Goal: Task Accomplishment & Management: Use online tool/utility

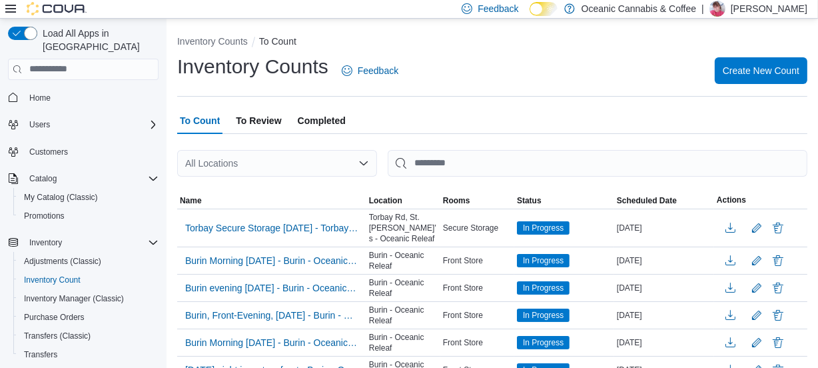
click at [767, 55] on div "Inventory Counts Feedback Create New Count" at bounding box center [492, 70] width 630 height 35
click at [750, 71] on span "Create New Count" at bounding box center [761, 69] width 77 height 13
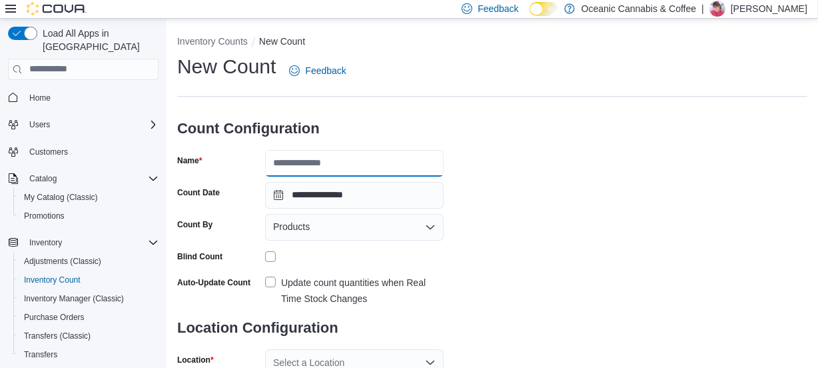
click at [287, 166] on input "Name" at bounding box center [354, 163] width 179 height 27
type input "**********"
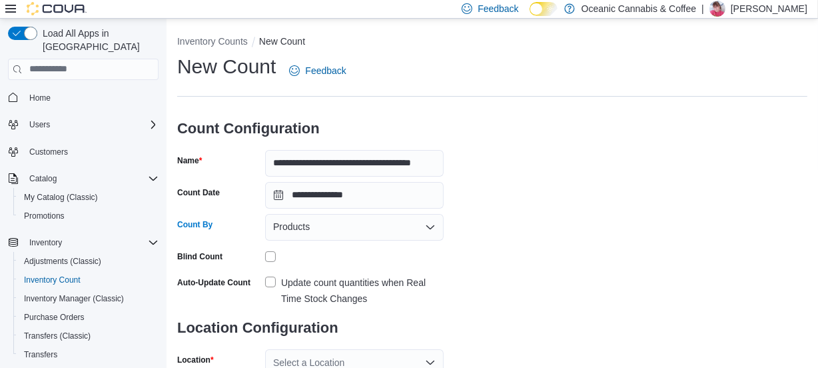
scroll to position [0, 0]
click at [317, 230] on div "Products" at bounding box center [354, 227] width 179 height 27
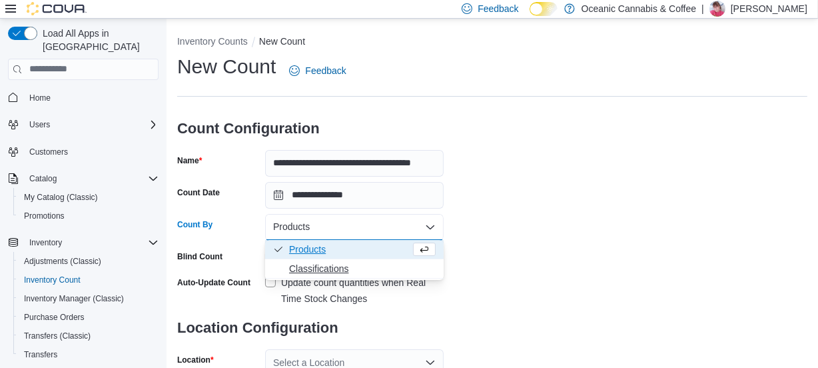
click at [306, 269] on span "Classifications" at bounding box center [362, 268] width 147 height 13
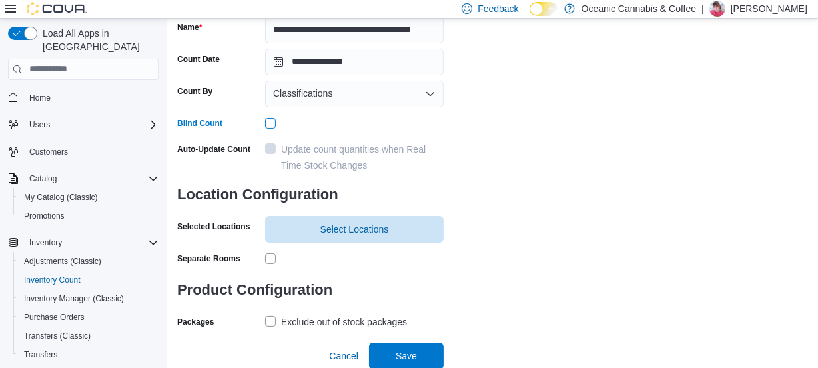
scroll to position [134, 0]
click at [331, 225] on span "Select Locations" at bounding box center [355, 227] width 69 height 13
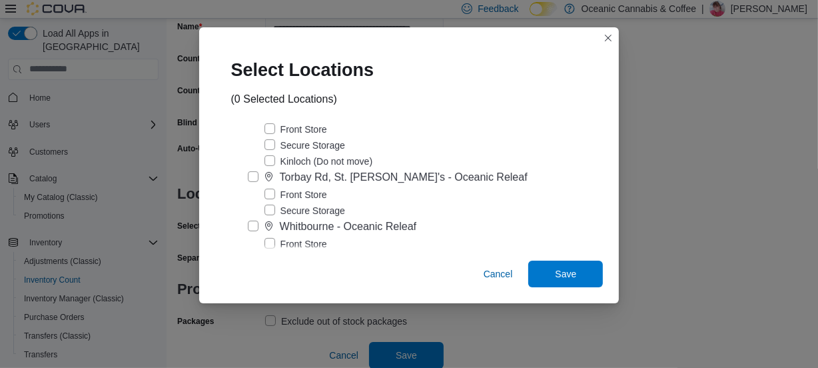
scroll to position [424, 0]
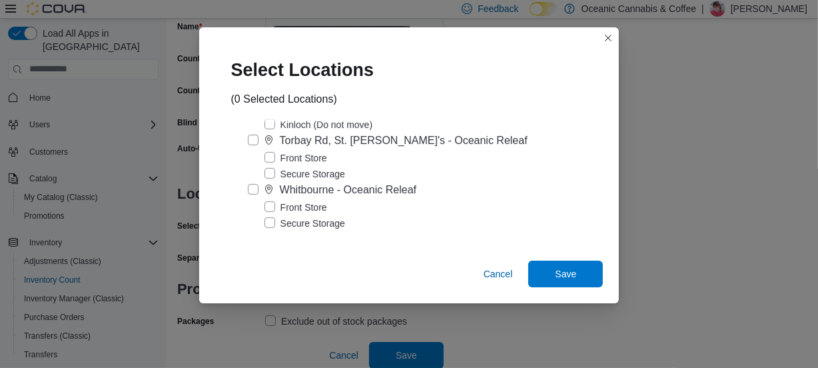
click at [293, 215] on label "Front Store" at bounding box center [296, 207] width 63 height 16
click at [554, 260] on div "Cancel Save" at bounding box center [409, 276] width 421 height 53
click at [560, 276] on span "Save" at bounding box center [565, 273] width 21 height 13
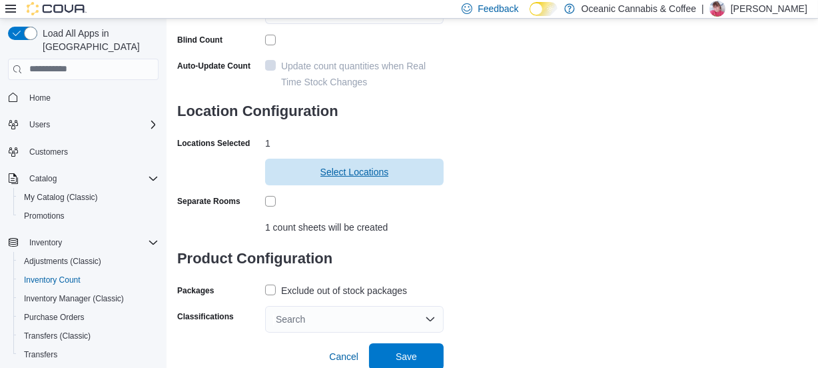
scroll to position [218, 0]
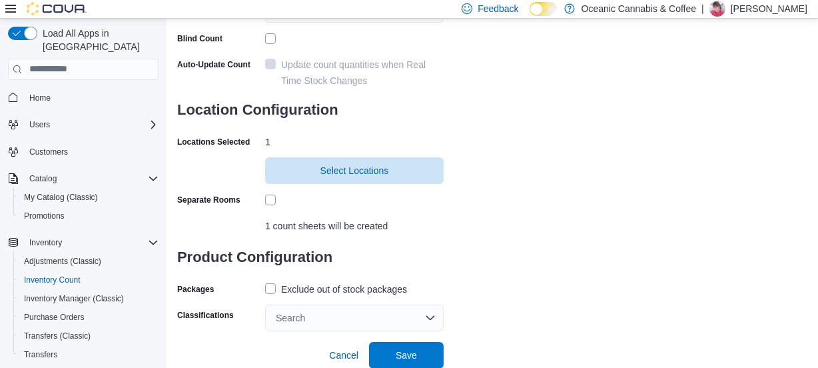
click at [269, 287] on label "Exclude out of stock packages" at bounding box center [336, 289] width 142 height 16
drag, startPoint x: 303, startPoint y: 319, endPoint x: 325, endPoint y: 317, distance: 22.7
click at [303, 319] on div "Search" at bounding box center [354, 318] width 179 height 27
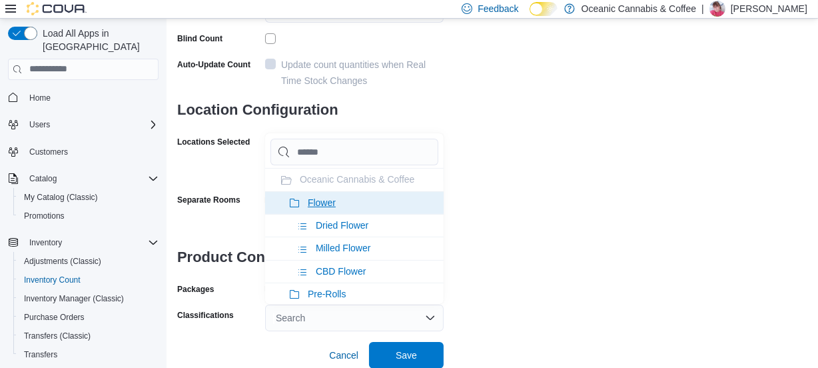
click at [293, 204] on icon at bounding box center [294, 203] width 11 height 11
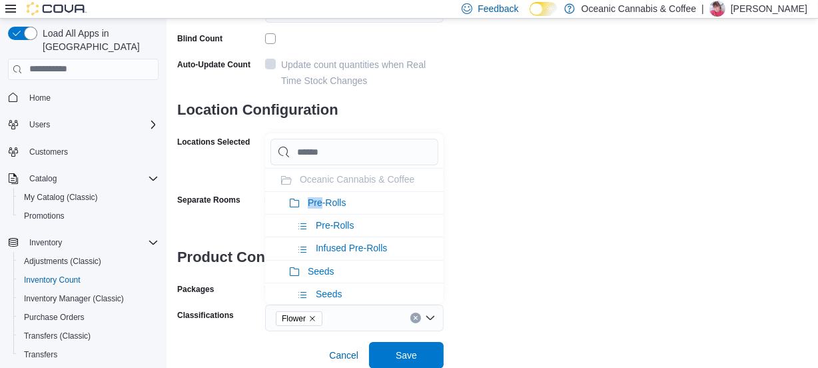
click at [293, 204] on icon at bounding box center [294, 203] width 11 height 11
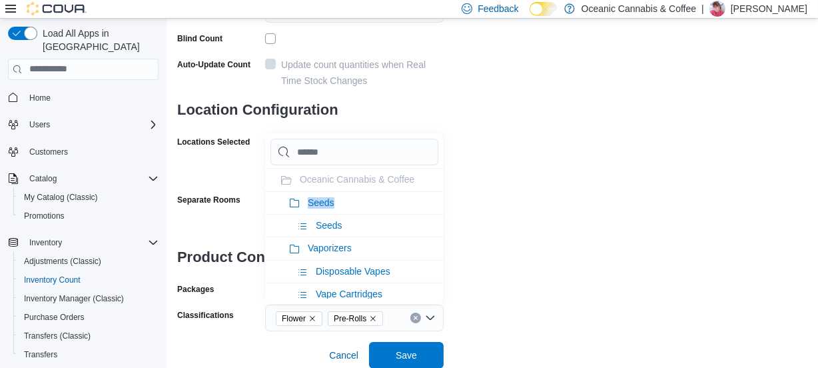
click at [293, 204] on icon at bounding box center [294, 203] width 11 height 11
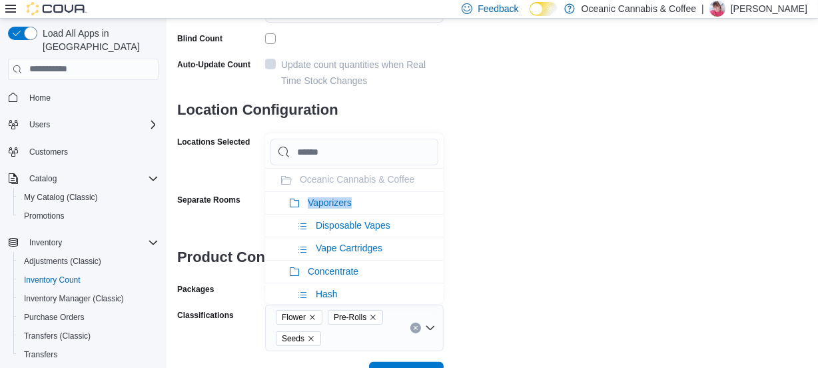
click at [293, 204] on icon at bounding box center [294, 203] width 11 height 11
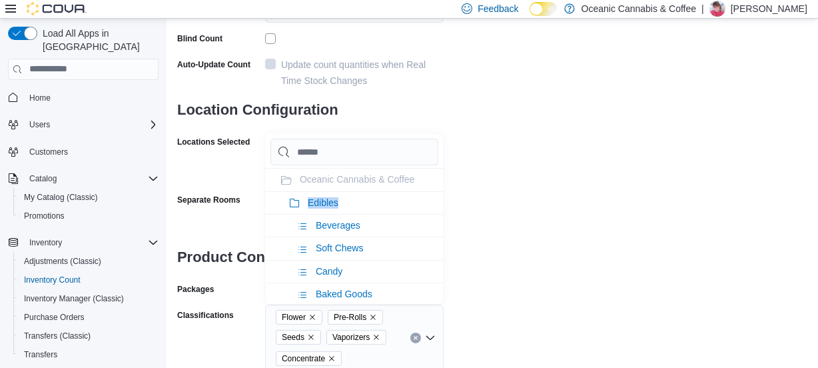
click at [293, 204] on icon at bounding box center [294, 203] width 11 height 11
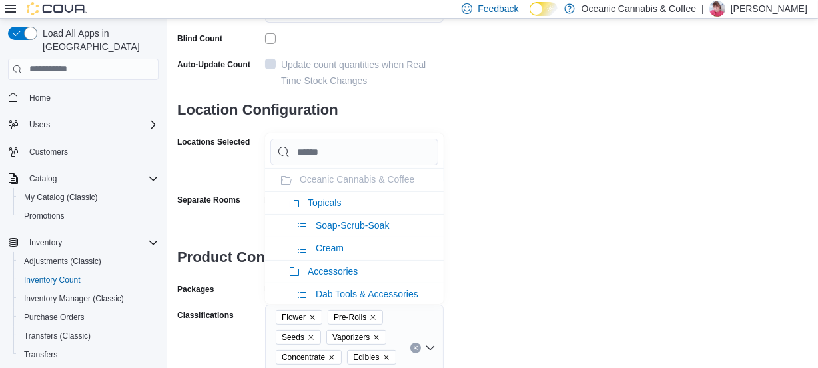
click at [293, 204] on icon at bounding box center [294, 203] width 11 height 11
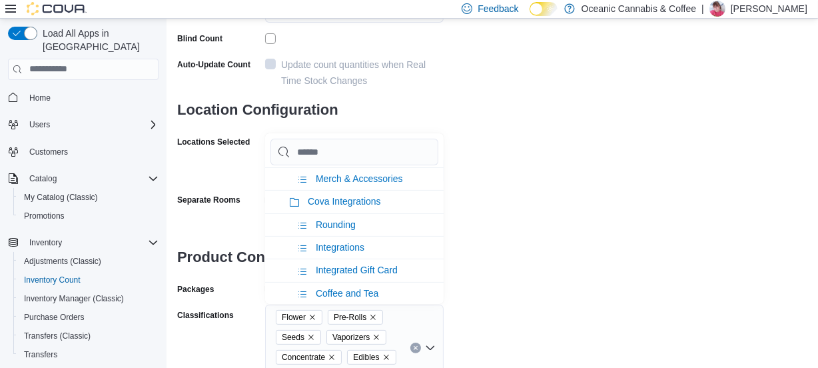
scroll to position [278, 0]
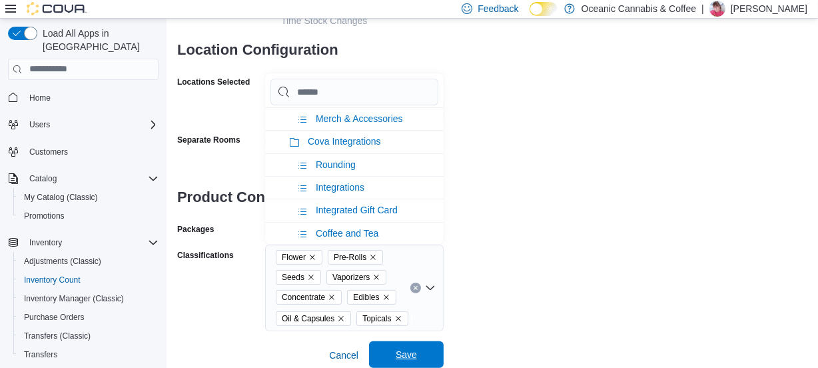
click at [409, 347] on span "Save" at bounding box center [406, 354] width 59 height 27
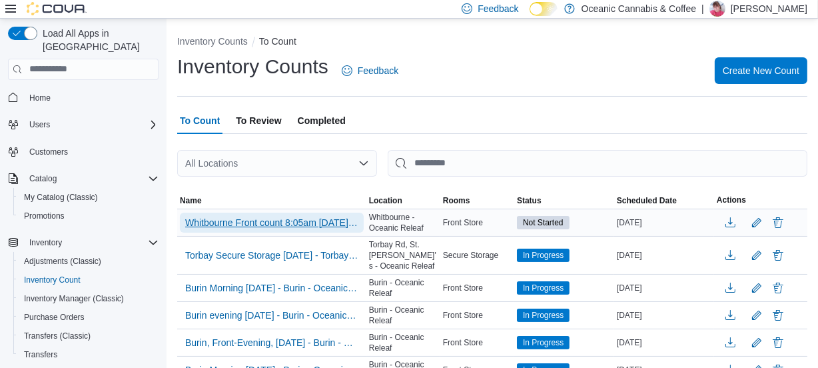
click at [233, 224] on span "Whitbourne Front count 8:05am [DATE] - [GEOGRAPHIC_DATA] - [GEOGRAPHIC_DATA] Re…" at bounding box center [271, 222] width 173 height 13
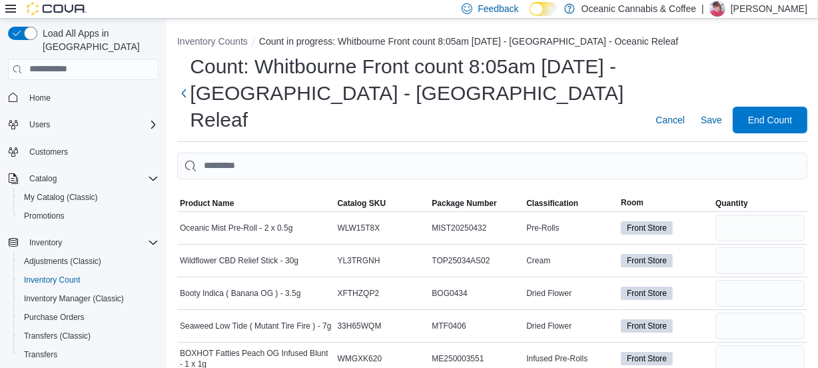
click at [13, 11] on icon at bounding box center [10, 8] width 11 height 11
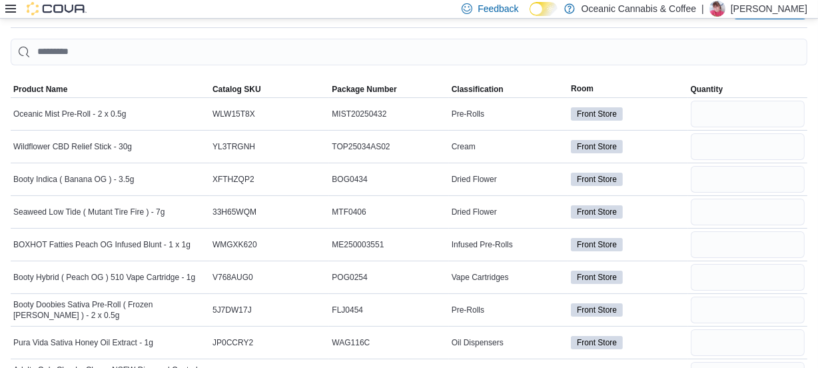
scroll to position [121, 0]
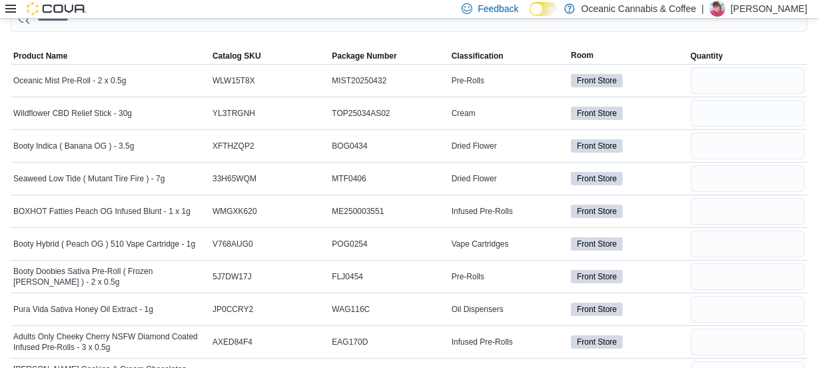
click at [546, 10] on icon at bounding box center [542, 9] width 5 height 6
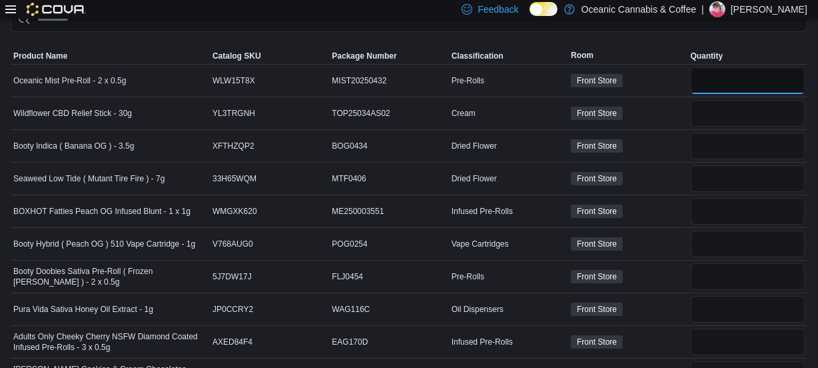
click at [780, 78] on input "number" at bounding box center [748, 80] width 114 height 27
click at [496, 52] on span "Classification" at bounding box center [478, 56] width 52 height 11
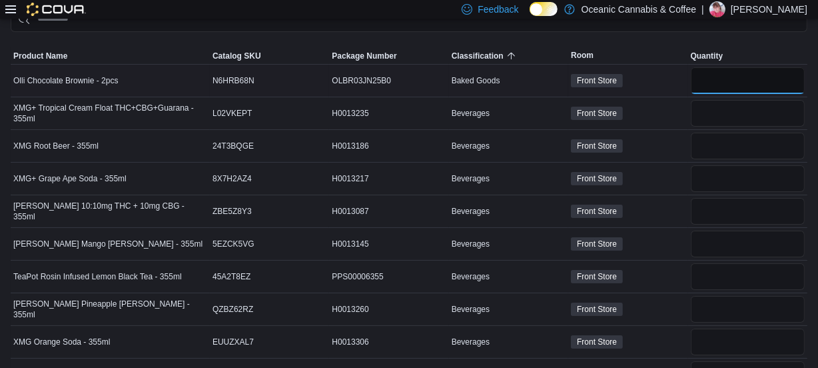
click at [756, 89] on input "number" at bounding box center [748, 80] width 114 height 27
type input "**"
type input "*"
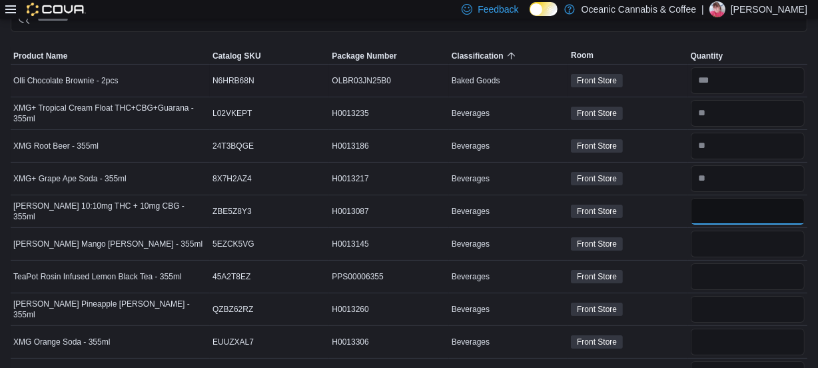
type input "**"
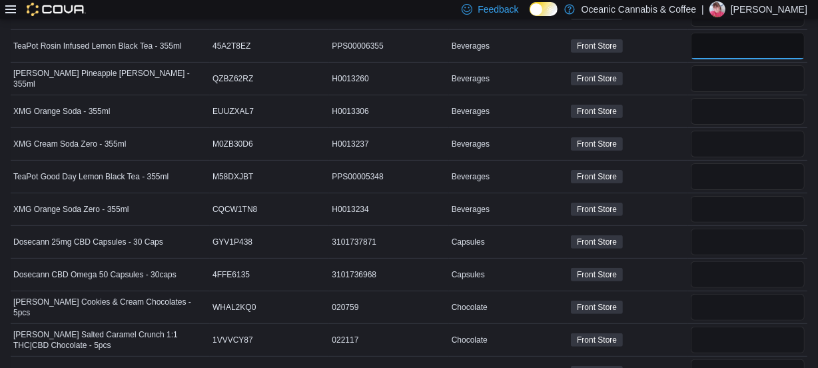
scroll to position [363, 0]
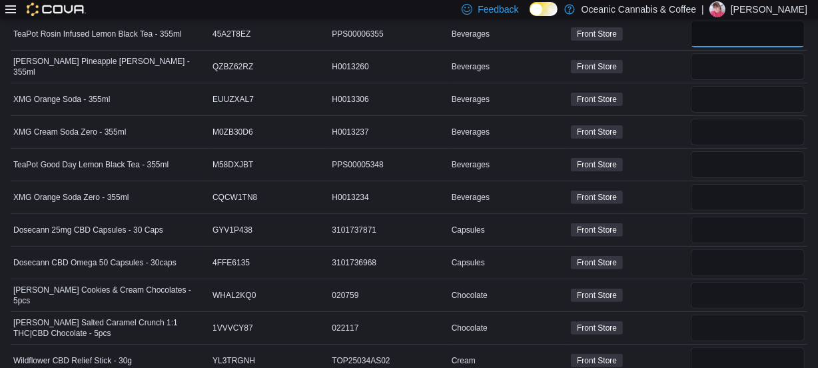
type input "*"
type input "**"
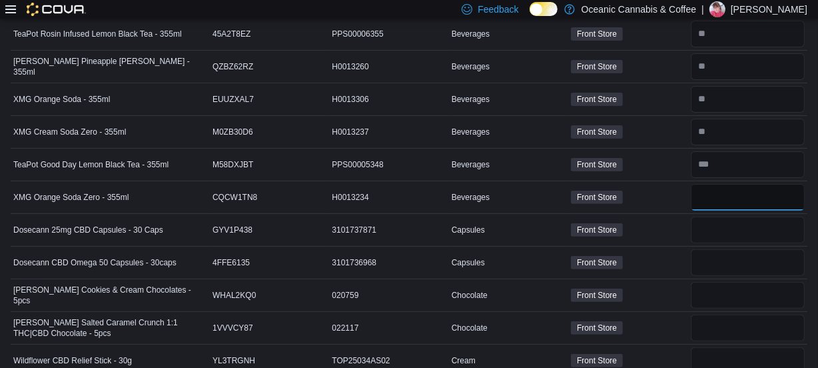
type input "*"
type input "**"
type input "*"
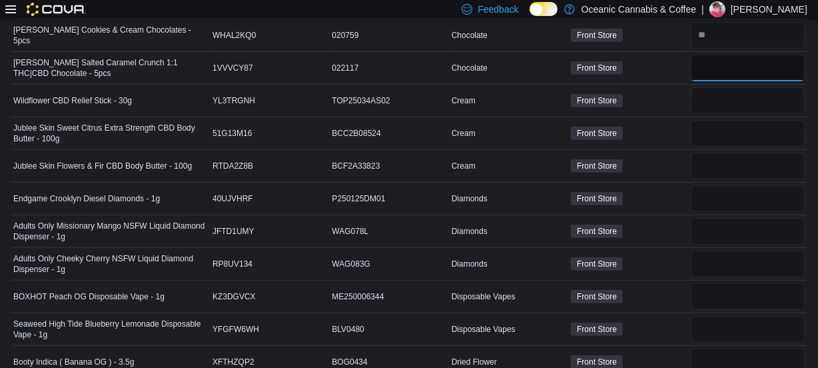
scroll to position [606, 0]
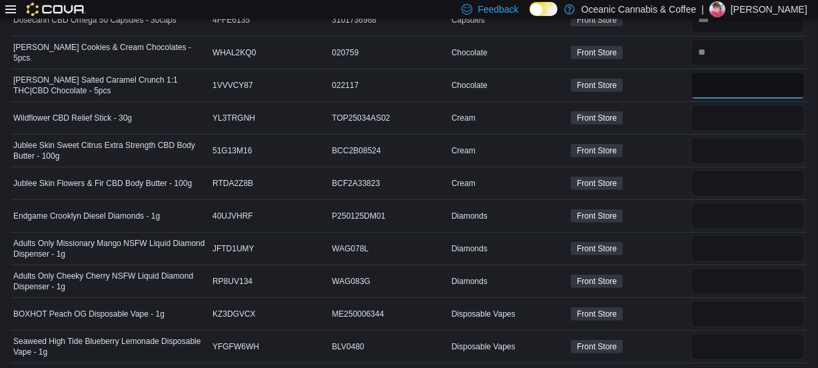
type input "**"
type input "*"
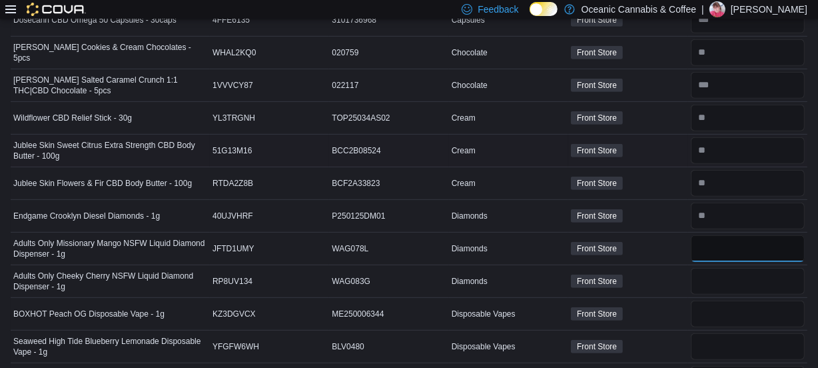
type input "*"
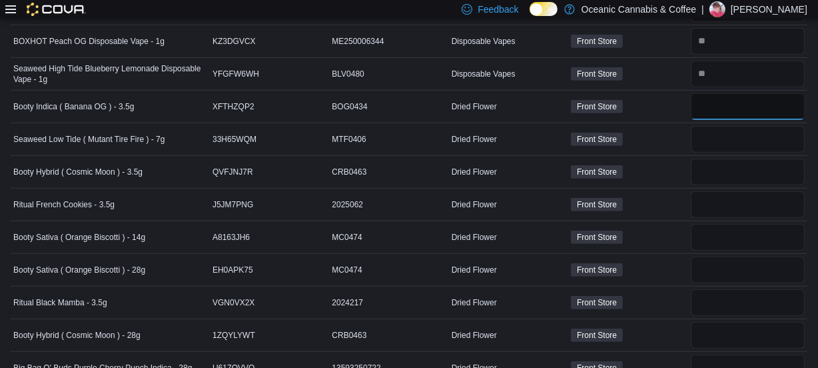
scroll to position [931, 0]
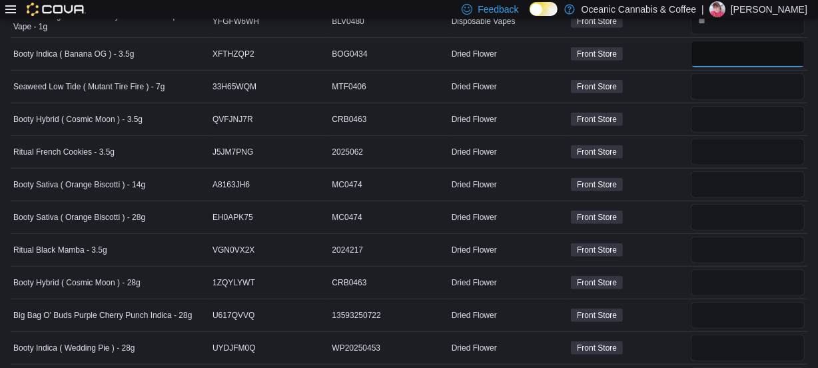
type input "**"
type input "*"
type input "**"
type input "*"
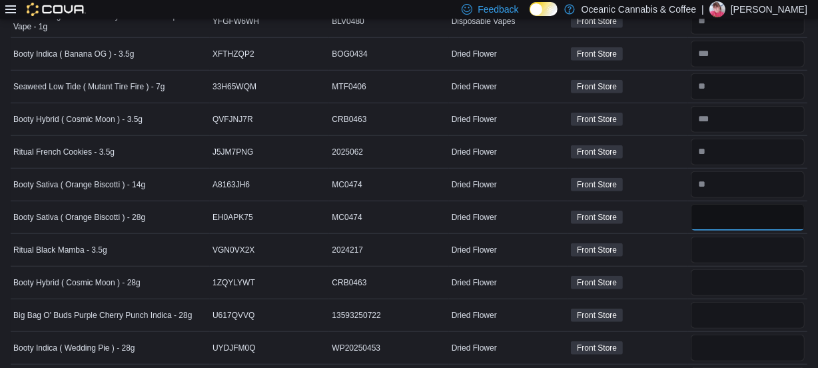
type input "*"
type input "**"
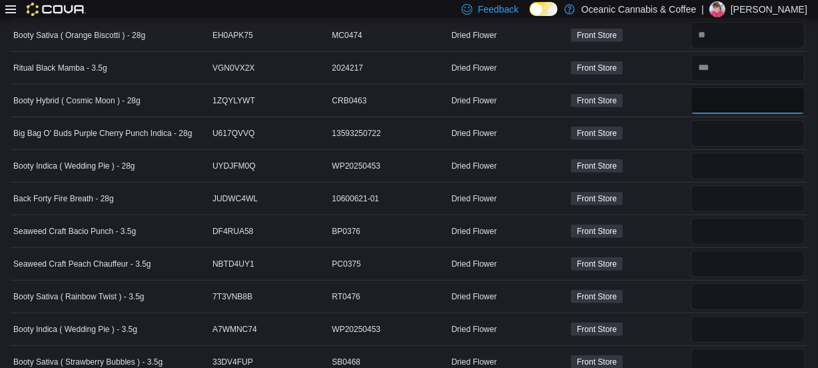
scroll to position [1173, 0]
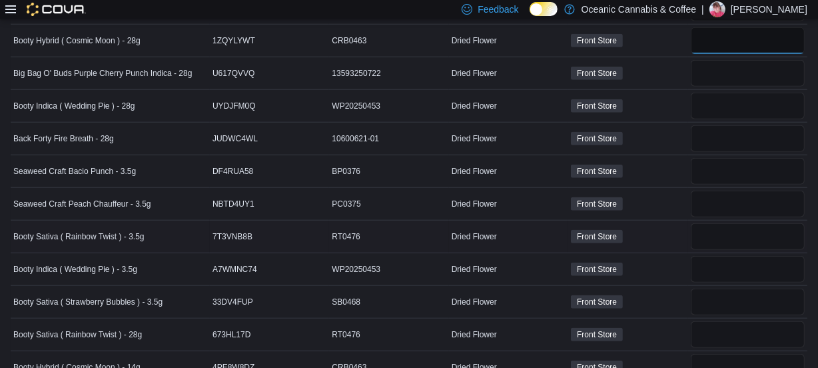
type input "*"
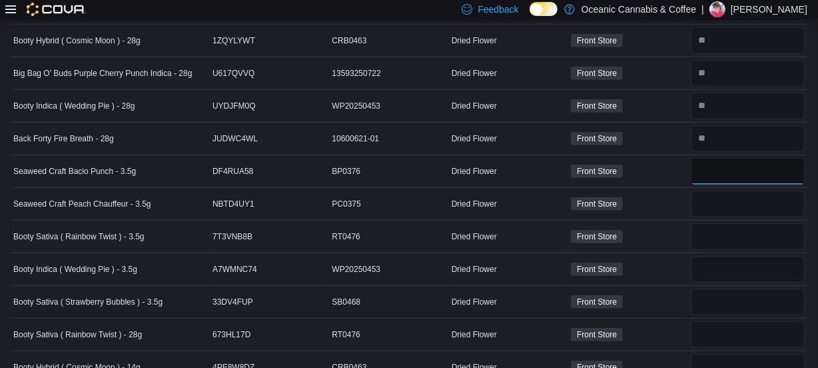
type input "**"
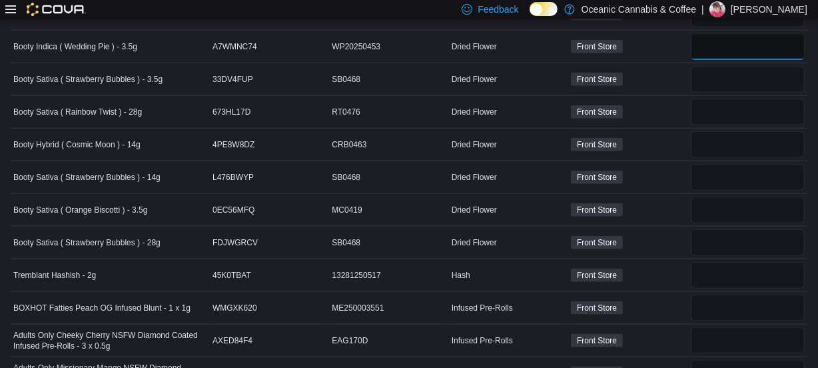
scroll to position [1355, 0]
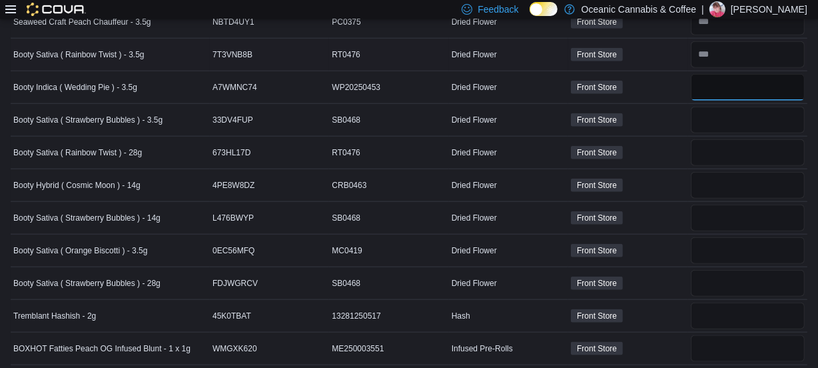
type input "**"
type input "*"
type input "**"
type input "*"
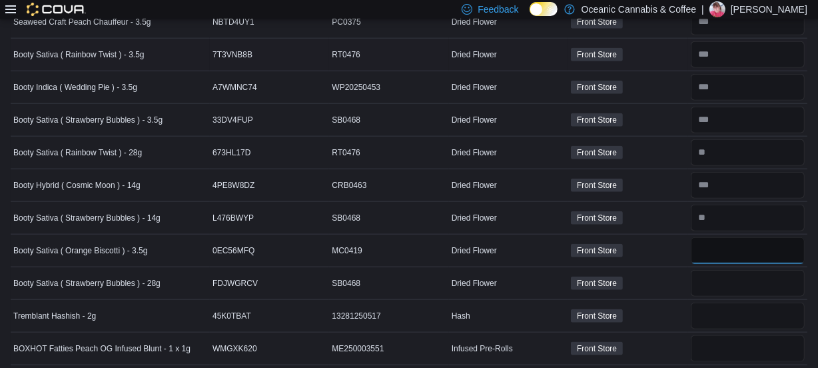
type input "**"
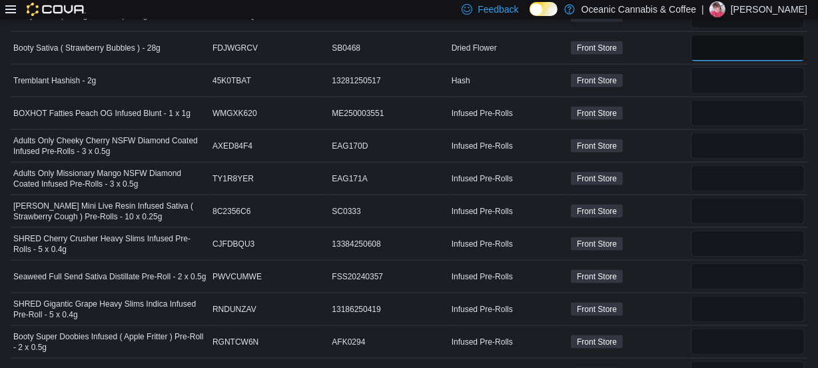
scroll to position [1597, 0]
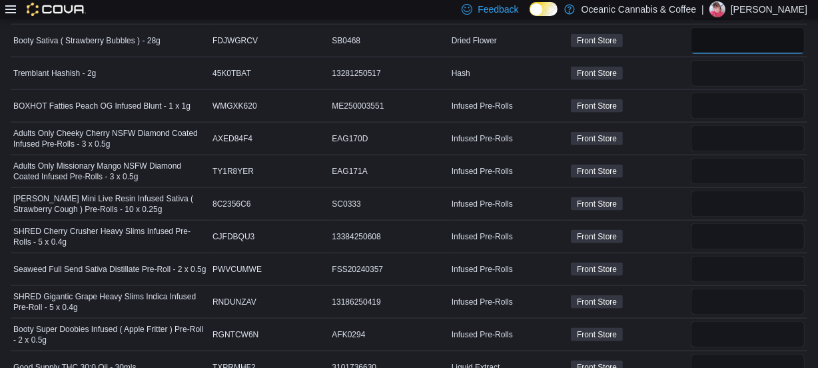
type input "*"
type input "**"
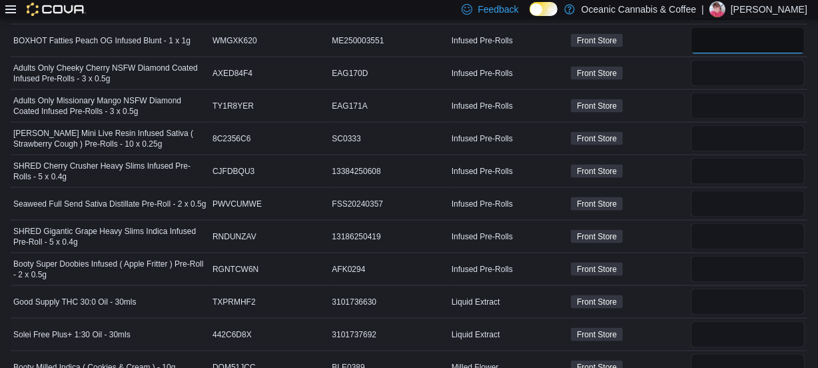
scroll to position [1658, 0]
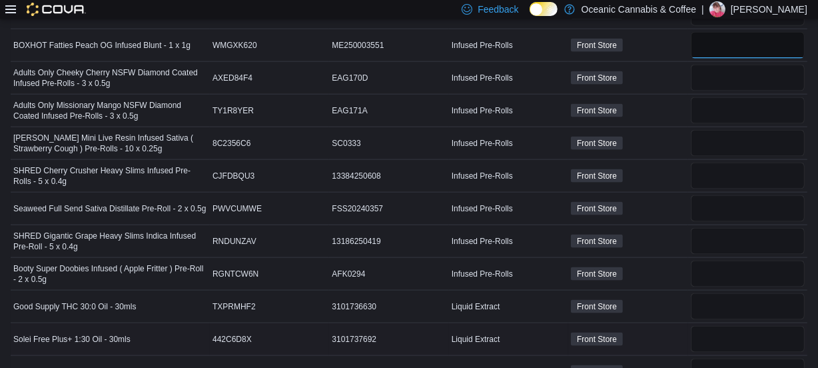
type input "**"
type input "*"
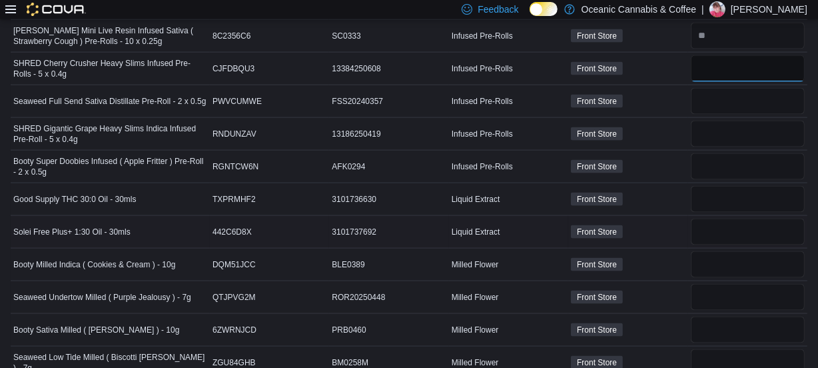
scroll to position [1779, 0]
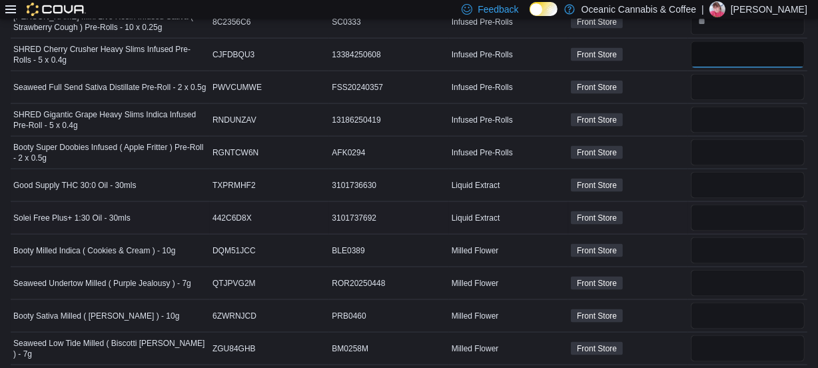
type input "**"
type input "*"
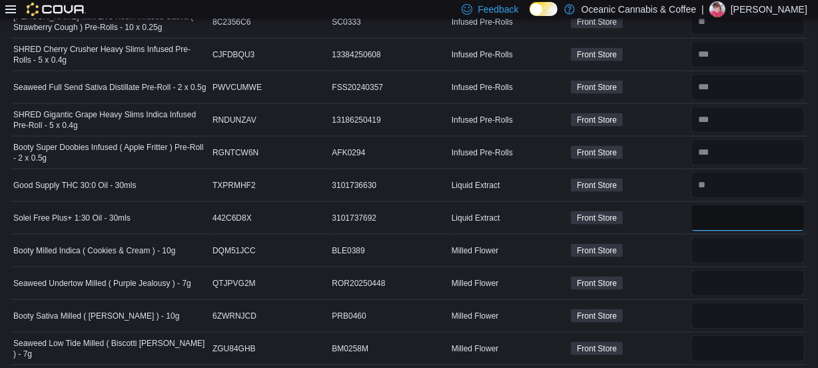
type input "*"
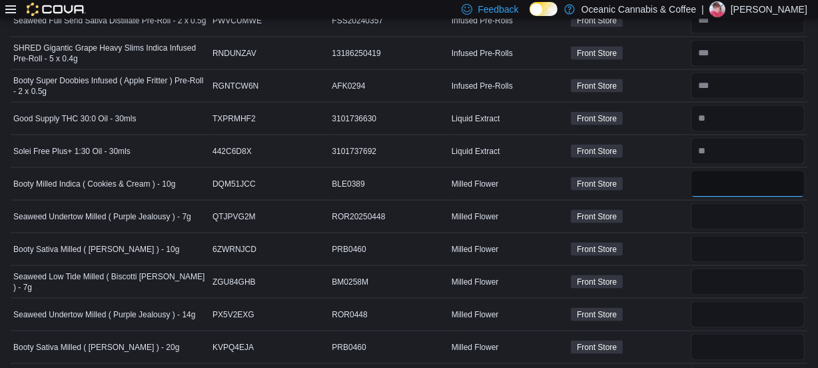
scroll to position [1961, 0]
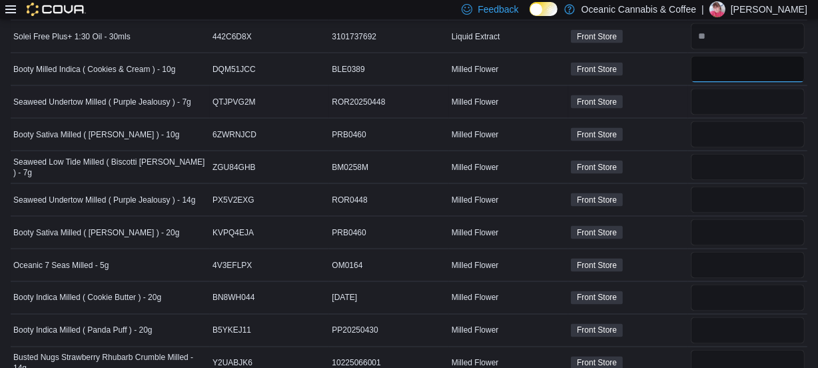
type input "**"
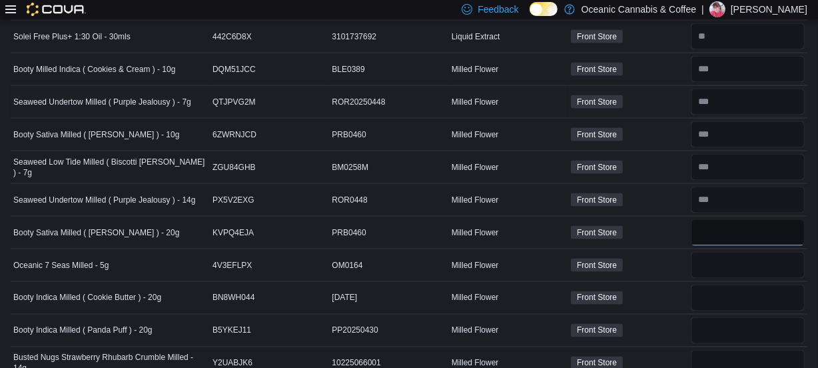
type input "*"
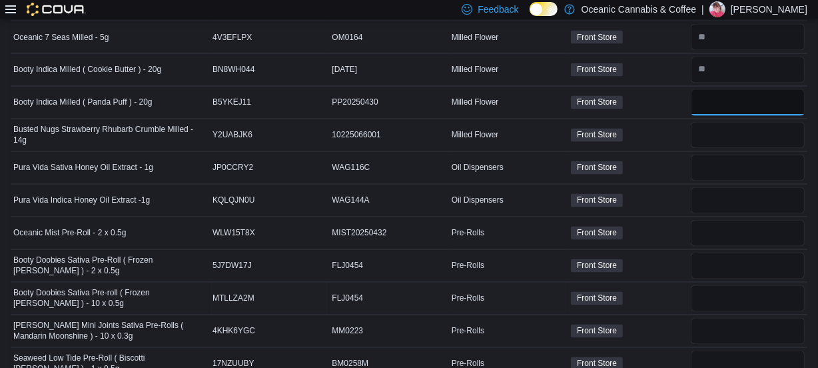
scroll to position [2203, 0]
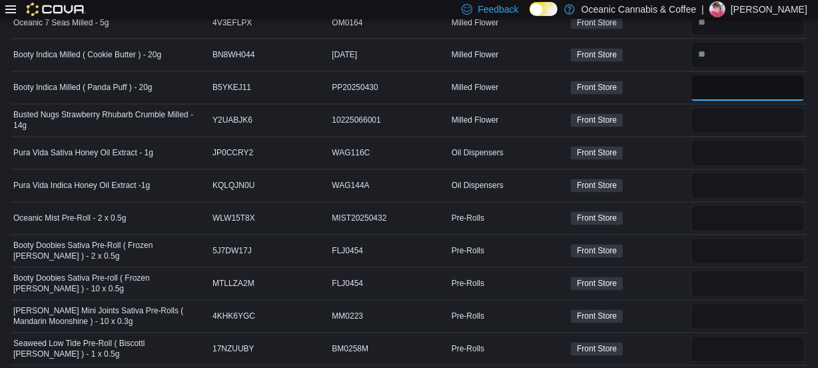
type input "*"
click at [714, 47] on input "number" at bounding box center [748, 55] width 114 height 27
type input "*"
click at [722, 109] on input "number" at bounding box center [748, 120] width 114 height 27
type input "*"
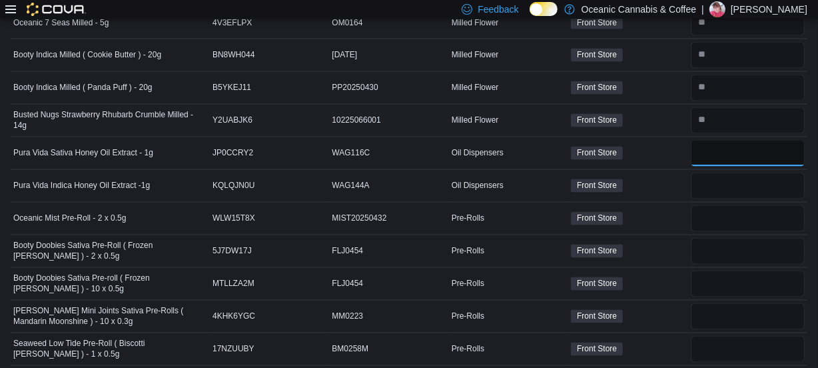
type input "*"
type input "**"
type input "*"
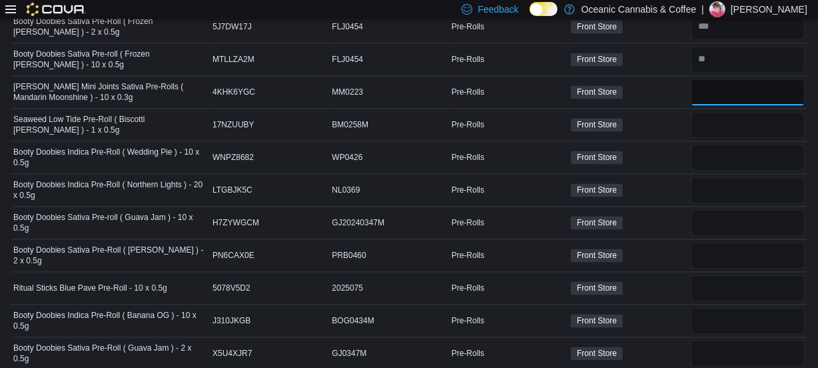
scroll to position [2446, 0]
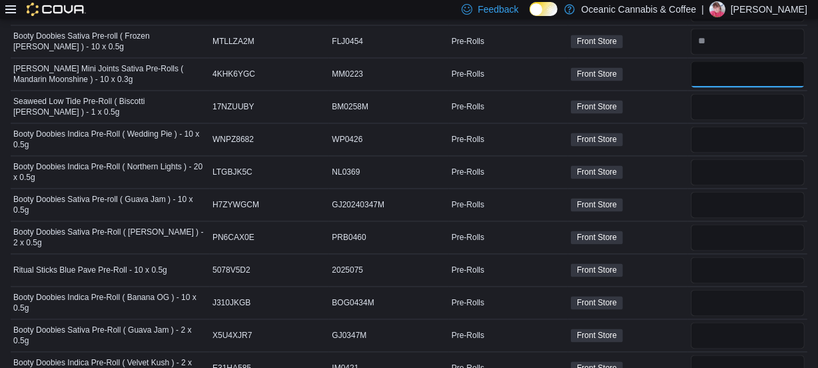
type input "**"
type input "*"
type input "**"
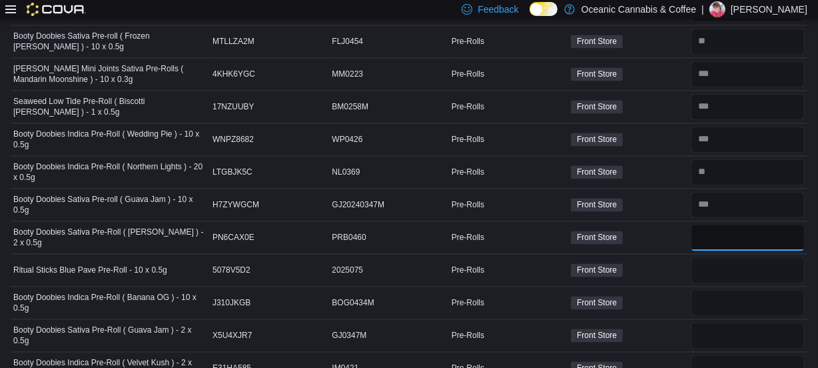
type input "**"
type input "*"
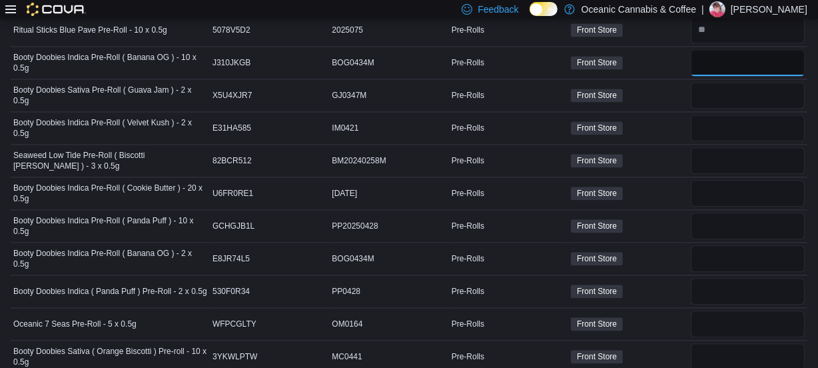
scroll to position [2688, 0]
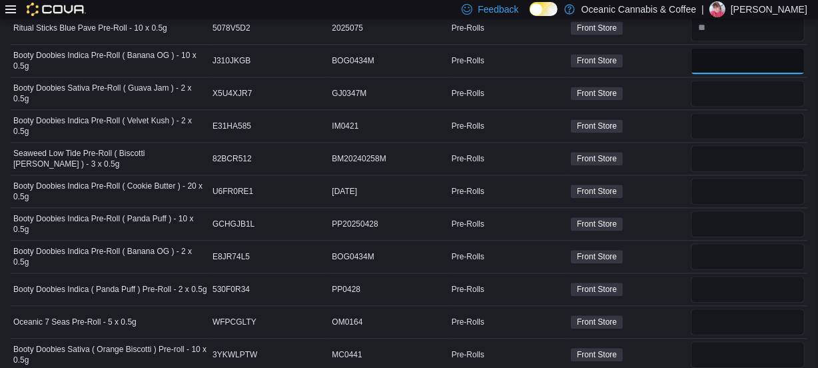
type input "**"
type input "*"
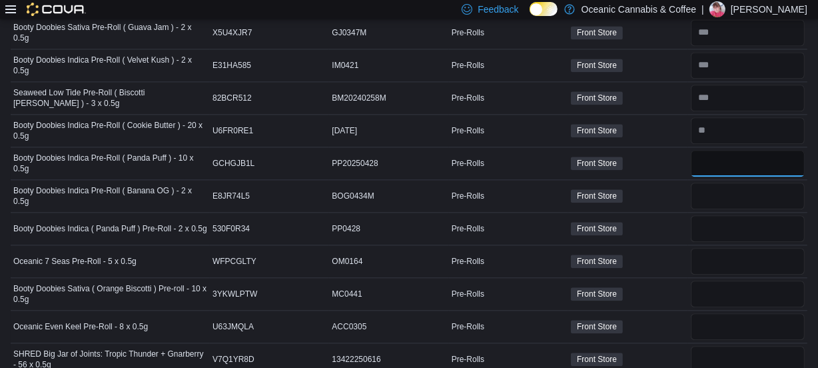
scroll to position [2809, 0]
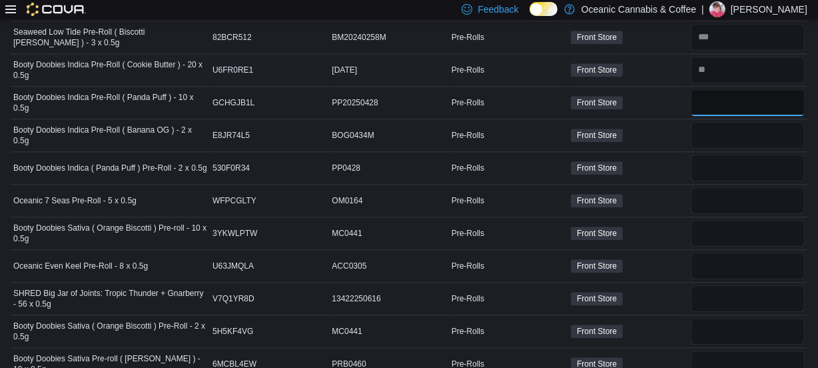
type input "*"
type input "**"
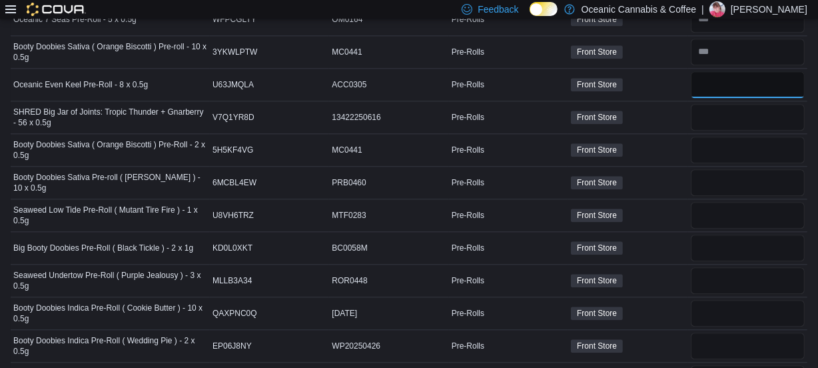
scroll to position [2991, 0]
type input "*"
type input "**"
type input "*"
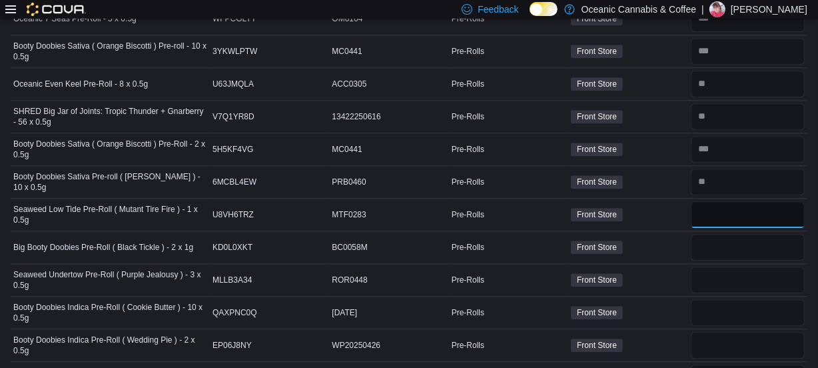
type input "**"
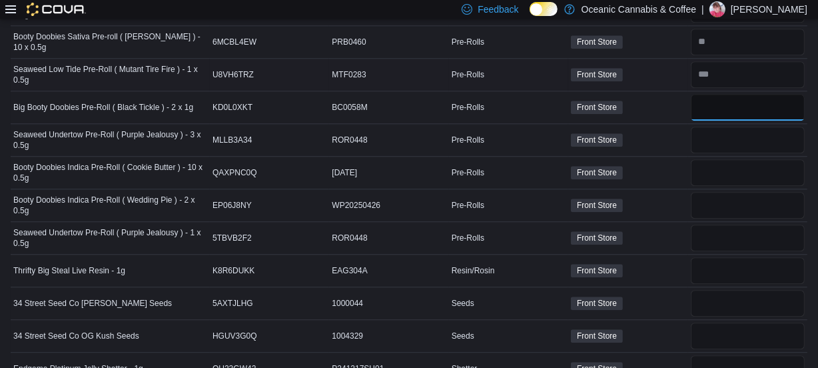
scroll to position [3172, 0]
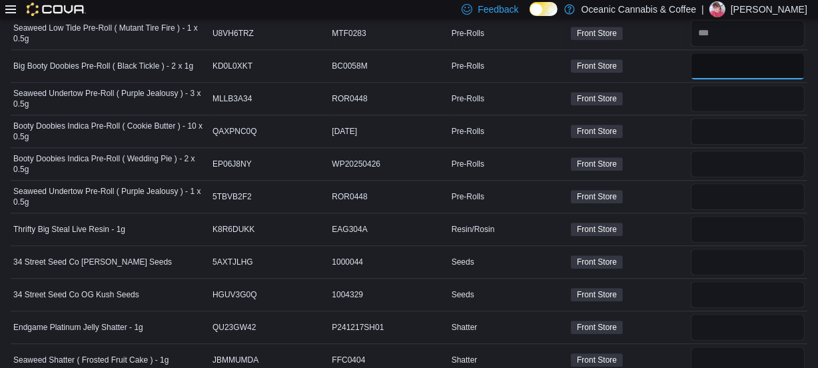
type input "*"
type input "**"
type input "*"
type input "**"
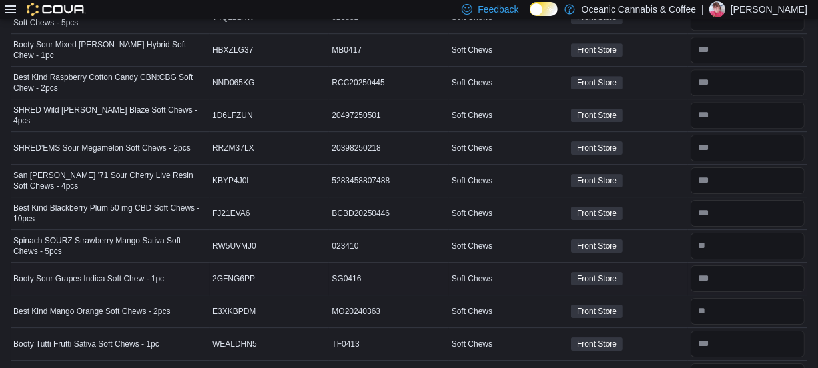
scroll to position [3779, 0]
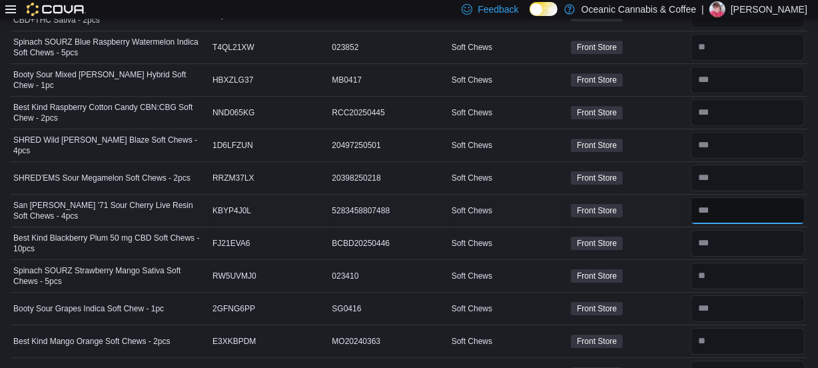
click at [728, 199] on input "number" at bounding box center [748, 210] width 114 height 27
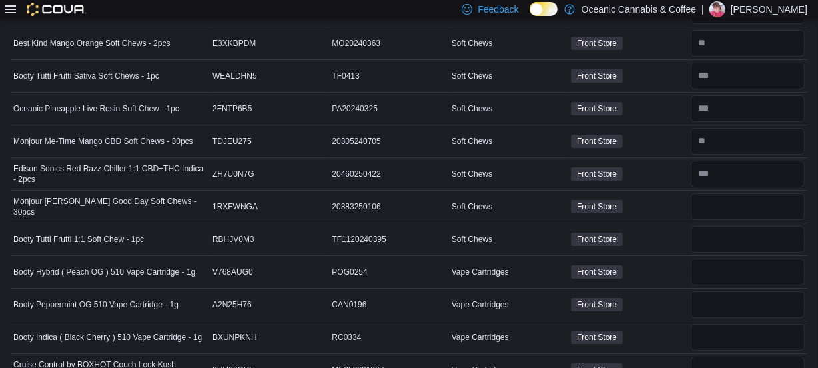
scroll to position [4081, 0]
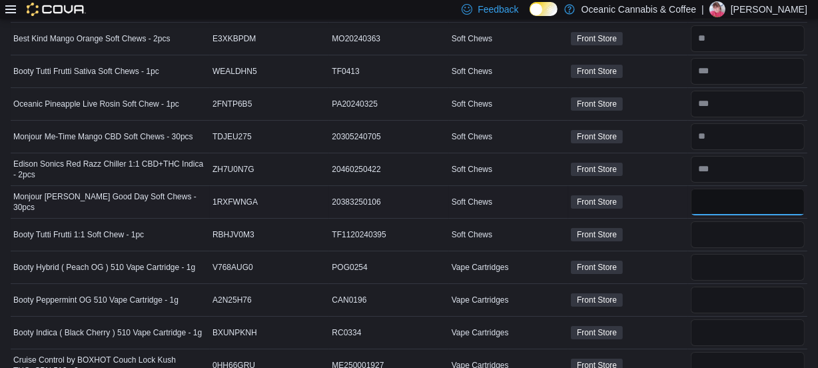
click at [717, 189] on input "number" at bounding box center [748, 202] width 114 height 27
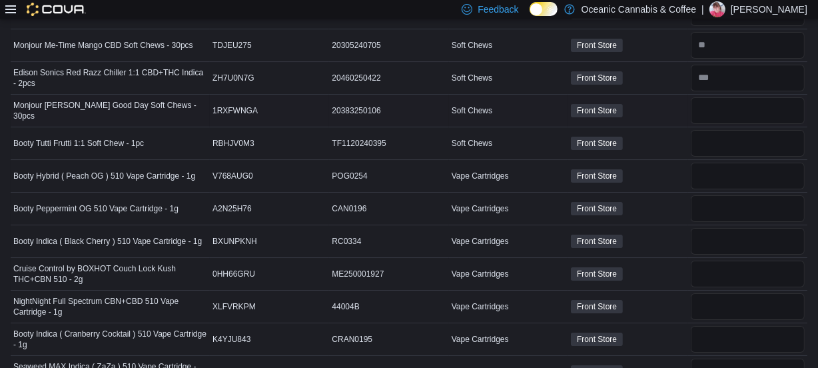
scroll to position [4202, 0]
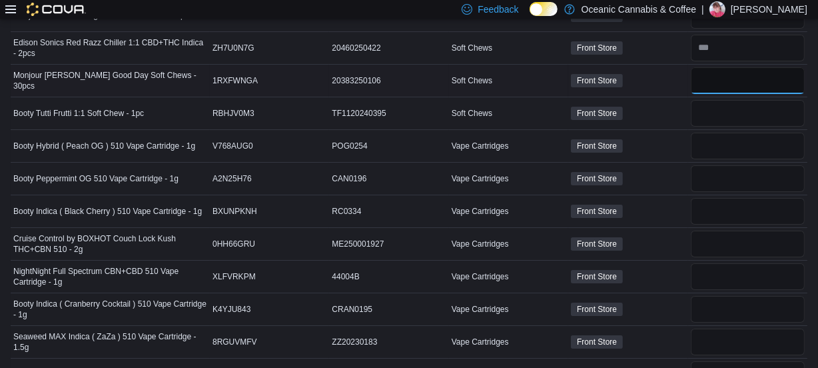
click at [727, 72] on input "number" at bounding box center [748, 80] width 114 height 27
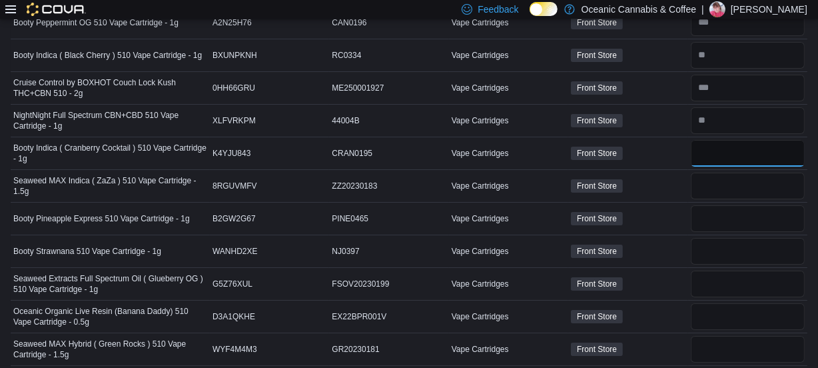
scroll to position [4384, 0]
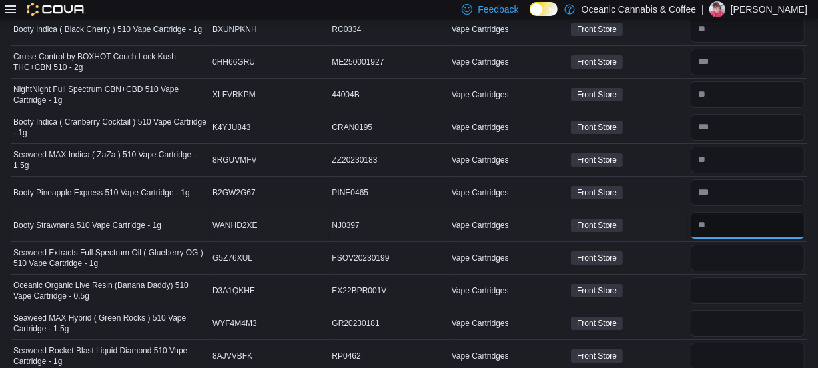
click at [728, 219] on input "number" at bounding box center [748, 225] width 114 height 27
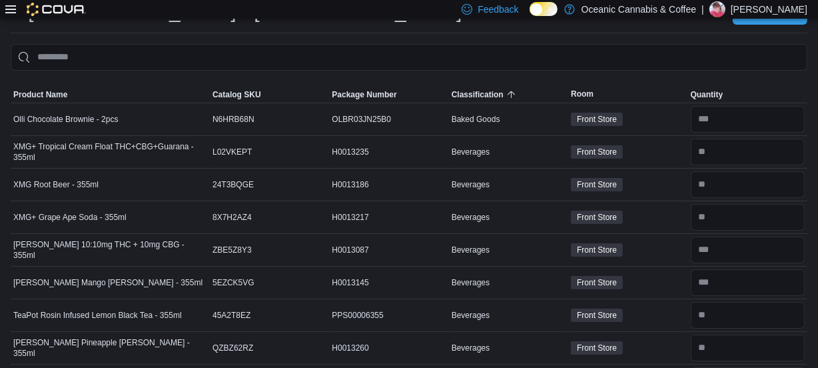
scroll to position [0, 0]
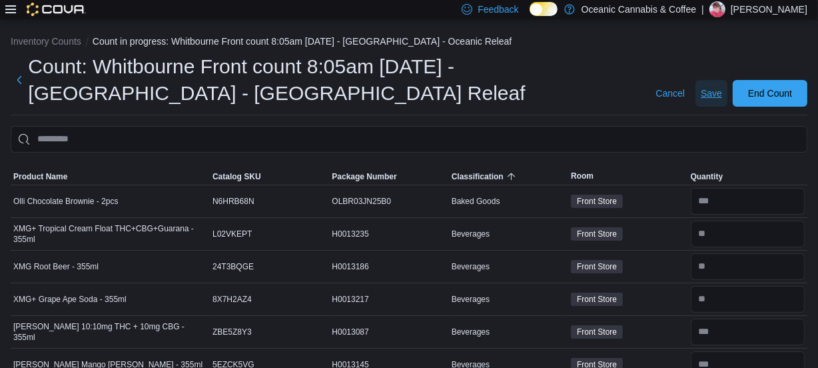
click at [713, 87] on span "Save" at bounding box center [711, 93] width 21 height 13
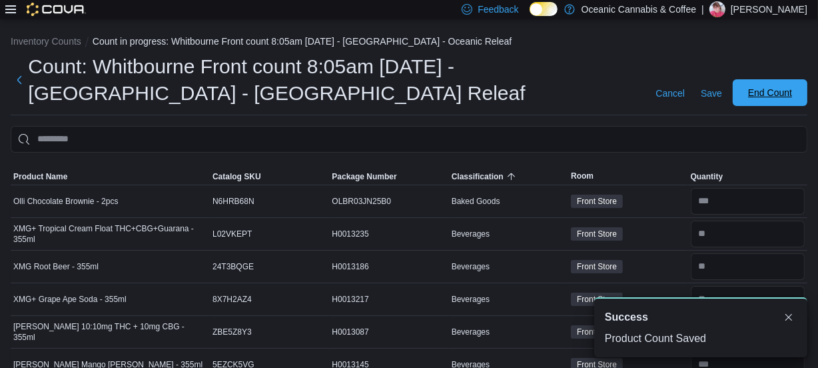
click at [782, 88] on span "End Count" at bounding box center [770, 92] width 44 height 13
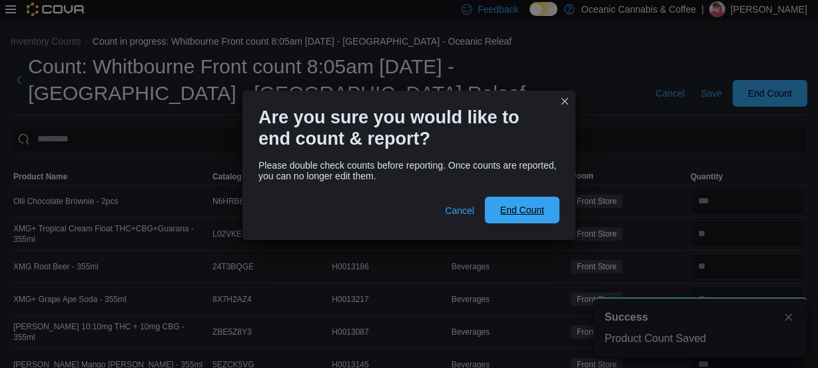
click at [520, 211] on span "End Count" at bounding box center [522, 209] width 44 height 13
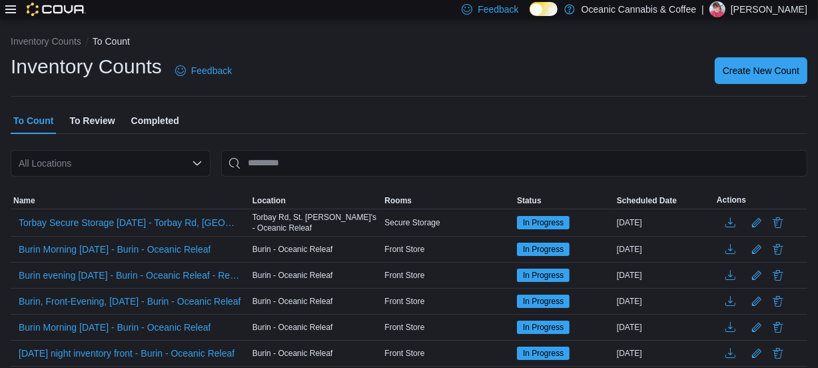
click at [95, 116] on span "To Review" at bounding box center [91, 120] width 45 height 27
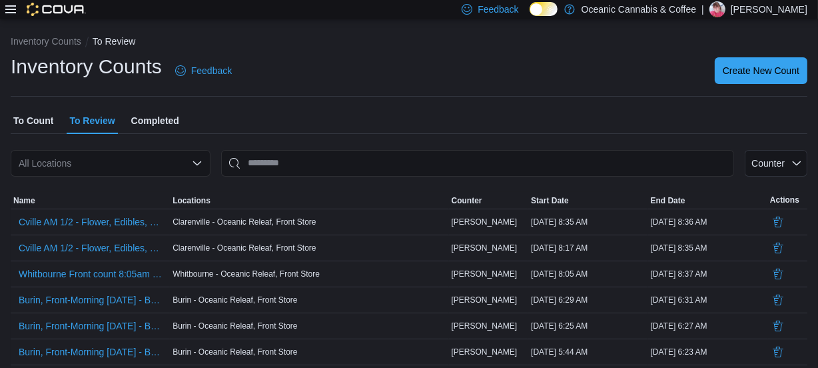
click at [105, 152] on div "All Locations" at bounding box center [111, 163] width 200 height 27
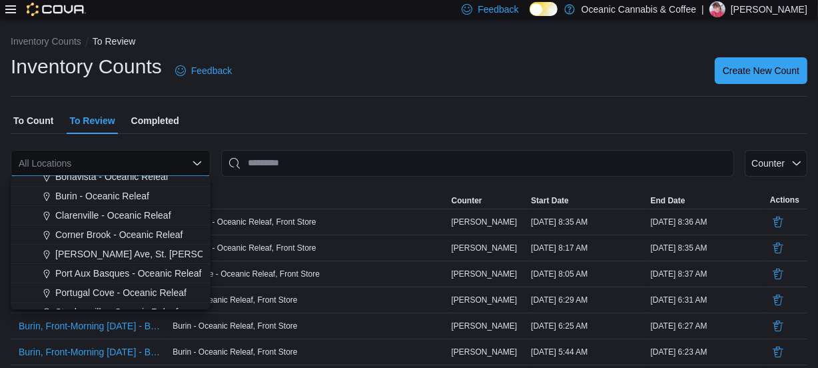
scroll to position [79, 0]
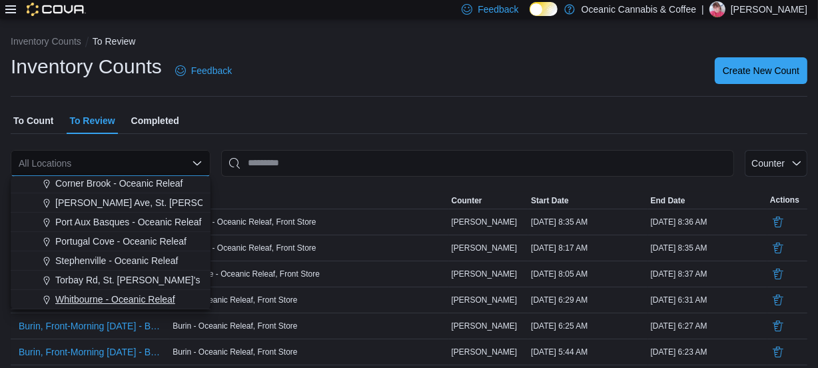
click at [105, 303] on span "Whitbourne - Oceanic Releaf" at bounding box center [115, 299] width 120 height 13
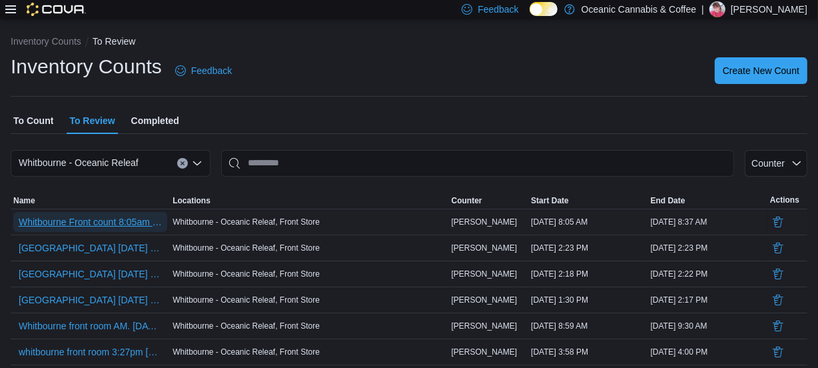
click at [114, 225] on span "Whitbourne Front count 8:05am [DATE] - [GEOGRAPHIC_DATA] - [GEOGRAPHIC_DATA] Re…" at bounding box center [90, 221] width 143 height 13
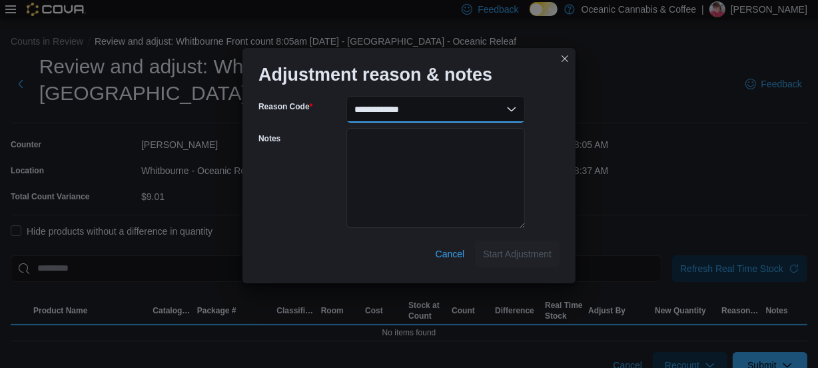
click at [430, 111] on select "**********" at bounding box center [436, 109] width 179 height 27
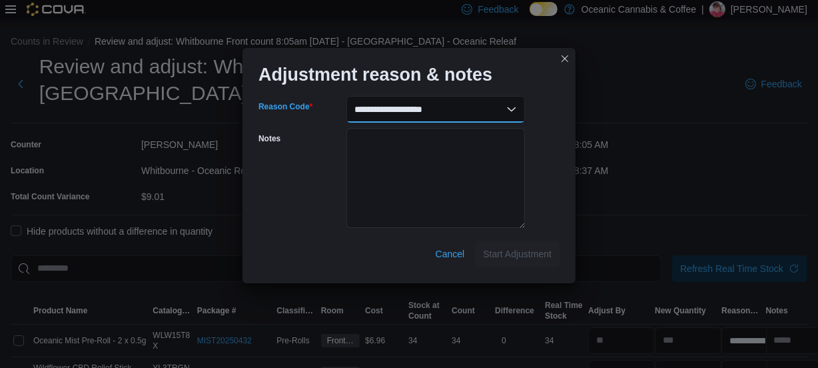
click at [347, 96] on select "**********" at bounding box center [436, 109] width 179 height 27
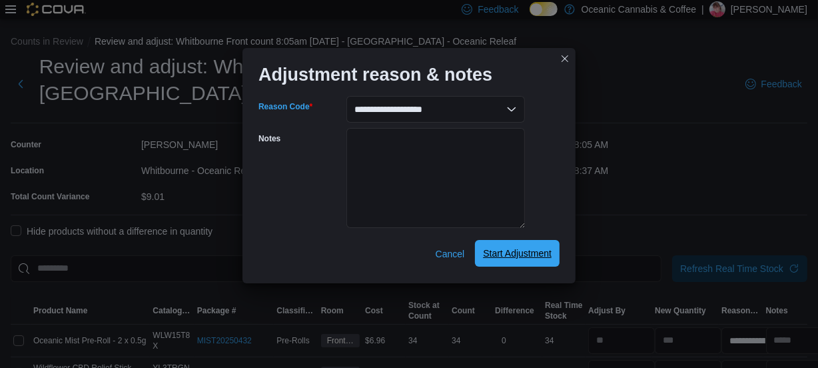
click at [510, 249] on span "Start Adjustment" at bounding box center [517, 253] width 69 height 13
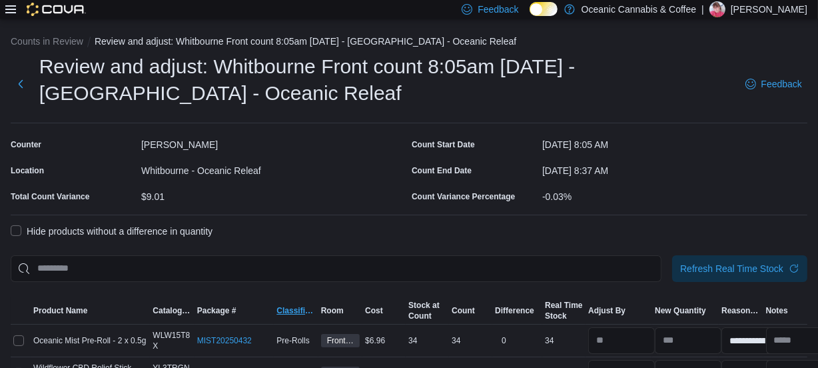
click at [296, 309] on span "Classification" at bounding box center [296, 310] width 39 height 11
click at [17, 235] on label "Hide products without a difference in quantity" at bounding box center [112, 231] width 202 height 16
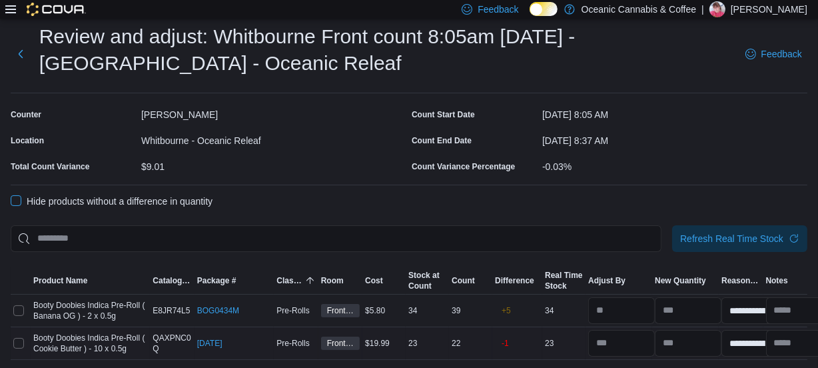
scroll to position [69, 0]
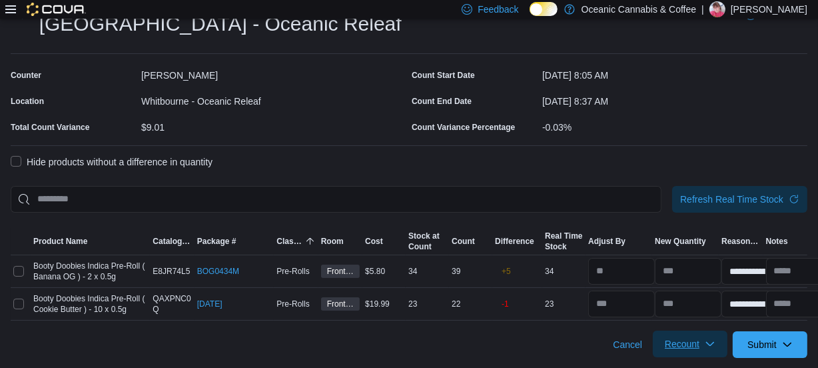
click at [680, 340] on span "Recount" at bounding box center [682, 343] width 35 height 13
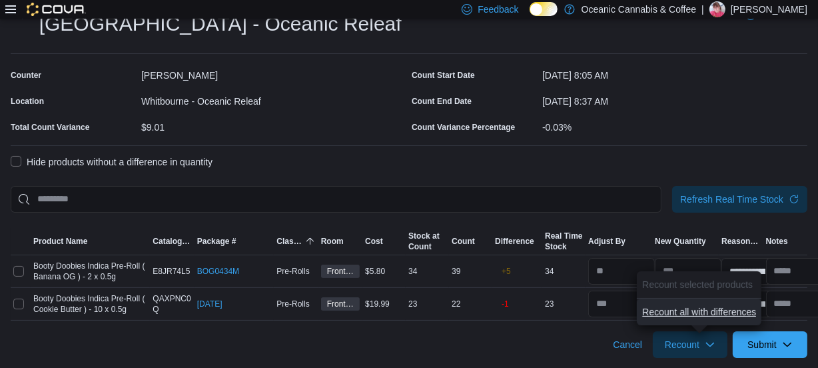
click at [706, 307] on span "Recount all with differences" at bounding box center [699, 311] width 114 height 13
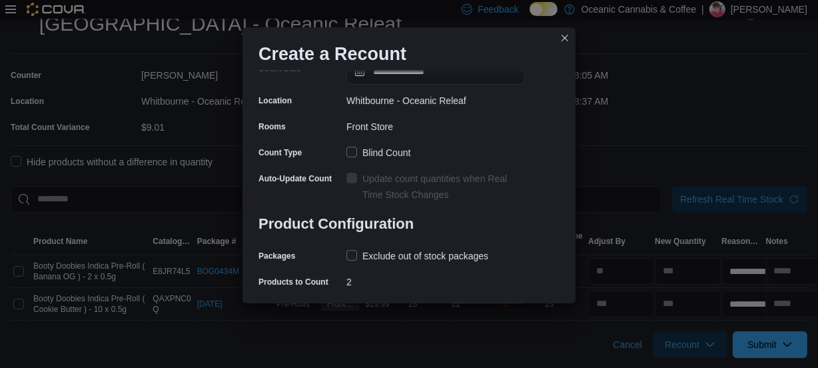
scroll to position [118, 0]
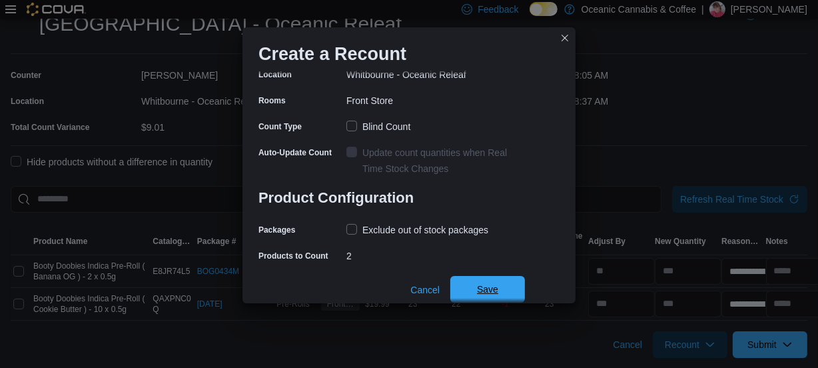
click at [480, 291] on span "Save" at bounding box center [487, 289] width 21 height 13
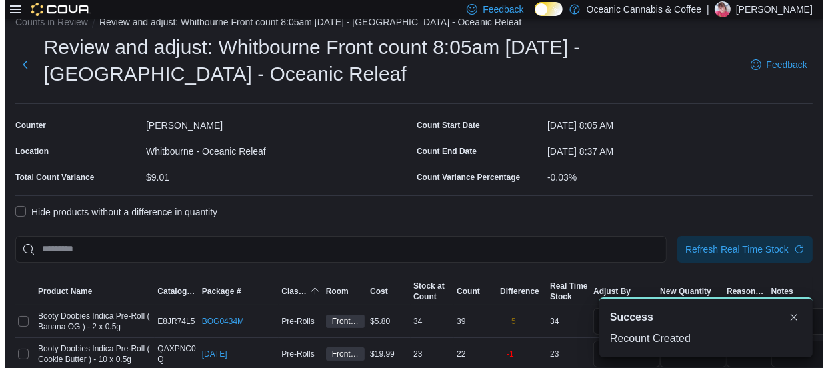
scroll to position [0, 0]
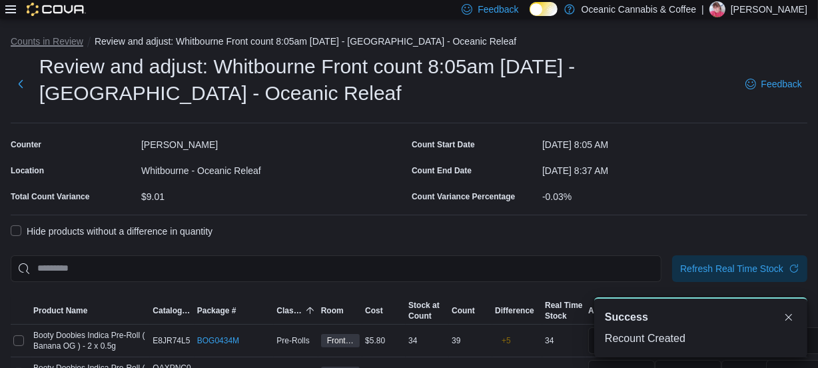
click at [53, 42] on button "Counts in Review" at bounding box center [47, 41] width 73 height 11
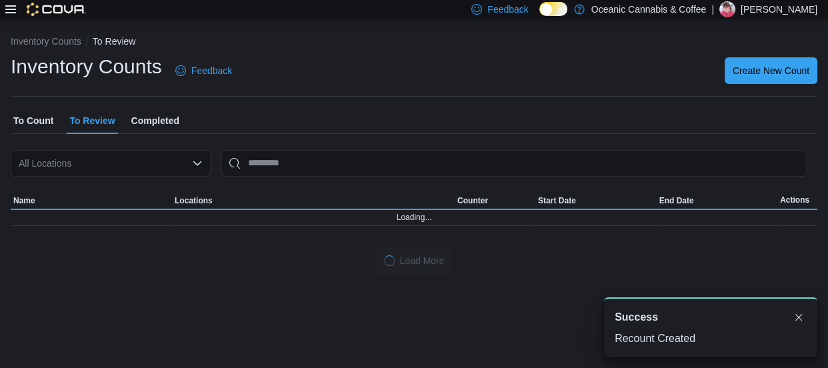
click at [33, 116] on span "To Count" at bounding box center [33, 120] width 40 height 27
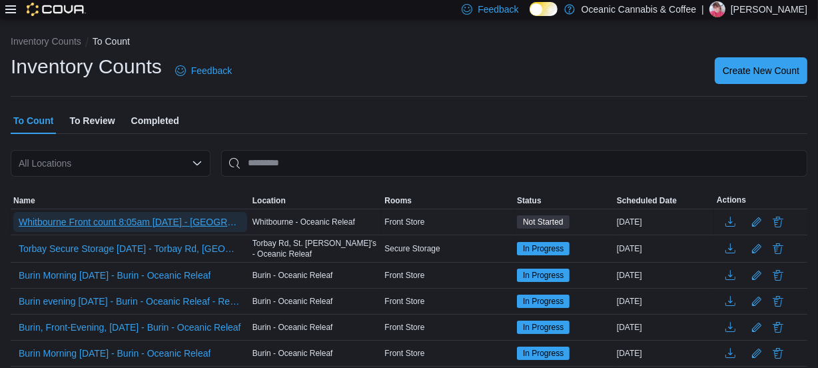
click at [190, 227] on span "Whitbourne Front count 8:05am [DATE] - [GEOGRAPHIC_DATA] - [GEOGRAPHIC_DATA] Re…" at bounding box center [130, 221] width 223 height 13
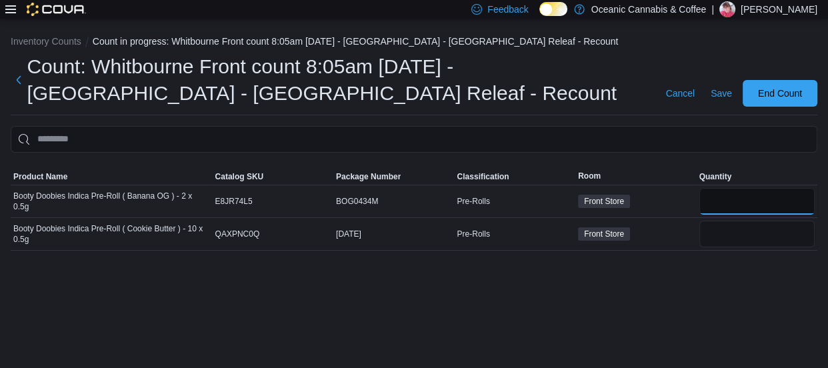
click at [724, 200] on input "number" at bounding box center [757, 201] width 116 height 27
click at [729, 94] on span "Save" at bounding box center [720, 93] width 21 height 13
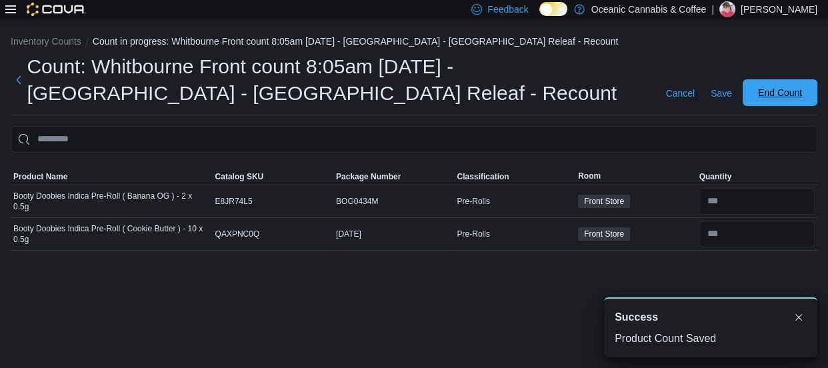
click at [771, 89] on span "End Count" at bounding box center [780, 92] width 44 height 13
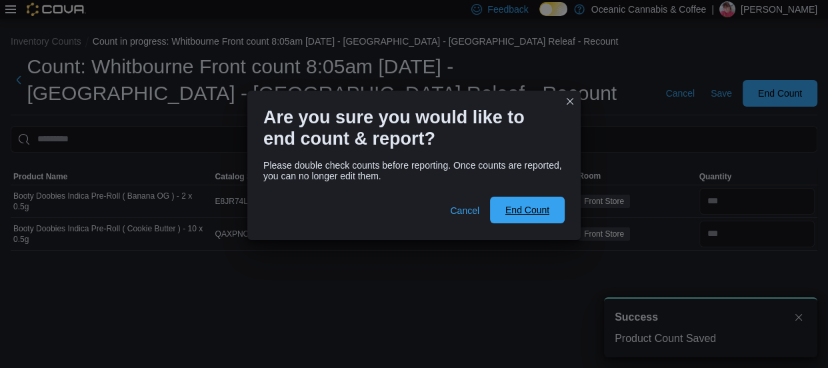
click at [525, 207] on span "End Count" at bounding box center [527, 209] width 44 height 13
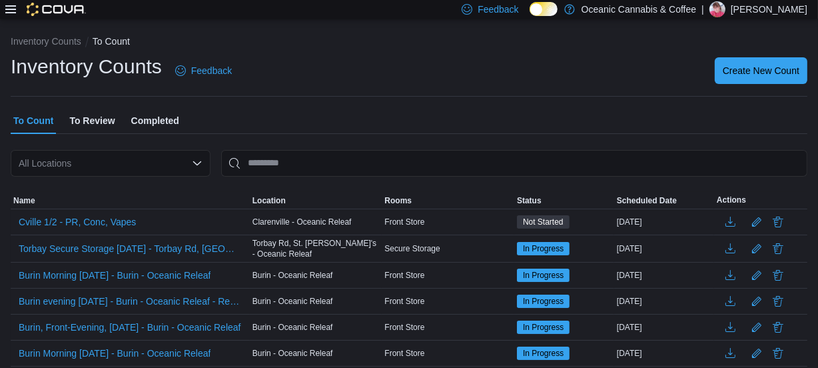
click at [79, 117] on span "To Review" at bounding box center [91, 120] width 45 height 27
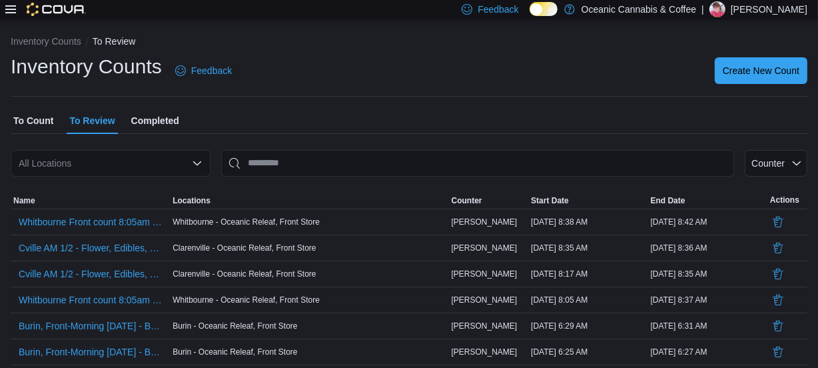
click at [75, 159] on div "All Locations" at bounding box center [111, 163] width 200 height 27
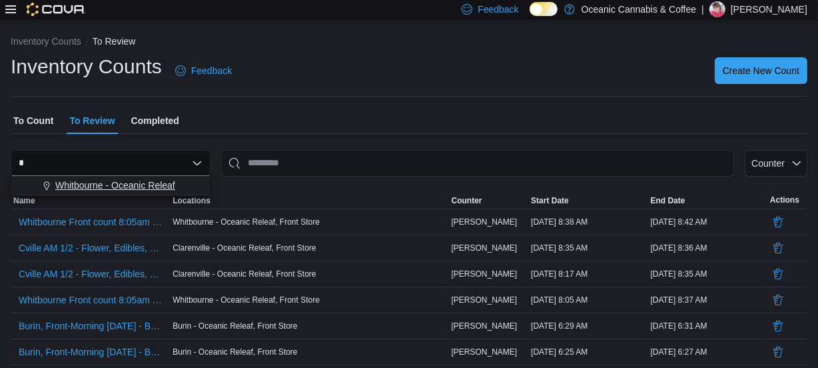
click at [79, 185] on span "Whitbourne - Oceanic Releaf" at bounding box center [115, 185] width 120 height 13
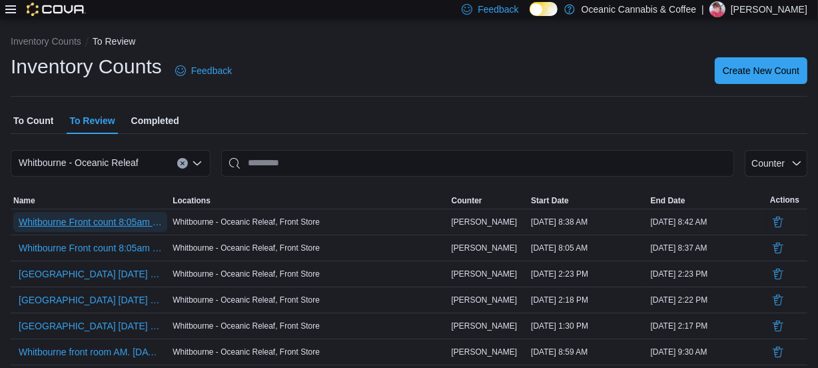
click at [113, 227] on span "Whitbourne Front count 8:05am [DATE] - [GEOGRAPHIC_DATA] - [GEOGRAPHIC_DATA] Re…" at bounding box center [90, 221] width 143 height 13
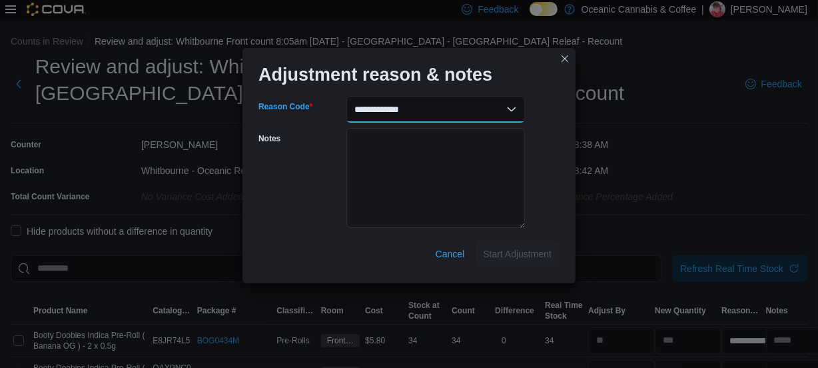
click at [512, 112] on select "**********" at bounding box center [436, 109] width 179 height 27
click at [347, 96] on select "**********" at bounding box center [436, 109] width 179 height 27
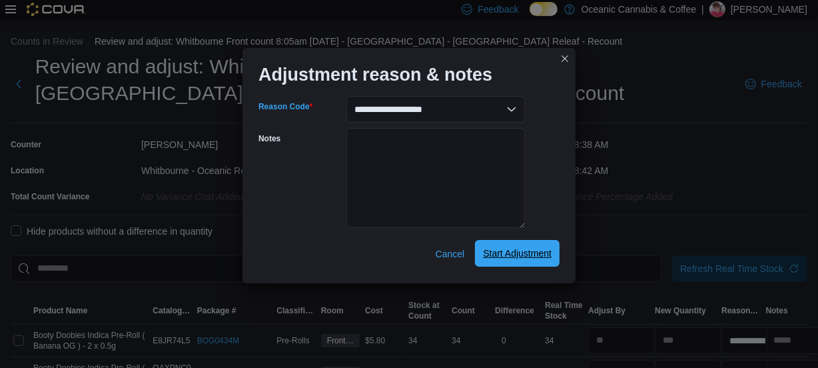
drag, startPoint x: 508, startPoint y: 253, endPoint x: 516, endPoint y: 253, distance: 8.0
click at [509, 253] on span "Start Adjustment" at bounding box center [517, 253] width 69 height 13
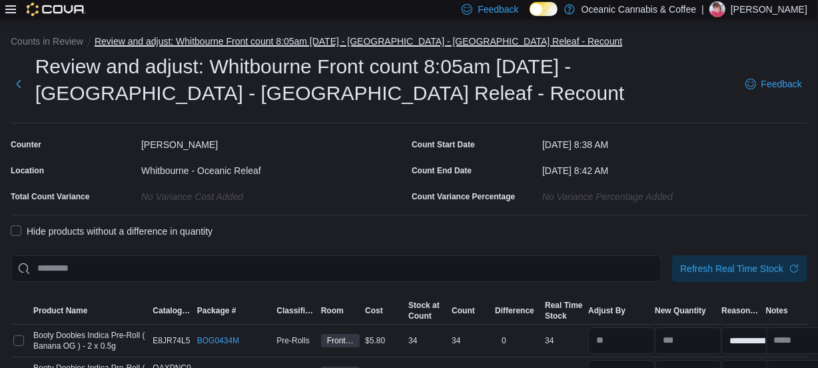
click at [190, 39] on button "Review and adjust: Whitbourne Front count 8:05am [DATE] - [GEOGRAPHIC_DATA] - […" at bounding box center [359, 41] width 528 height 11
click at [104, 36] on button "Review and adjust: Whitbourne Front count 8:05am [DATE] - [GEOGRAPHIC_DATA] - […" at bounding box center [359, 41] width 528 height 11
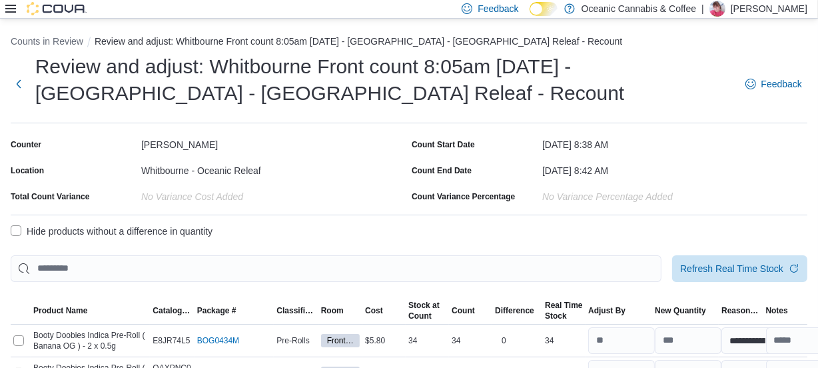
click at [554, 10] on icon at bounding box center [550, 8] width 7 height 7
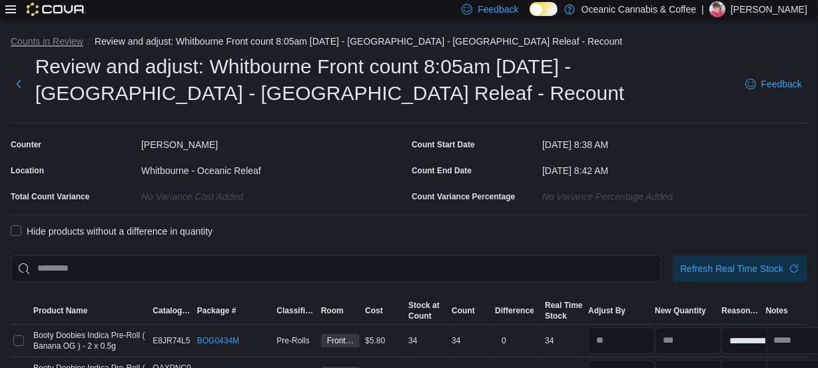
click at [73, 44] on button "Counts in Review" at bounding box center [47, 41] width 73 height 11
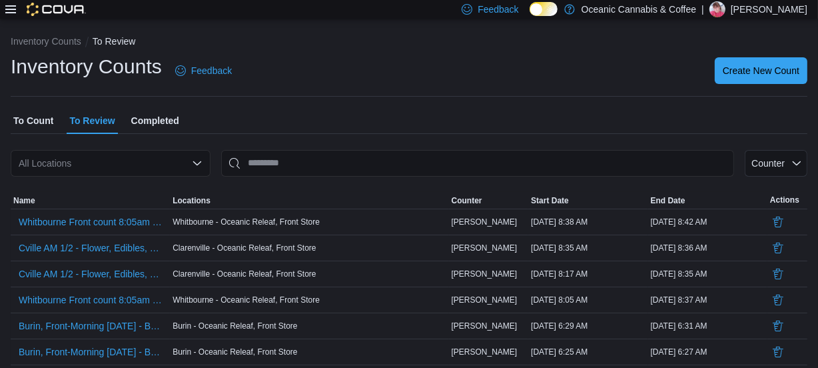
click at [87, 122] on span "To Review" at bounding box center [91, 120] width 45 height 27
click at [103, 173] on div "All Locations" at bounding box center [111, 163] width 200 height 27
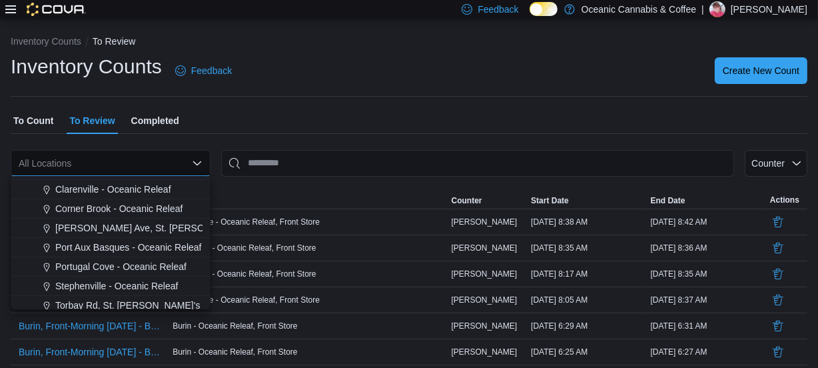
scroll to position [79, 0]
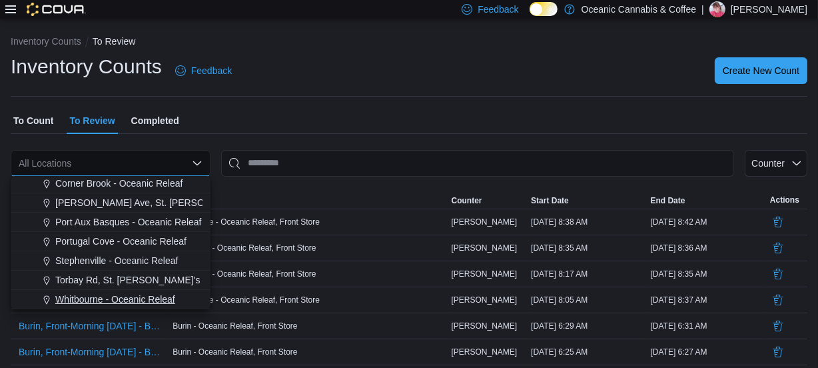
click at [100, 301] on span "Whitbourne - Oceanic Releaf" at bounding box center [115, 299] width 120 height 13
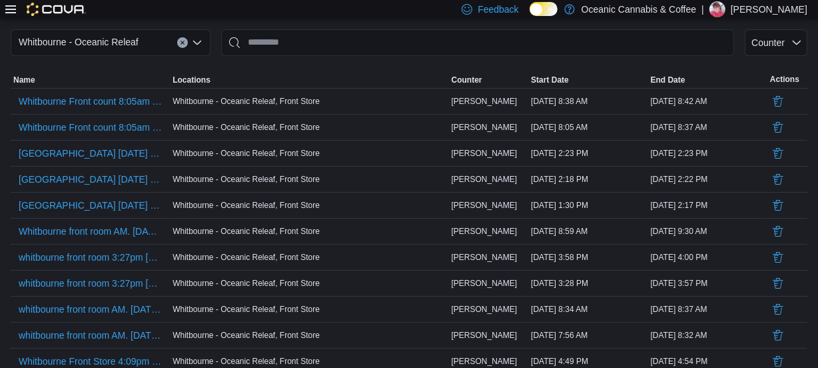
scroll to position [210, 0]
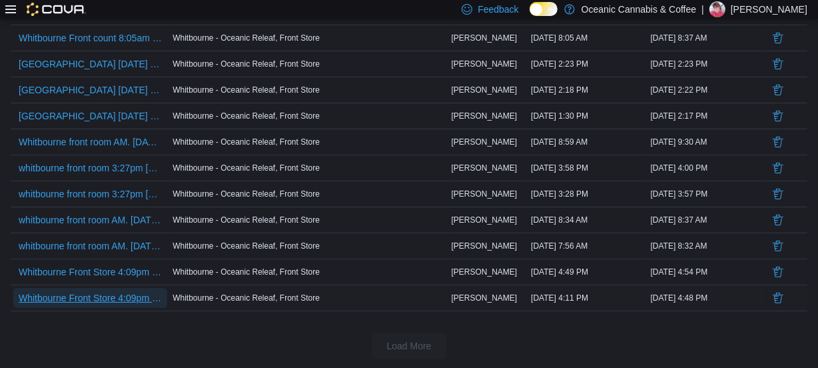
click at [117, 298] on span "Whitbourne Front Store 4:09pm [DATE] - [GEOGRAPHIC_DATA] - [GEOGRAPHIC_DATA] Re…" at bounding box center [90, 297] width 143 height 13
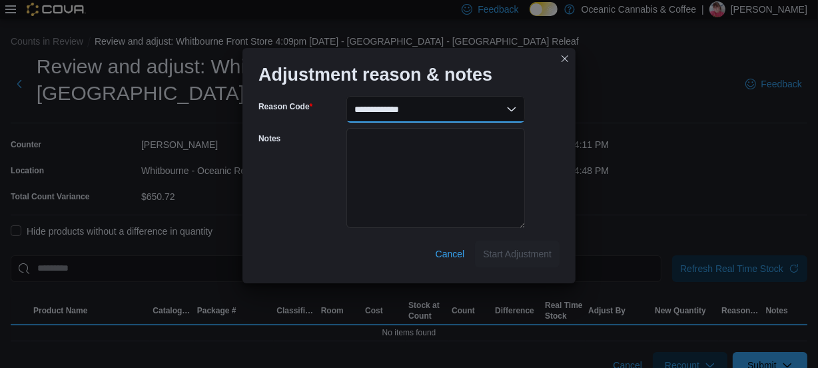
click at [493, 109] on select "**********" at bounding box center [436, 109] width 179 height 27
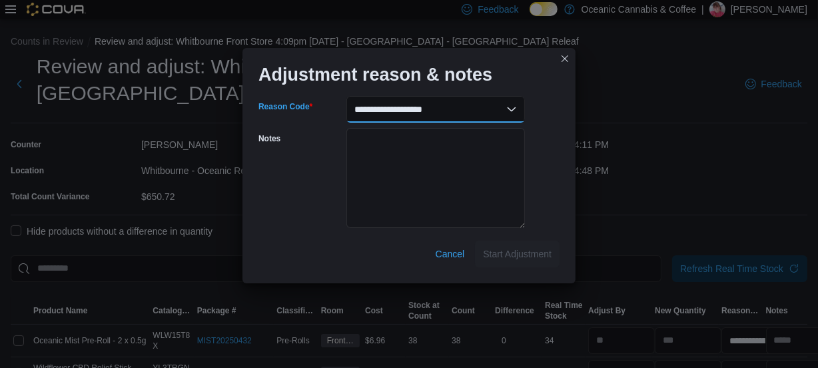
click at [347, 96] on select "**********" at bounding box center [436, 109] width 179 height 27
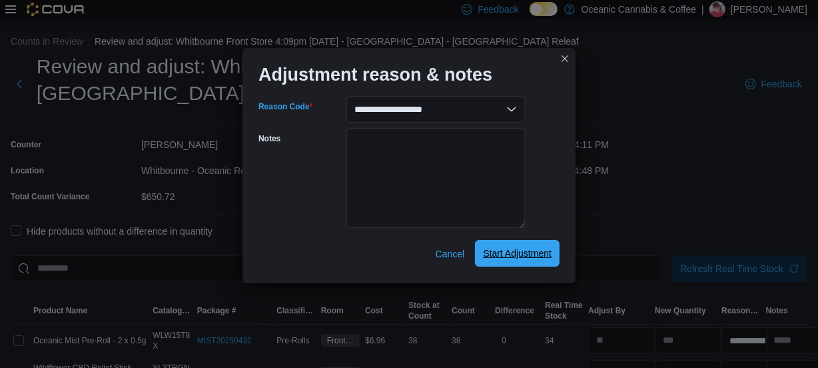
click at [513, 259] on span "Start Adjustment" at bounding box center [517, 253] width 69 height 13
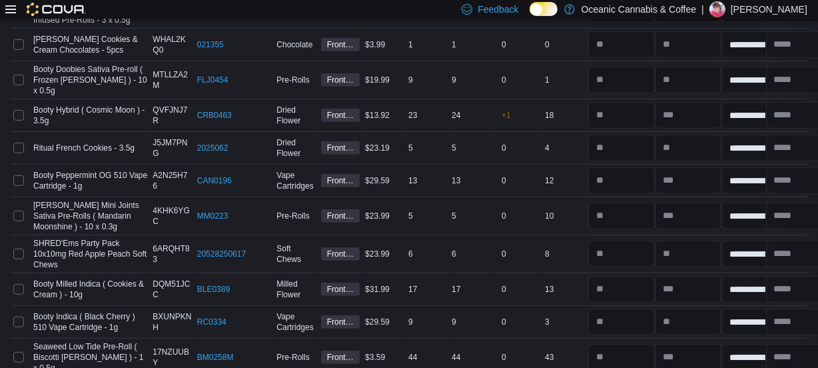
scroll to position [181, 0]
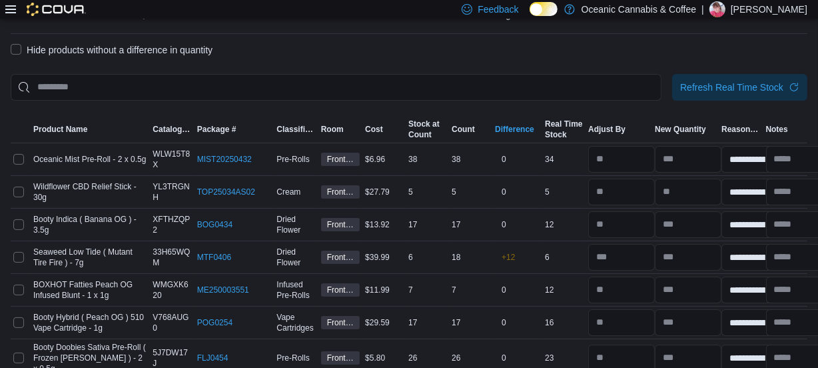
click at [524, 125] on div "Difference" at bounding box center [514, 129] width 39 height 11
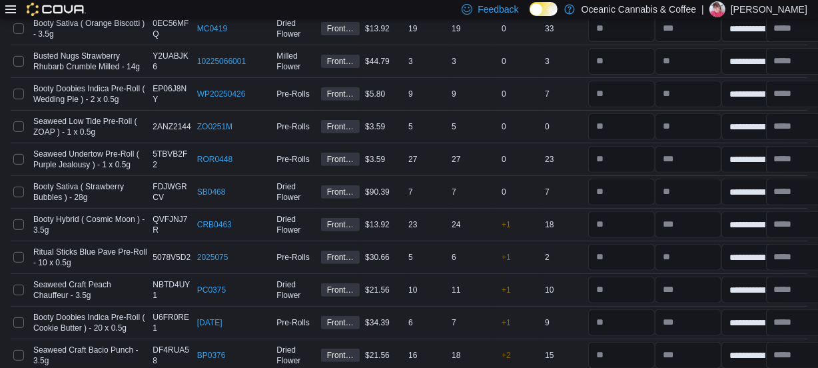
scroll to position [4997, 0]
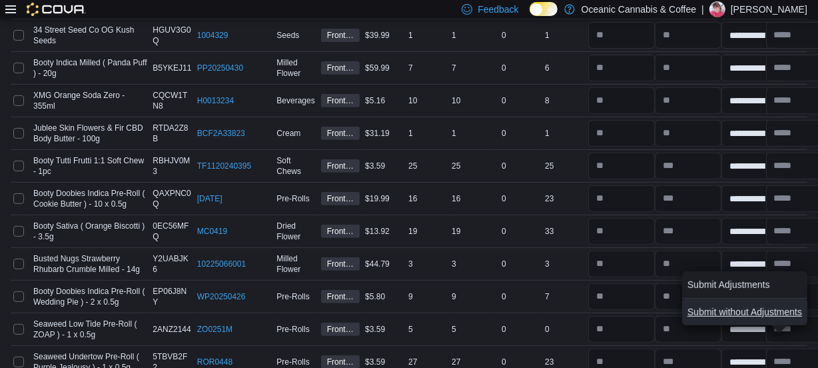
click at [764, 310] on span "Submit without Adjustments" at bounding box center [745, 311] width 115 height 13
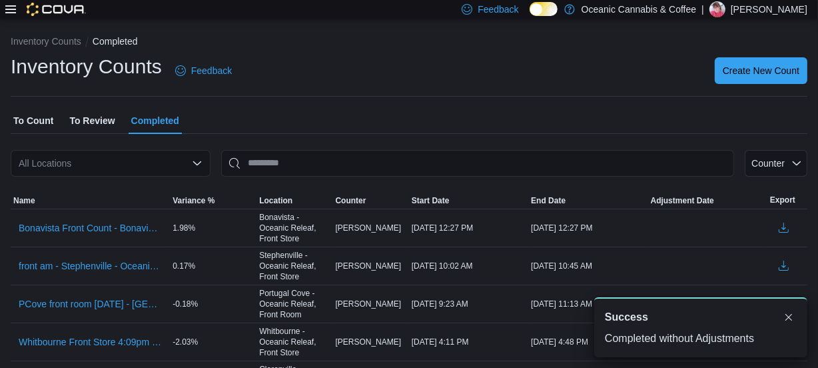
click at [87, 123] on span "To Review" at bounding box center [91, 120] width 45 height 27
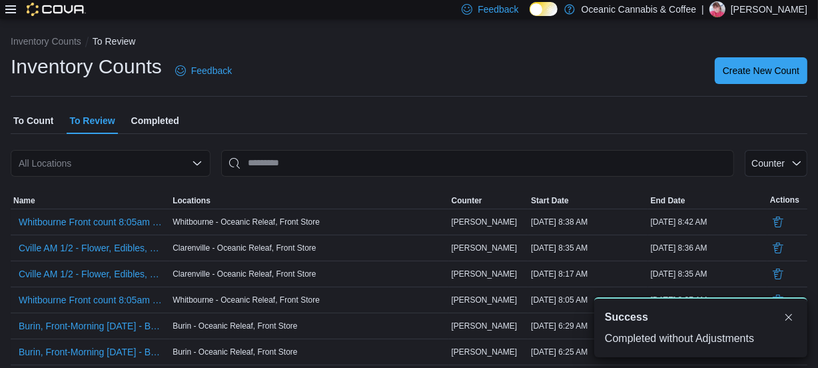
click at [85, 165] on div "All Locations" at bounding box center [111, 163] width 200 height 27
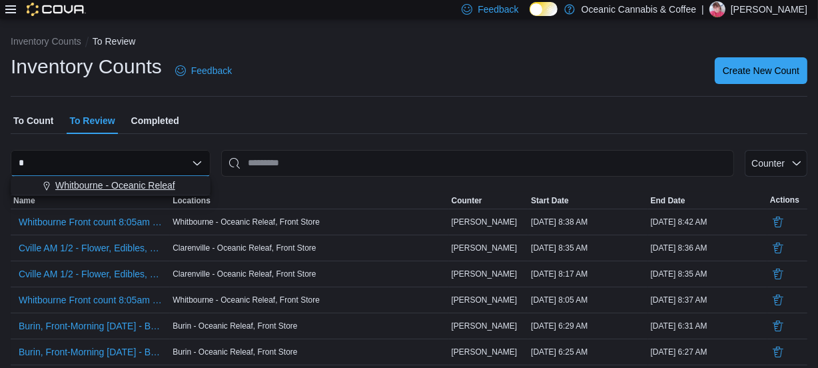
click at [105, 179] on span "Whitbourne - Oceanic Releaf" at bounding box center [115, 185] width 120 height 13
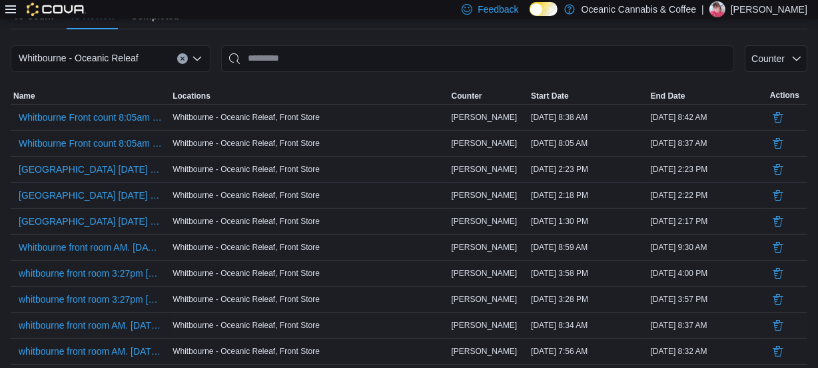
scroll to position [185, 0]
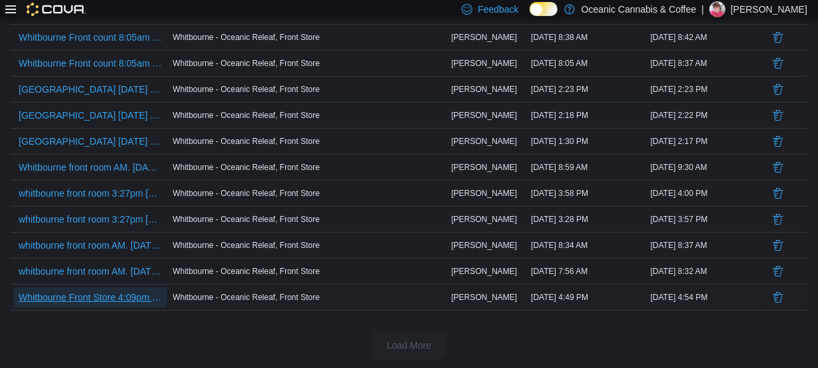
click at [113, 297] on span "Whitbourne Front Store 4:09pm [DATE] - [GEOGRAPHIC_DATA] - [GEOGRAPHIC_DATA] Re…" at bounding box center [90, 297] width 143 height 13
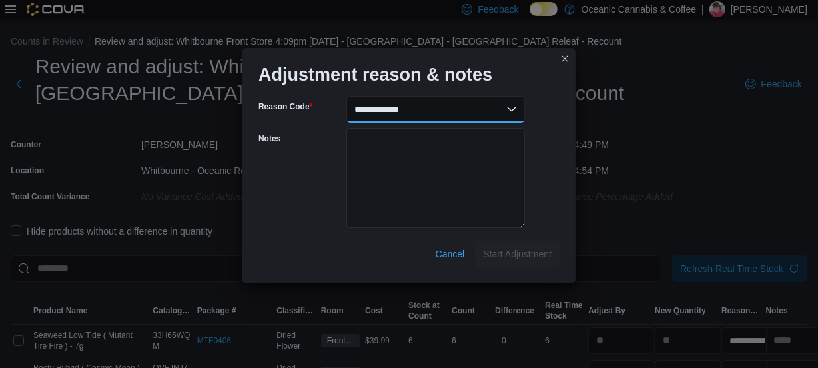
click at [498, 106] on select "**********" at bounding box center [436, 109] width 179 height 27
click at [347, 96] on select "**********" at bounding box center [436, 109] width 179 height 27
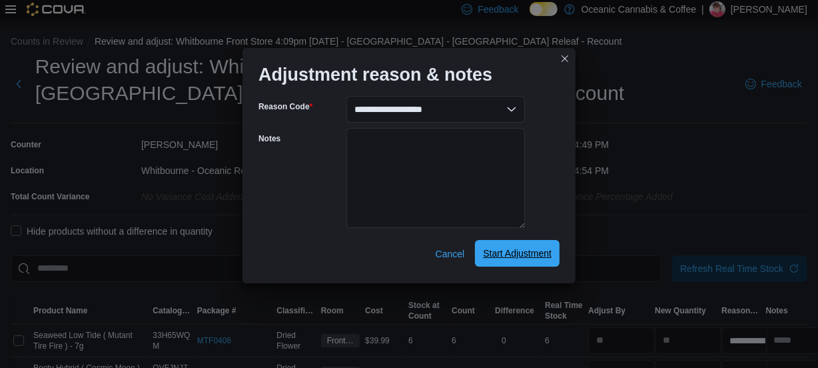
click at [511, 252] on span "Start Adjustment" at bounding box center [517, 253] width 69 height 13
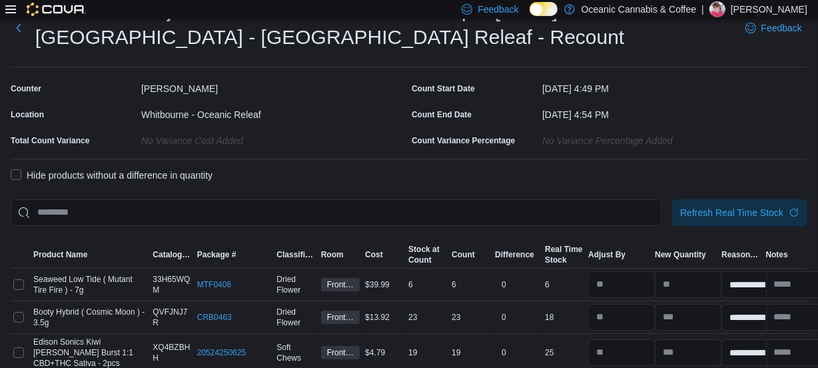
scroll to position [265, 0]
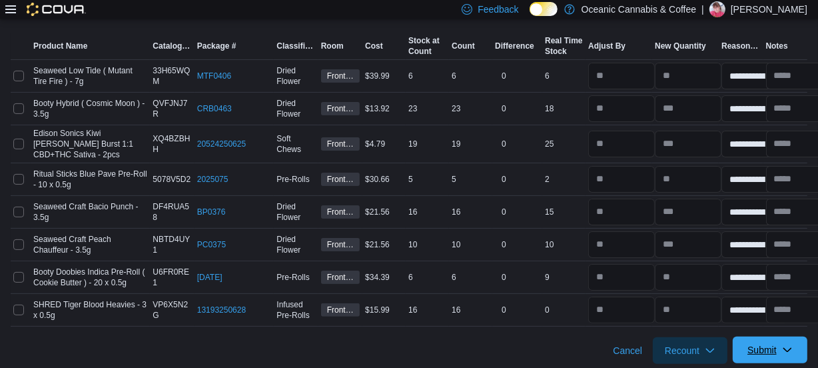
click at [777, 349] on span "Submit" at bounding box center [762, 349] width 29 height 13
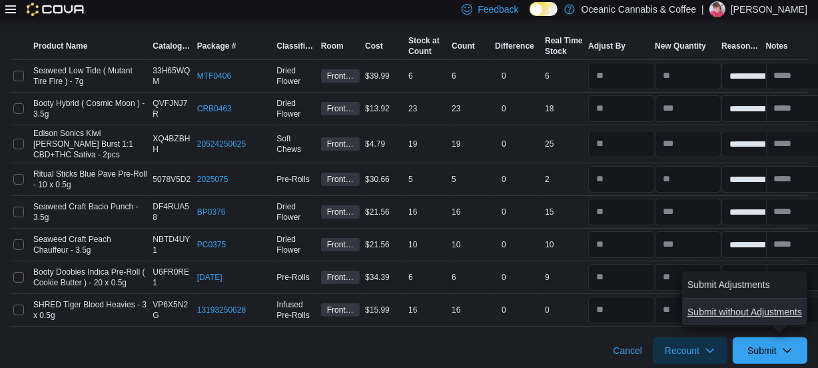
click at [772, 308] on span "Submit without Adjustments" at bounding box center [745, 311] width 115 height 13
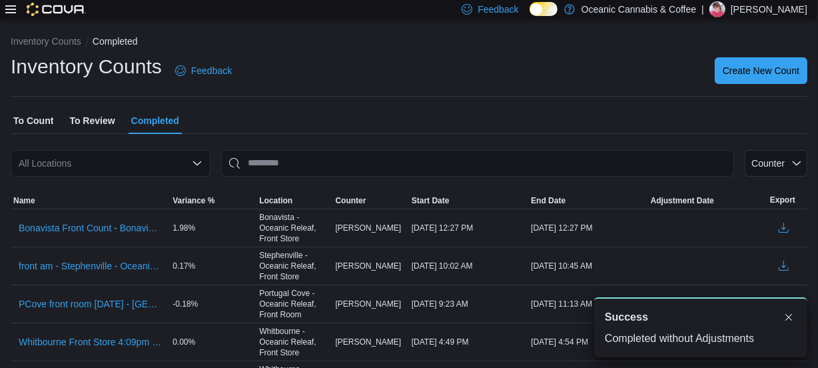
click at [84, 122] on span "To Review" at bounding box center [91, 120] width 45 height 27
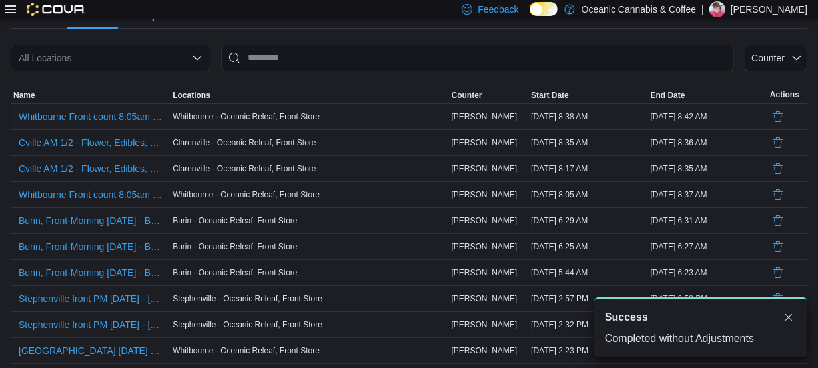
scroll to position [60, 0]
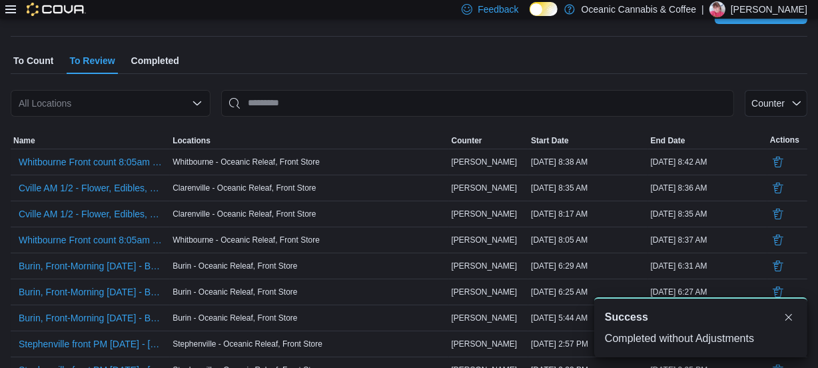
click at [64, 95] on div "All Locations" at bounding box center [111, 103] width 200 height 27
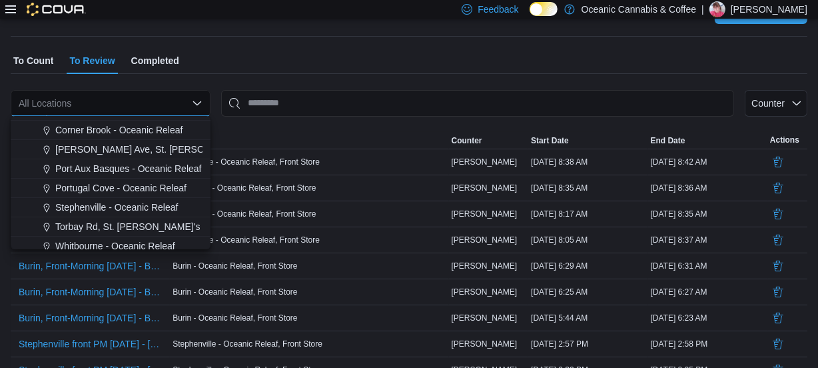
scroll to position [79, 0]
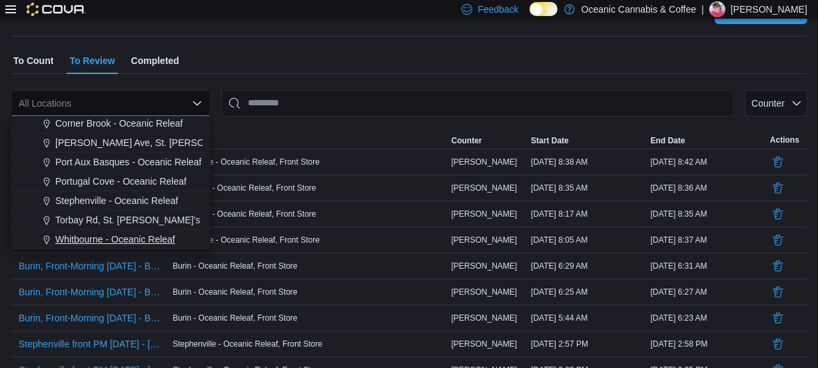
click at [85, 233] on span "Whitbourne - Oceanic Releaf" at bounding box center [115, 239] width 120 height 13
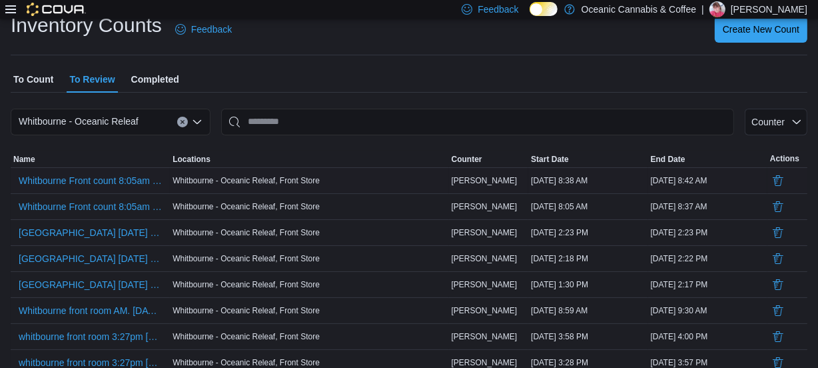
scroll to position [159, 0]
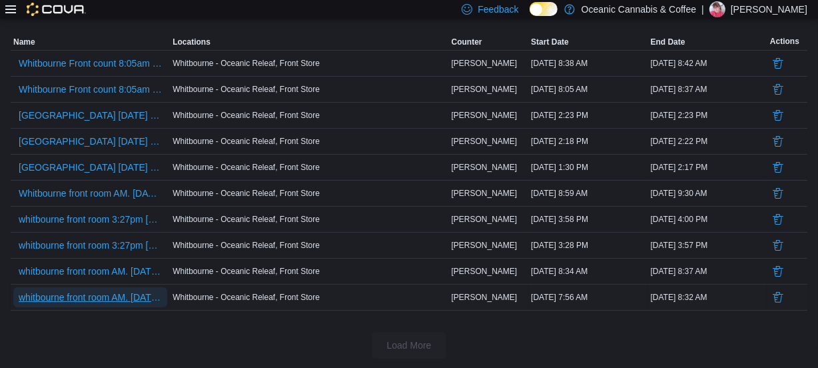
click at [71, 291] on span "whitbourne front room AM. [DATE] - [GEOGRAPHIC_DATA] - [GEOGRAPHIC_DATA] Releaf" at bounding box center [90, 297] width 143 height 13
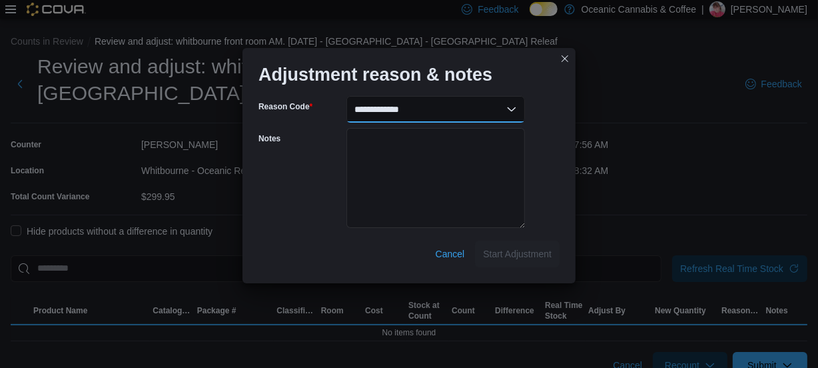
click at [491, 111] on select "**********" at bounding box center [436, 109] width 179 height 27
click at [514, 107] on select "**********" at bounding box center [436, 109] width 179 height 27
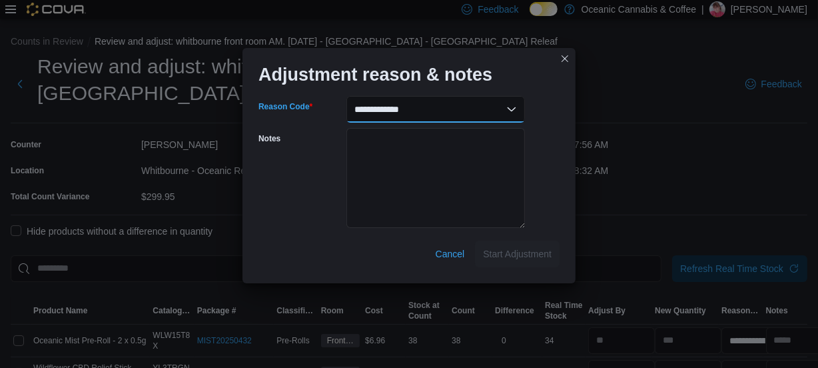
click at [512, 107] on select "**********" at bounding box center [436, 109] width 179 height 27
click at [347, 96] on select "**********" at bounding box center [436, 109] width 179 height 27
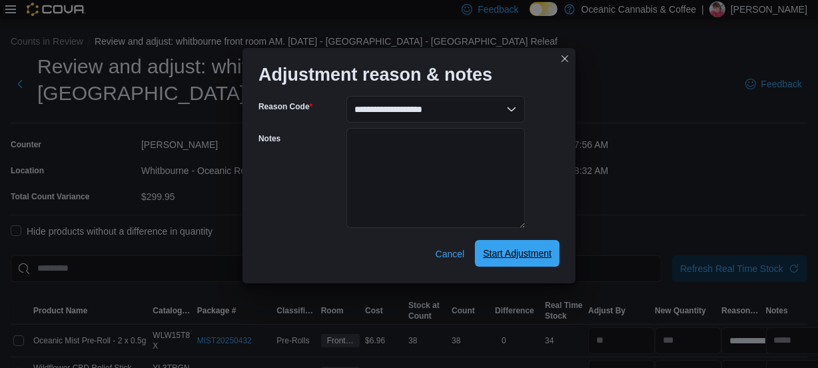
click at [518, 257] on span "Start Adjustment" at bounding box center [517, 253] width 69 height 13
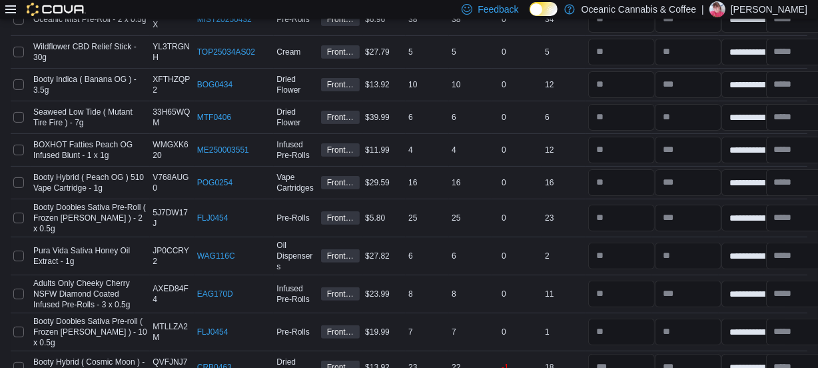
scroll to position [4932, 0]
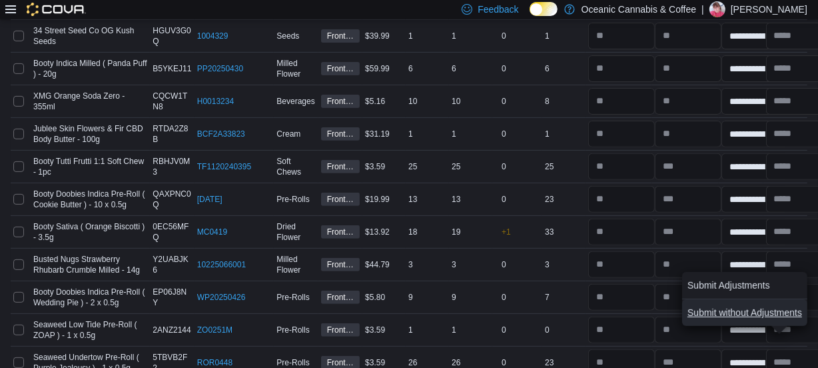
click at [748, 313] on span "Submit without Adjustments" at bounding box center [745, 312] width 115 height 13
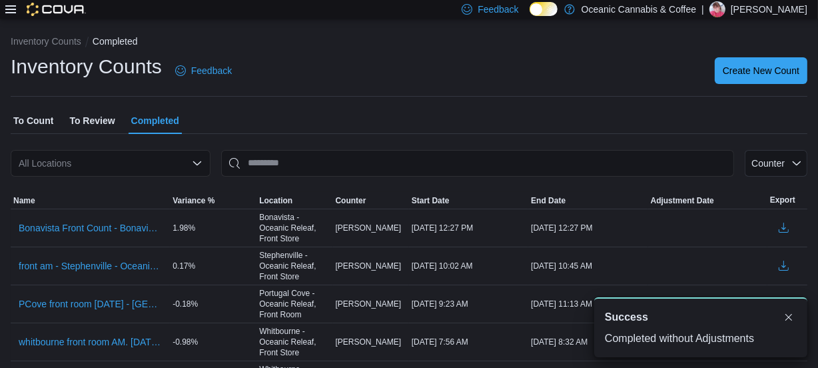
click at [91, 121] on span "To Review" at bounding box center [91, 120] width 45 height 27
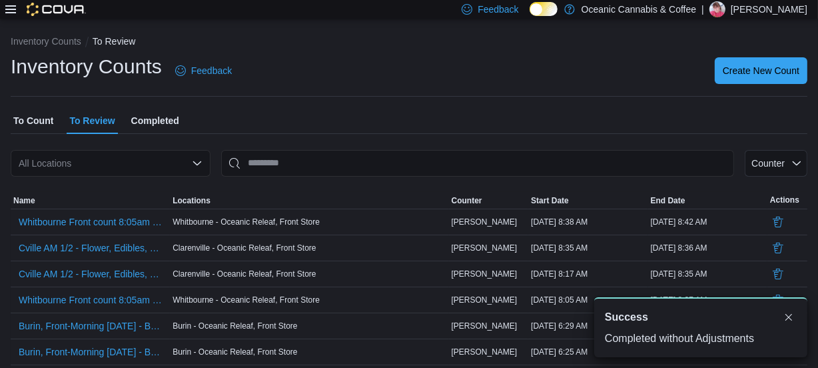
click at [91, 163] on div "All Locations" at bounding box center [111, 163] width 200 height 27
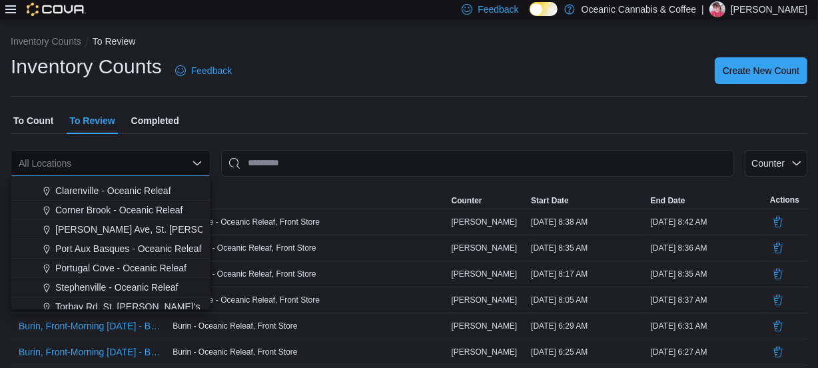
scroll to position [79, 0]
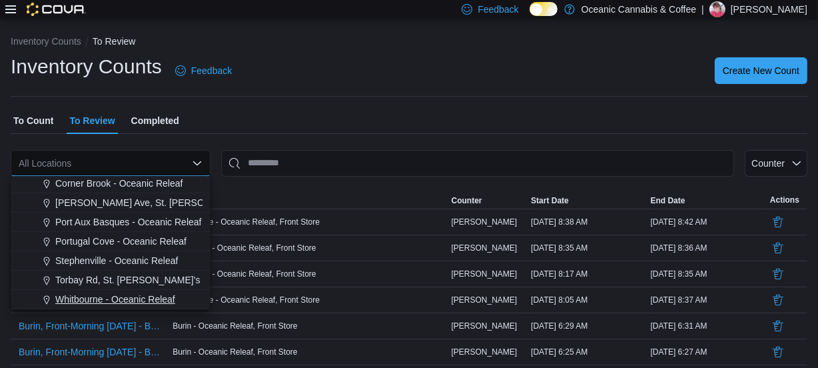
click at [113, 293] on span "Whitbourne - Oceanic Releaf" at bounding box center [115, 299] width 120 height 13
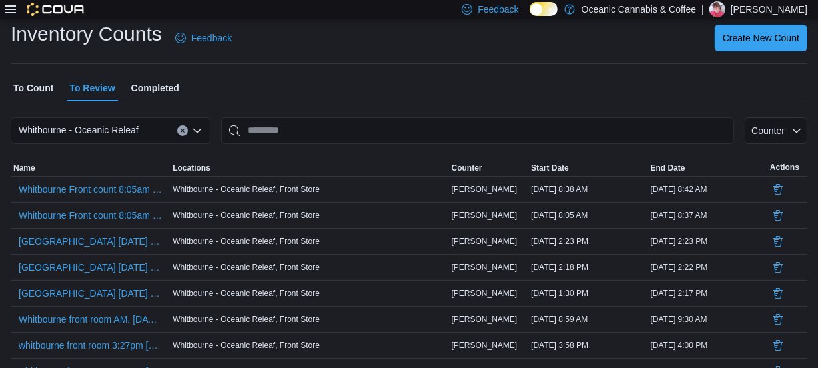
scroll to position [121, 0]
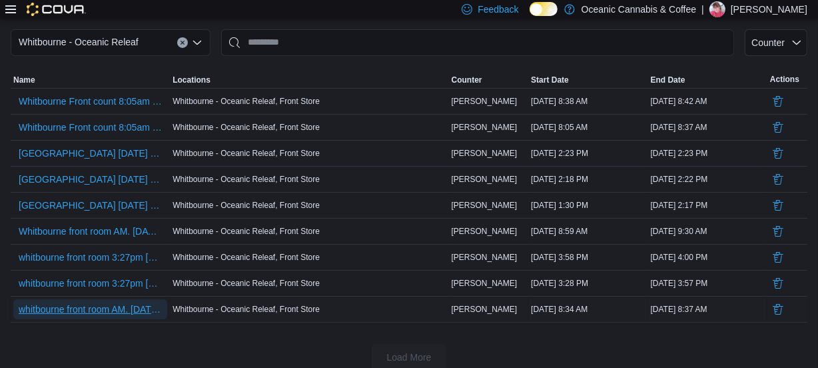
click at [109, 306] on span "whitbourne front room AM. [DATE] - [GEOGRAPHIC_DATA] - [GEOGRAPHIC_DATA] Releaf…" at bounding box center [90, 309] width 143 height 13
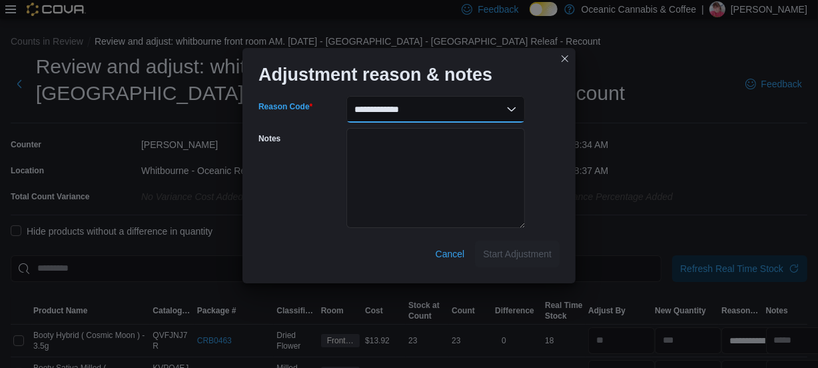
click at [503, 107] on select "**********" at bounding box center [436, 109] width 179 height 27
click at [347, 96] on select "**********" at bounding box center [436, 109] width 179 height 27
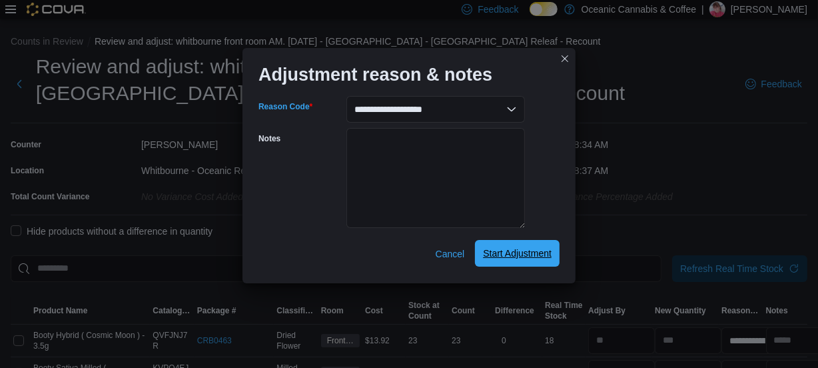
click at [508, 253] on span "Start Adjustment" at bounding box center [517, 253] width 69 height 13
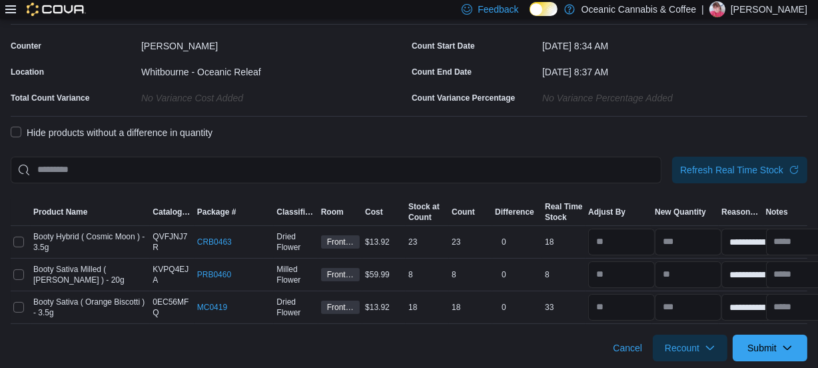
scroll to position [102, 0]
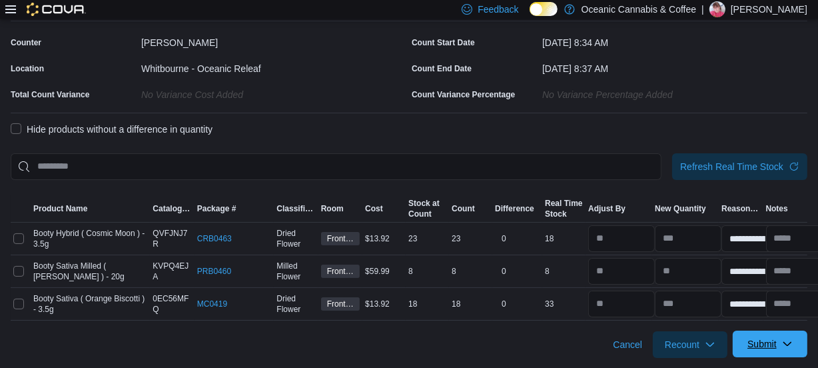
click at [782, 349] on span "Submit" at bounding box center [770, 344] width 59 height 27
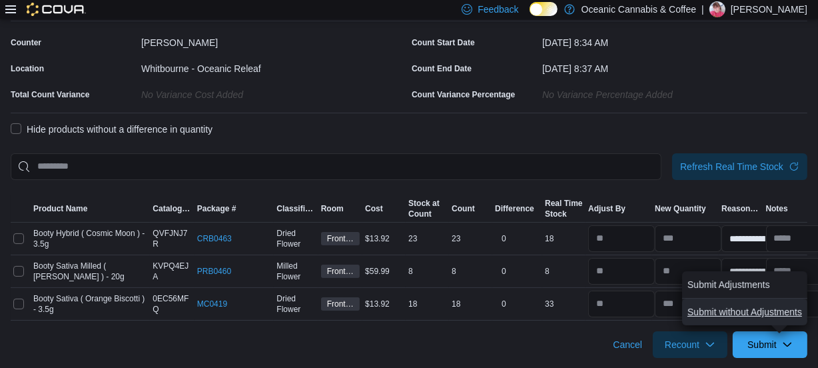
click at [757, 310] on span "Submit without Adjustments" at bounding box center [745, 311] width 115 height 13
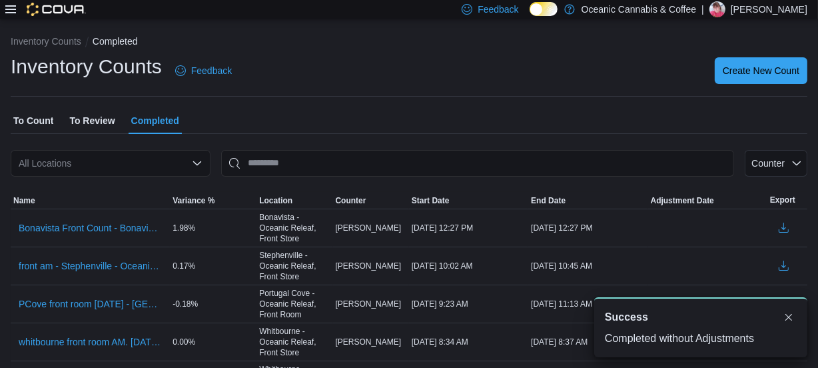
click at [93, 117] on span "To Review" at bounding box center [91, 120] width 45 height 27
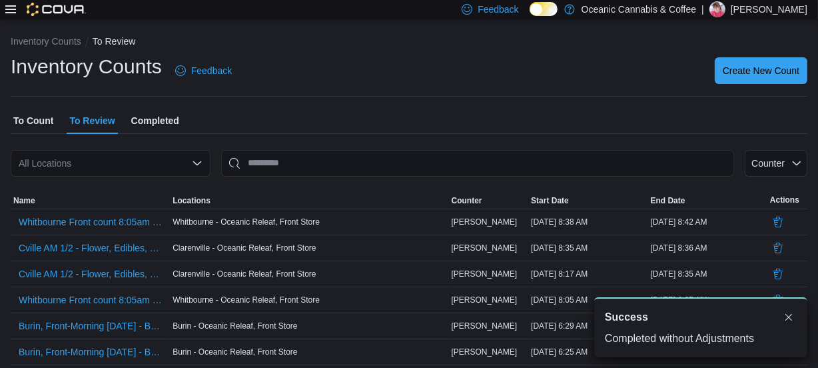
click at [93, 166] on div "All Locations" at bounding box center [111, 163] width 200 height 27
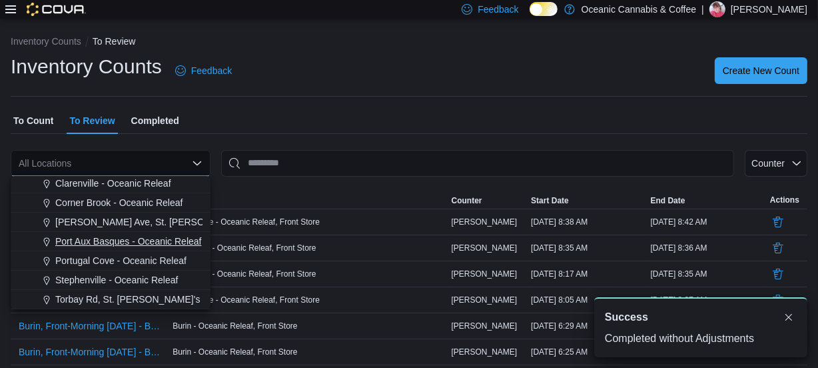
scroll to position [79, 0]
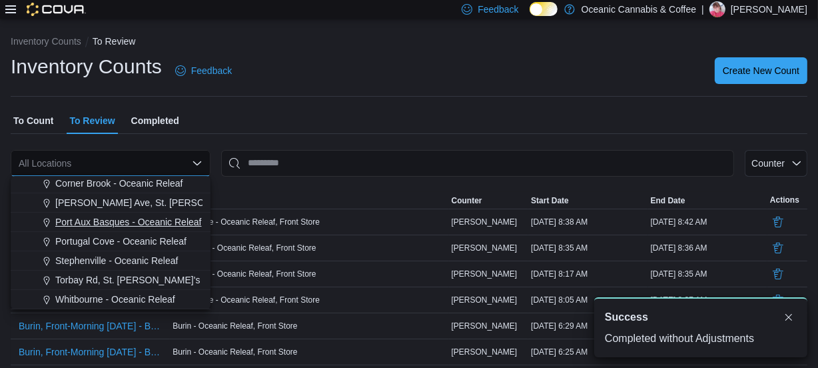
click at [131, 297] on span "Whitbourne - Oceanic Releaf" at bounding box center [115, 299] width 120 height 13
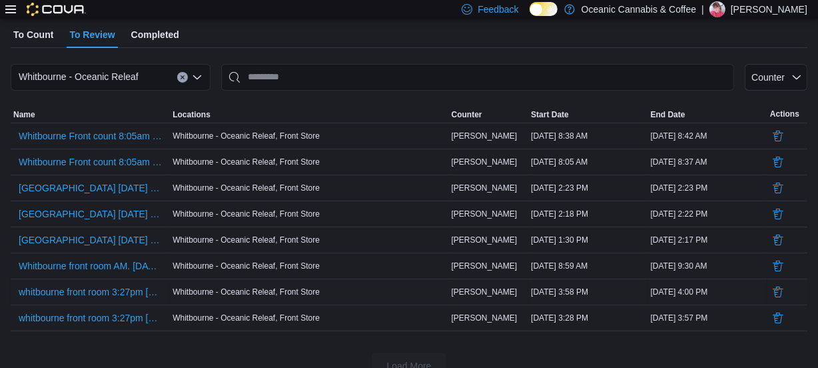
scroll to position [107, 0]
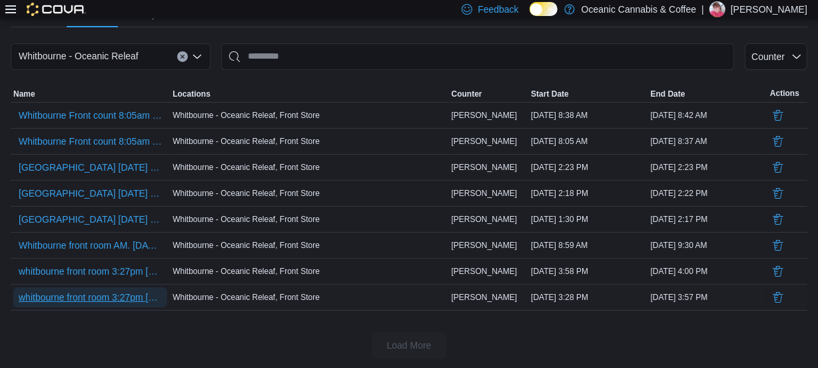
click at [105, 300] on span "whitbourne front room 3:27pm [DATE] - [GEOGRAPHIC_DATA] - [GEOGRAPHIC_DATA] Rel…" at bounding box center [90, 297] width 143 height 13
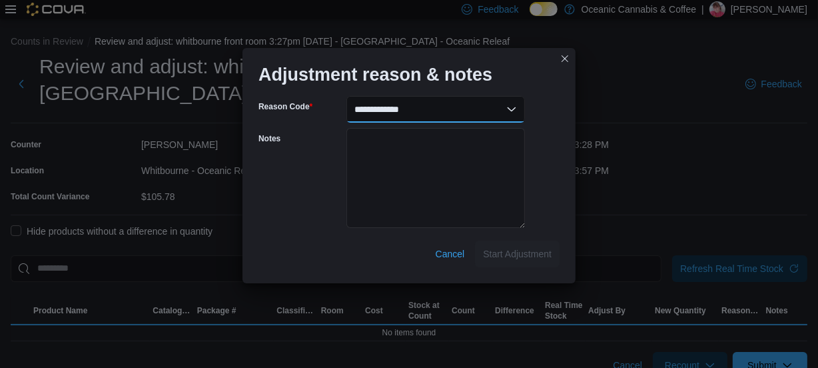
click at [508, 110] on select "**********" at bounding box center [436, 109] width 179 height 27
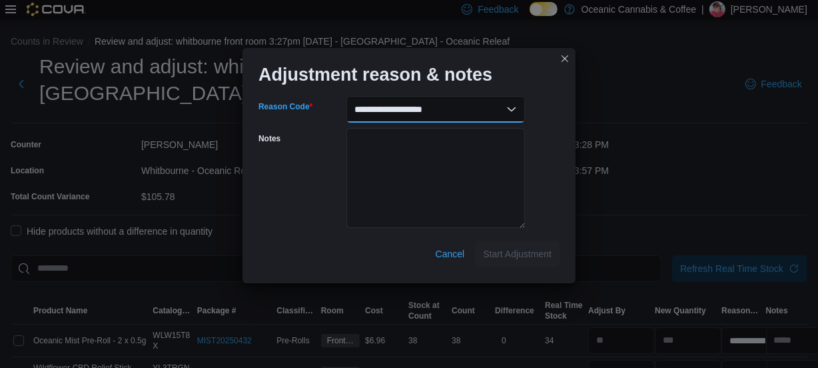
click at [347, 96] on select "**********" at bounding box center [436, 109] width 179 height 27
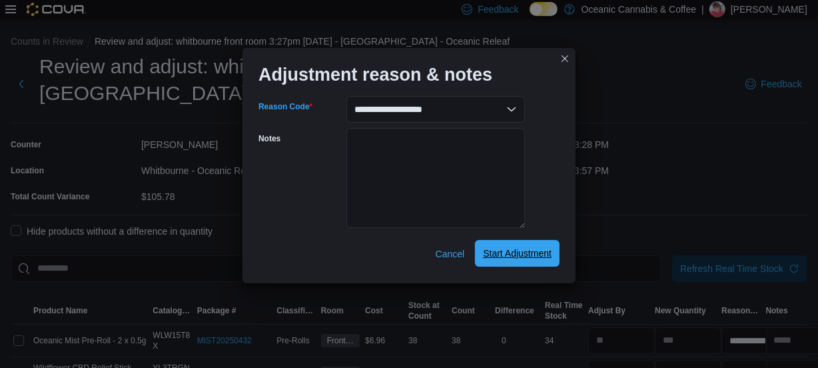
click at [519, 254] on span "Start Adjustment" at bounding box center [517, 253] width 69 height 13
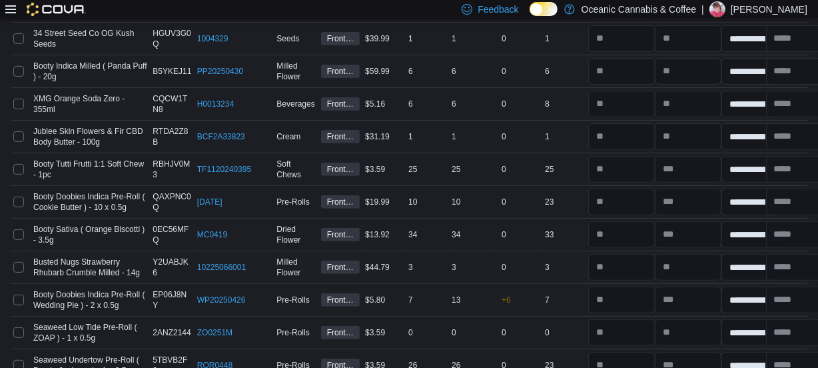
scroll to position [4932, 0]
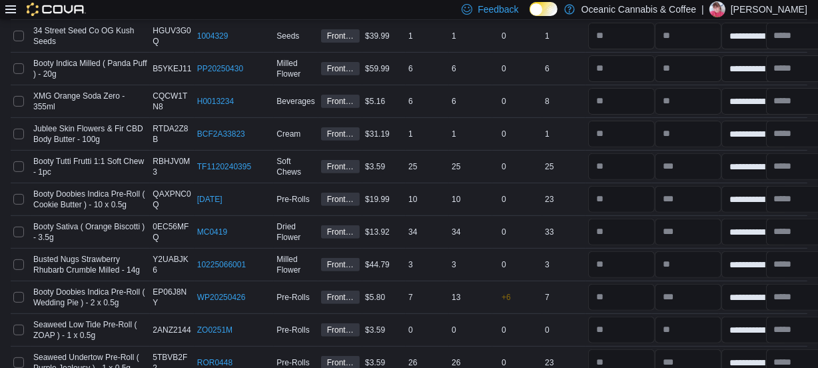
drag, startPoint x: 803, startPoint y: 344, endPoint x: 789, endPoint y: 329, distance: 20.3
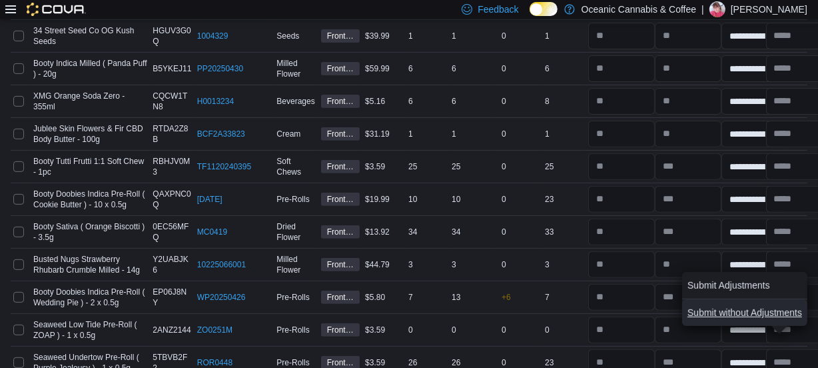
click at [770, 313] on span "Submit without Adjustments" at bounding box center [745, 312] width 115 height 13
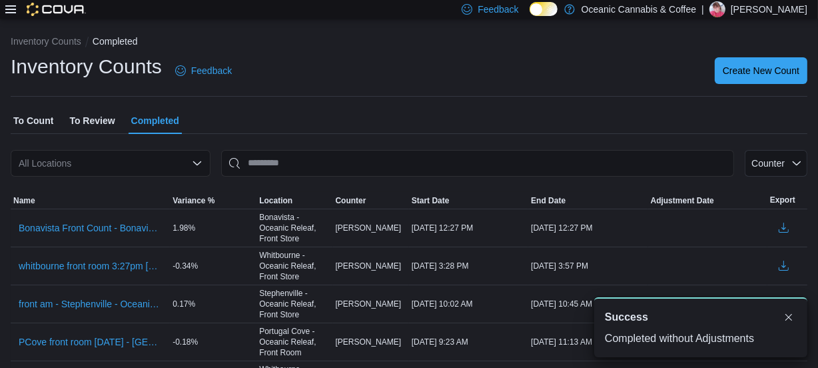
click at [87, 117] on span "To Review" at bounding box center [91, 120] width 45 height 27
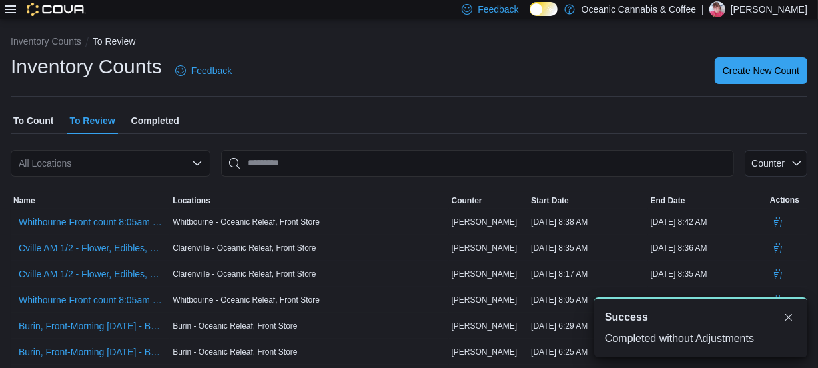
click at [91, 166] on div "All Locations" at bounding box center [111, 163] width 200 height 27
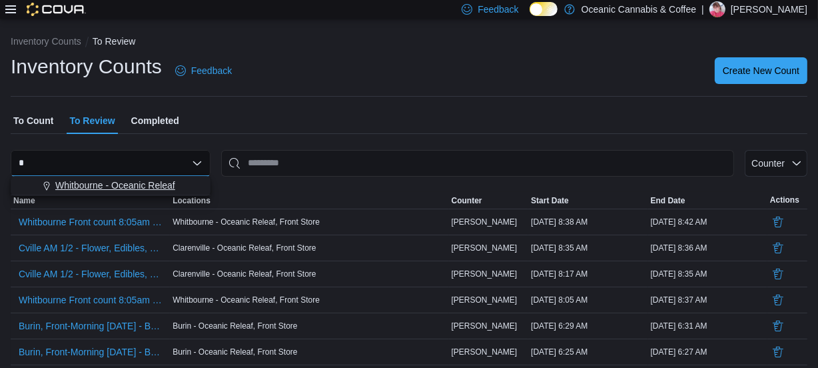
drag, startPoint x: 110, startPoint y: 180, endPoint x: 118, endPoint y: 180, distance: 8.0
click at [111, 180] on span "Whitbourne - Oceanic Releaf" at bounding box center [115, 185] width 120 height 13
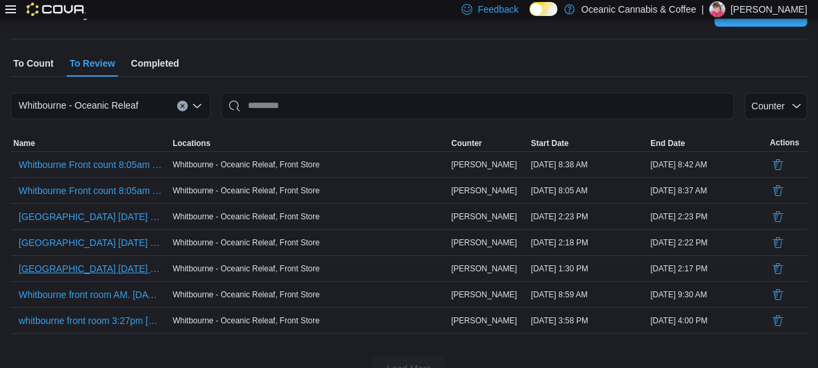
scroll to position [81, 0]
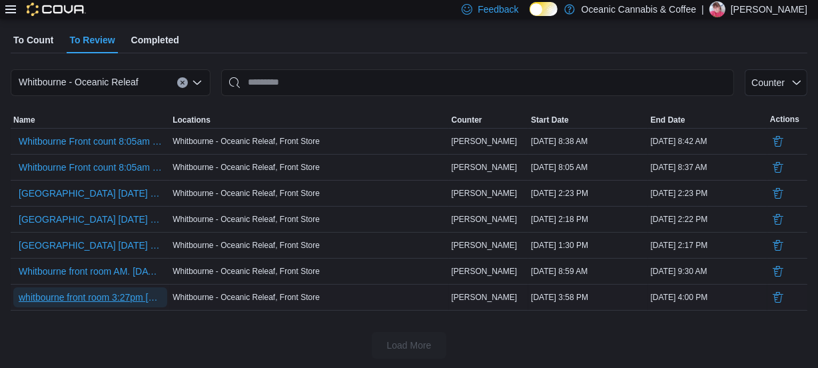
click at [132, 299] on span "whitbourne front room 3:27pm [DATE] - [GEOGRAPHIC_DATA] - [GEOGRAPHIC_DATA] Rel…" at bounding box center [90, 297] width 143 height 13
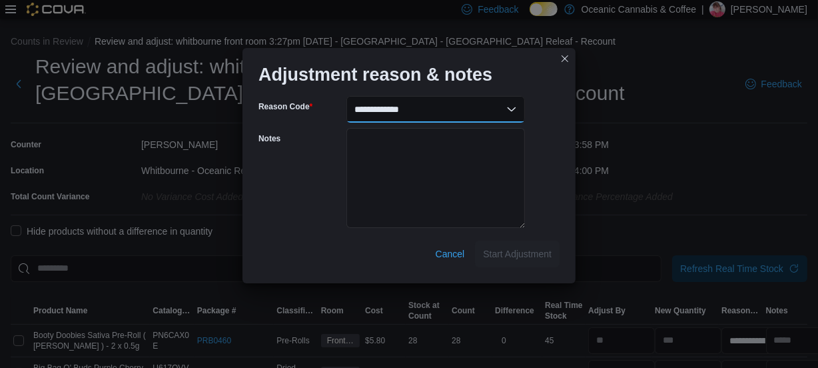
click at [506, 104] on select "**********" at bounding box center [436, 109] width 179 height 27
click at [347, 96] on select "**********" at bounding box center [436, 109] width 179 height 27
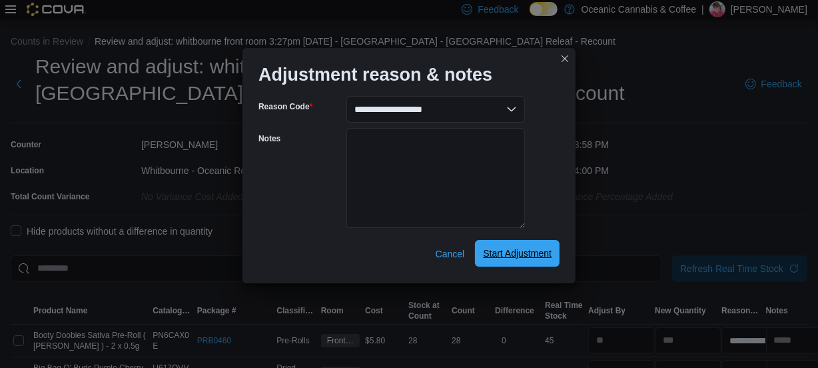
click at [515, 251] on span "Start Adjustment" at bounding box center [517, 253] width 69 height 13
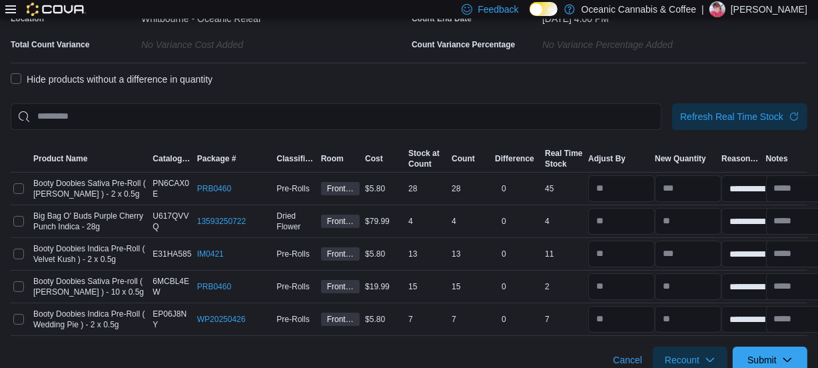
scroll to position [167, 0]
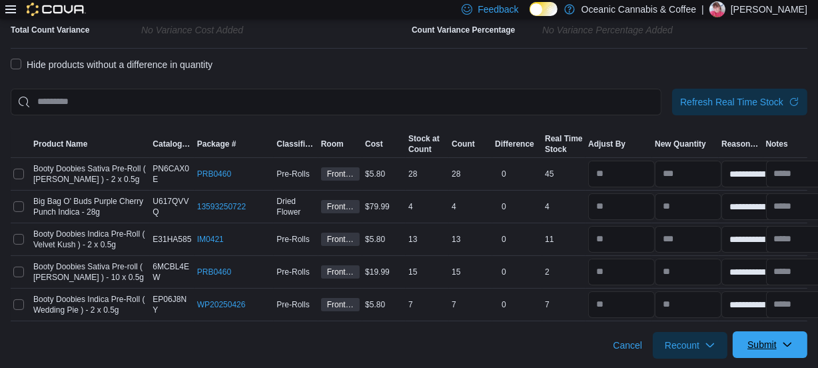
click at [777, 342] on span "Submit" at bounding box center [762, 344] width 29 height 13
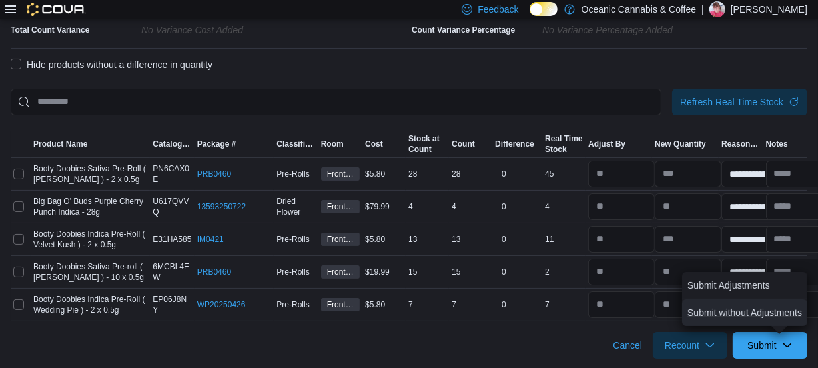
click at [764, 314] on span "Submit without Adjustments" at bounding box center [745, 312] width 115 height 13
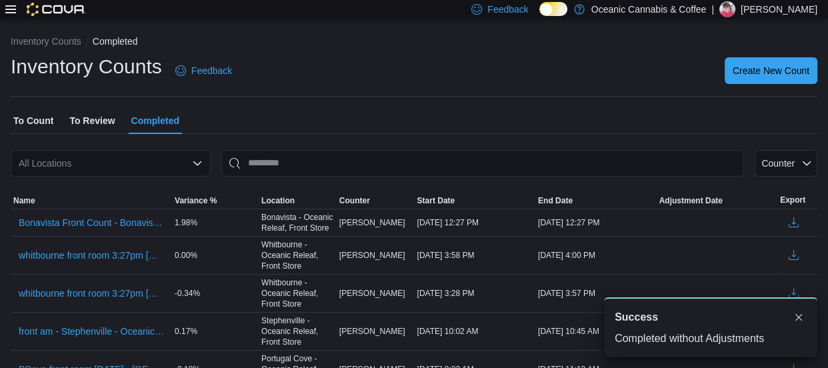
click at [84, 115] on span "To Review" at bounding box center [91, 120] width 45 height 27
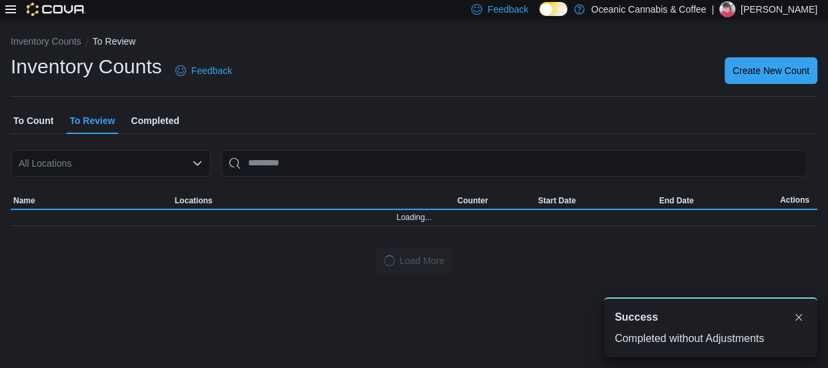
click at [87, 173] on div "All Locations" at bounding box center [111, 163] width 200 height 27
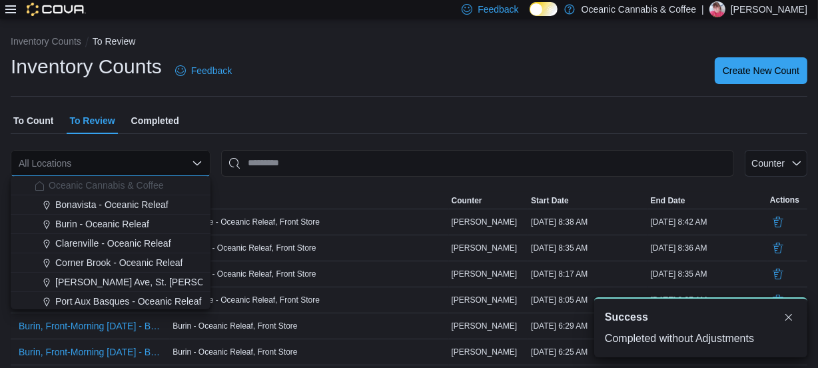
click at [88, 163] on div "All Locations Combo box. Selected. Combo box input. All Locations. Type some te…" at bounding box center [111, 163] width 200 height 27
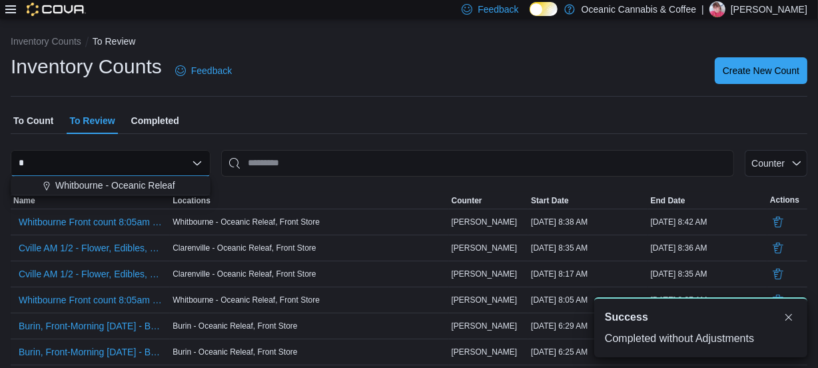
click at [100, 180] on span "Whitbourne - Oceanic Releaf" at bounding box center [115, 185] width 120 height 13
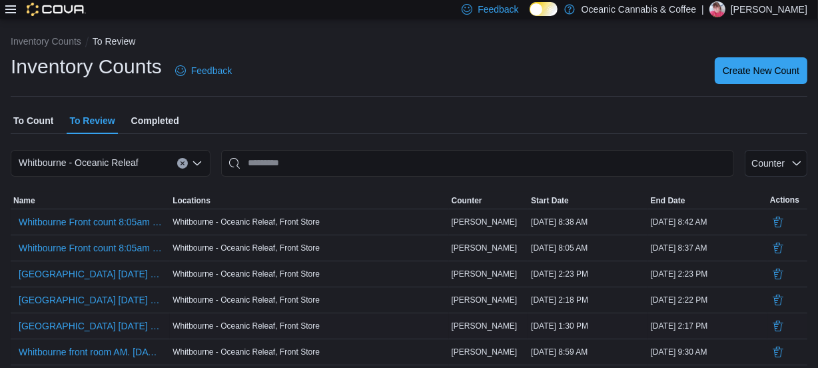
scroll to position [55, 0]
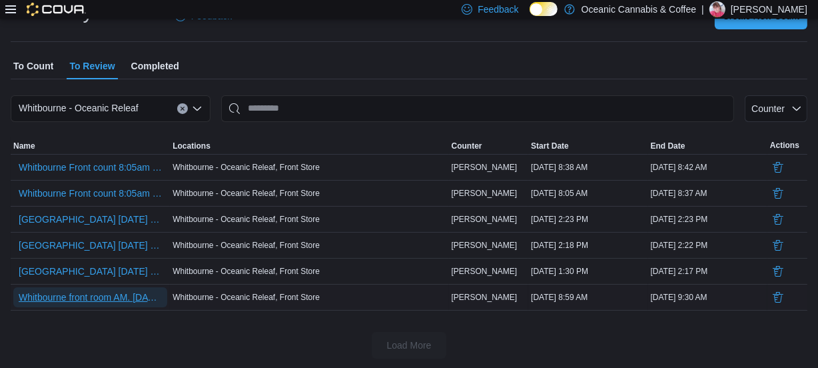
click at [119, 296] on span "Whitbourne front room AM. [DATE] - [GEOGRAPHIC_DATA] - [GEOGRAPHIC_DATA] Releaf" at bounding box center [90, 297] width 143 height 13
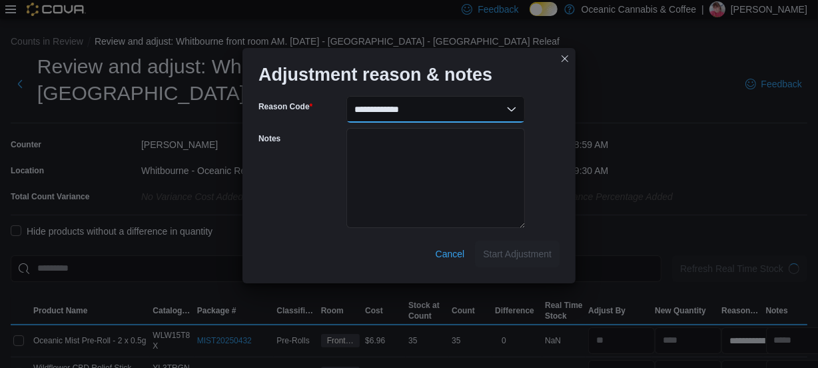
click at [513, 107] on select "**********" at bounding box center [436, 109] width 179 height 27
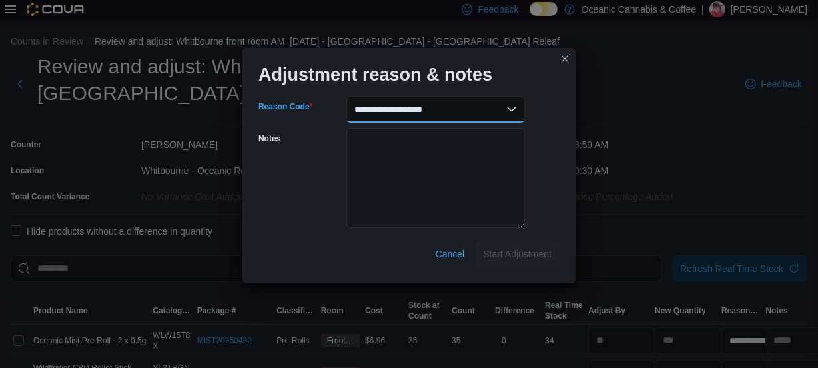
click at [347, 96] on select "**********" at bounding box center [436, 109] width 179 height 27
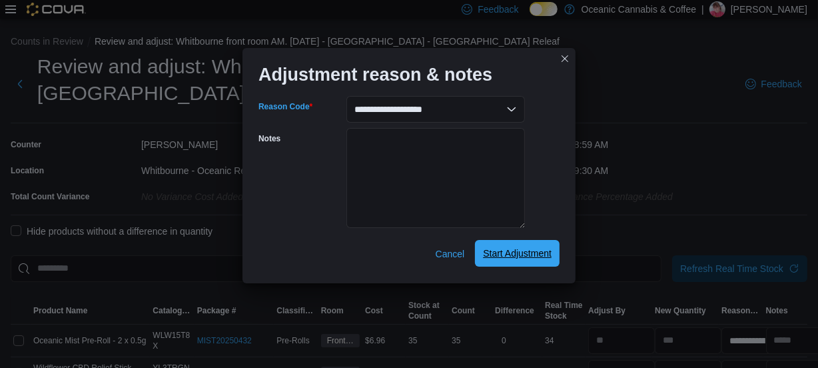
click at [505, 253] on span "Start Adjustment" at bounding box center [517, 253] width 69 height 13
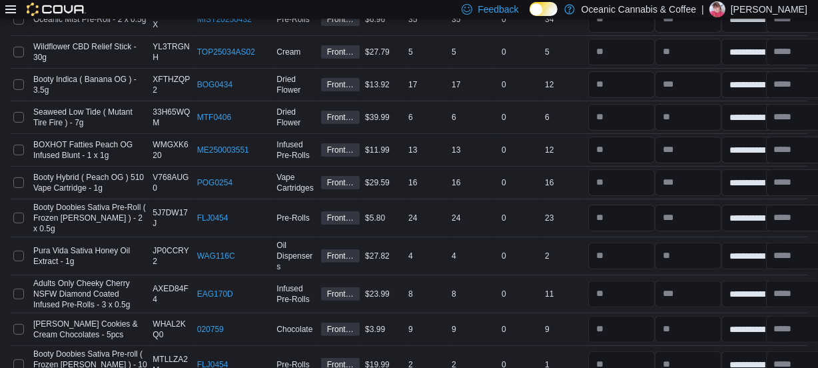
scroll to position [4802, 0]
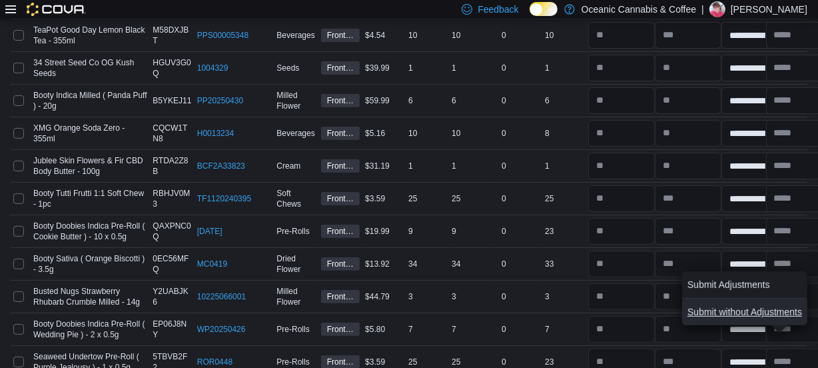
click at [778, 313] on span "Submit without Adjustments" at bounding box center [745, 311] width 115 height 13
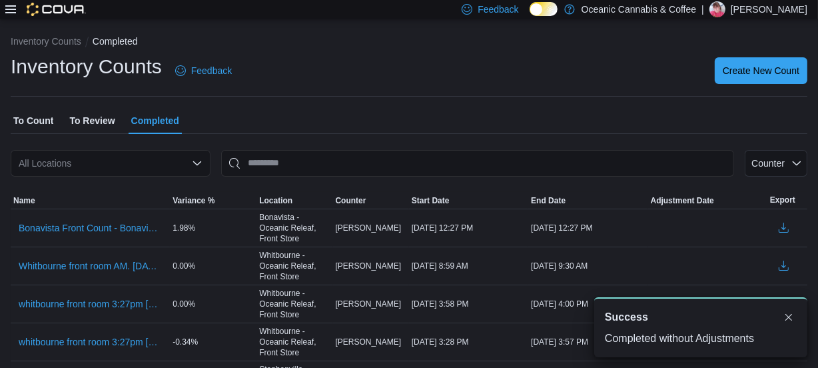
click at [83, 115] on span "To Review" at bounding box center [91, 120] width 45 height 27
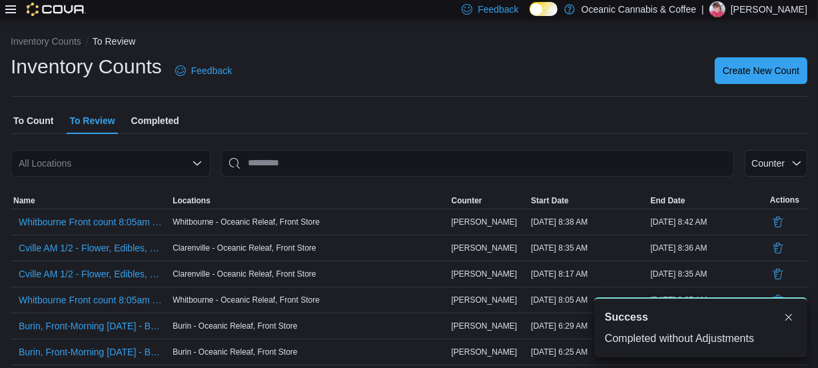
click at [65, 169] on div "All Locations" at bounding box center [111, 163] width 200 height 27
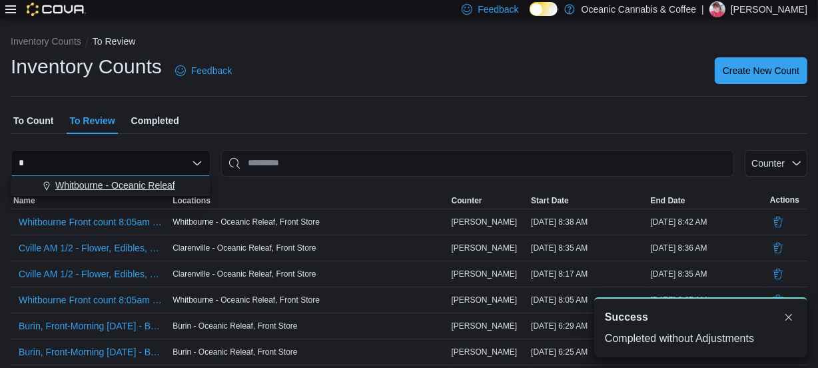
click at [64, 179] on span "Whitbourne - Oceanic Releaf" at bounding box center [115, 185] width 120 height 13
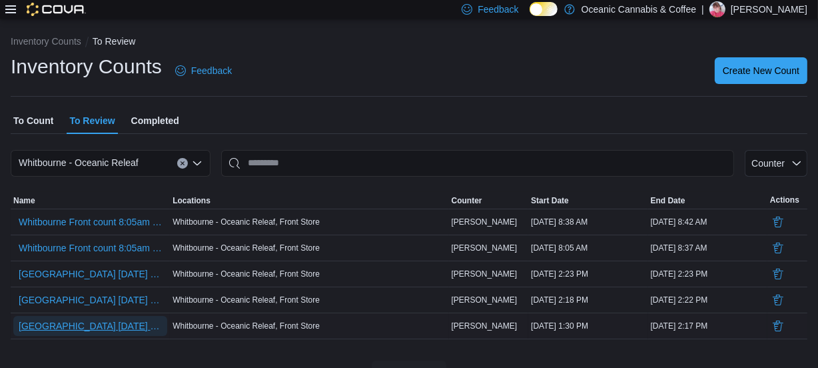
click at [97, 319] on span "[GEOGRAPHIC_DATA] [DATE] 1:27pm" at bounding box center [90, 325] width 143 height 13
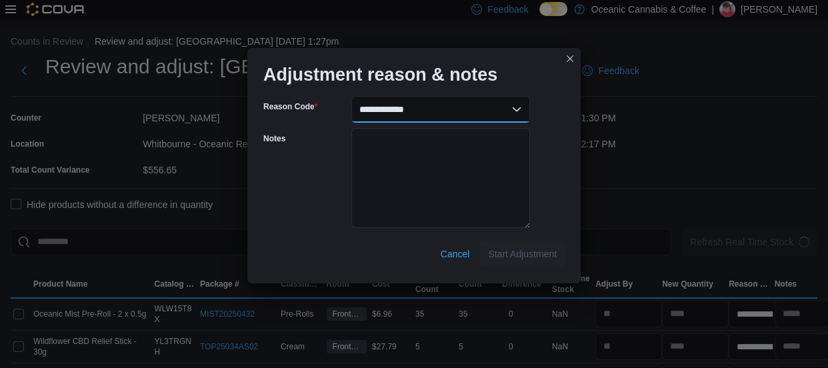
click at [516, 111] on select "**********" at bounding box center [440, 109] width 179 height 27
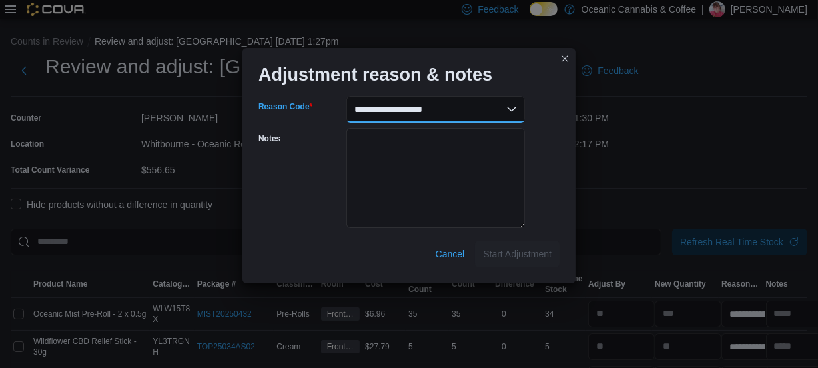
click at [347, 96] on select "**********" at bounding box center [436, 109] width 179 height 27
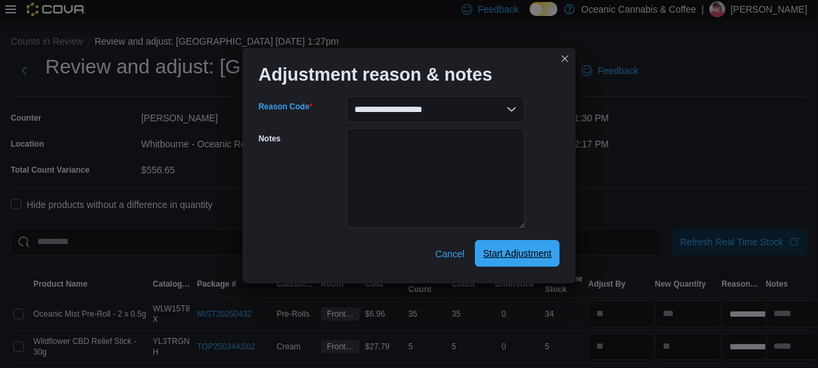
click at [513, 255] on span "Start Adjustment" at bounding box center [517, 253] width 69 height 13
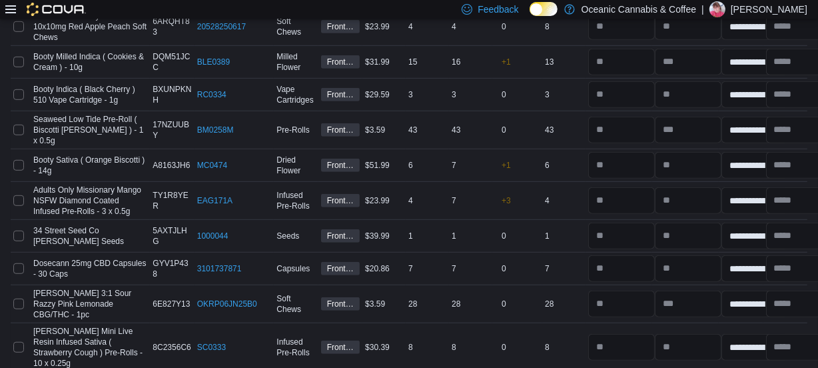
scroll to position [4710, 0]
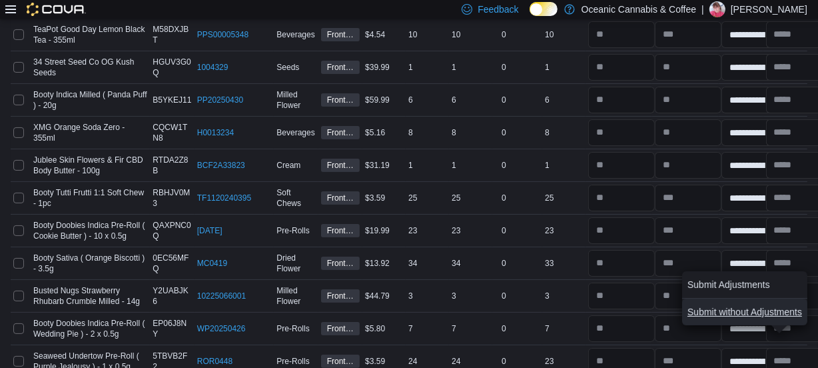
click at [700, 303] on span "Submit without Adjustments" at bounding box center [745, 312] width 115 height 27
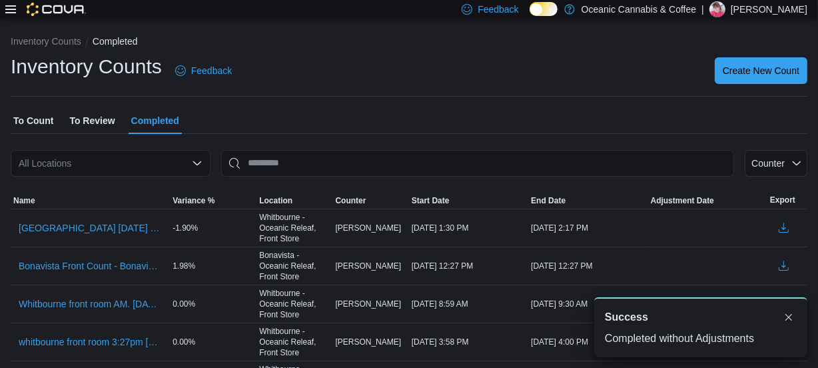
click at [91, 122] on span "To Review" at bounding box center [91, 120] width 45 height 27
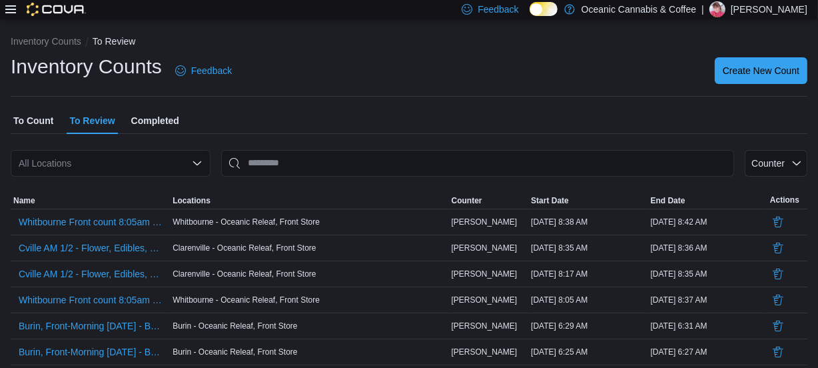
click at [47, 163] on div "All Locations" at bounding box center [111, 163] width 200 height 27
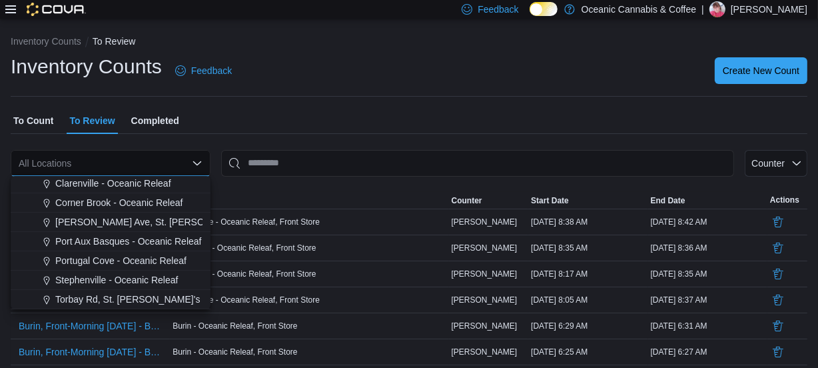
scroll to position [79, 0]
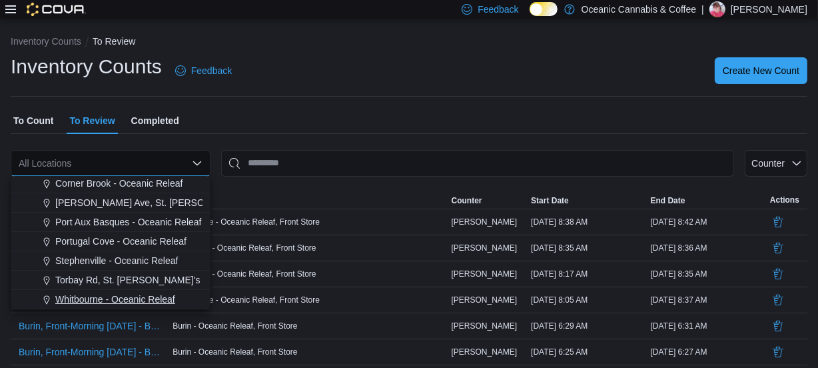
click at [85, 297] on span "Whitbourne - Oceanic Releaf" at bounding box center [115, 299] width 120 height 13
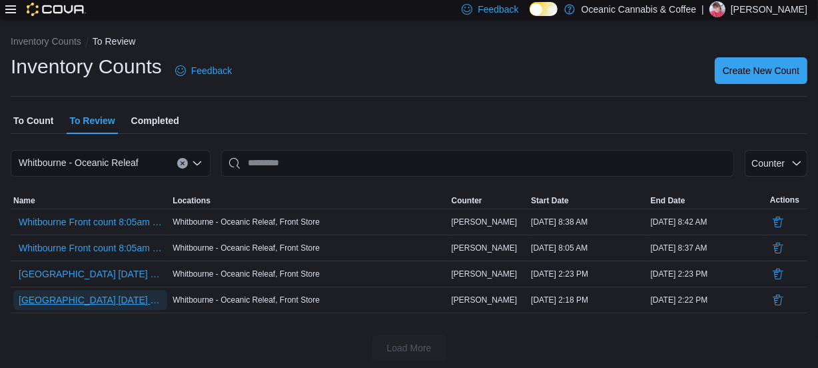
click at [87, 298] on span "[GEOGRAPHIC_DATA] [DATE] 1:27pm - Recount" at bounding box center [90, 299] width 143 height 13
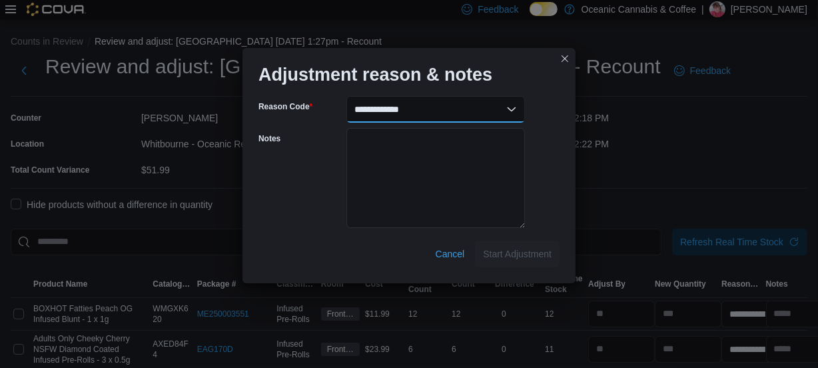
click at [516, 105] on select "**********" at bounding box center [436, 109] width 179 height 27
click at [347, 96] on select "**********" at bounding box center [436, 109] width 179 height 27
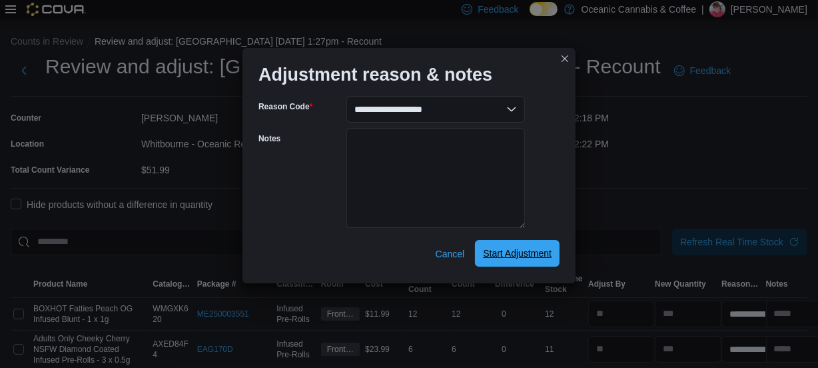
click at [506, 251] on span "Start Adjustment" at bounding box center [517, 253] width 69 height 13
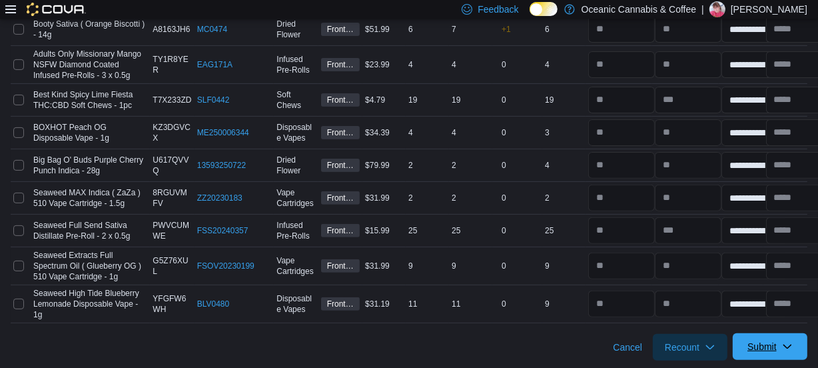
scroll to position [390, 0]
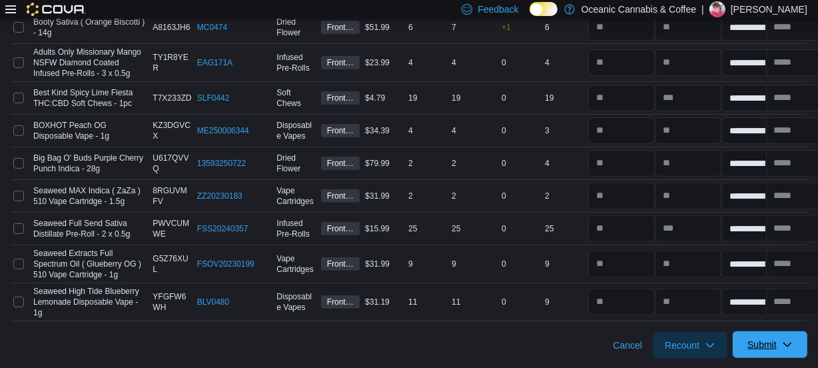
click at [773, 344] on span "Submit" at bounding box center [762, 344] width 29 height 13
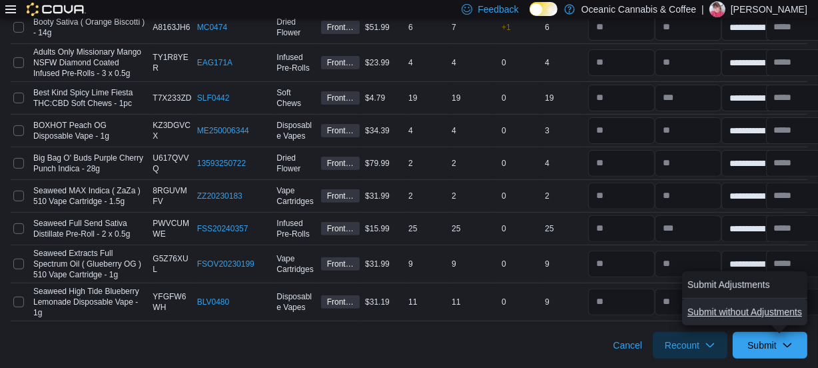
click at [732, 305] on span "Submit without Adjustments" at bounding box center [745, 311] width 115 height 13
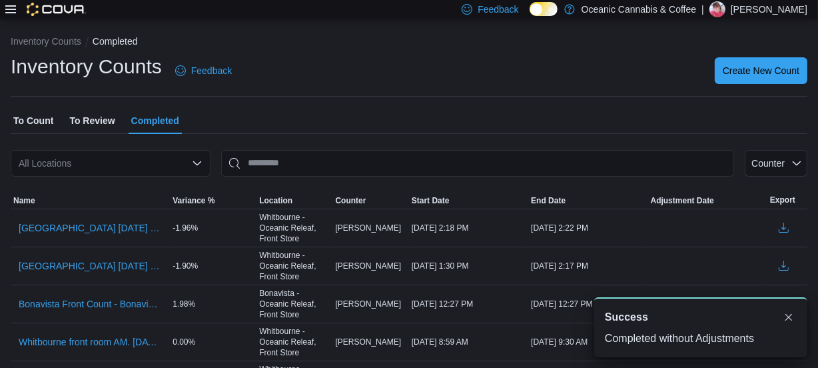
click at [92, 117] on span "To Review" at bounding box center [91, 120] width 45 height 27
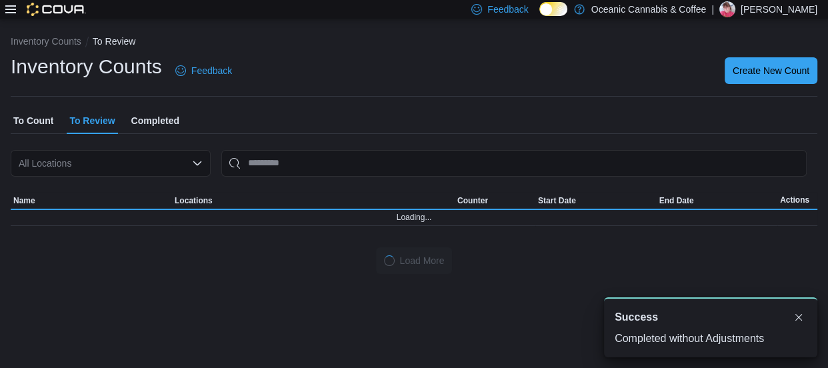
click at [76, 165] on div "All Locations" at bounding box center [111, 163] width 200 height 27
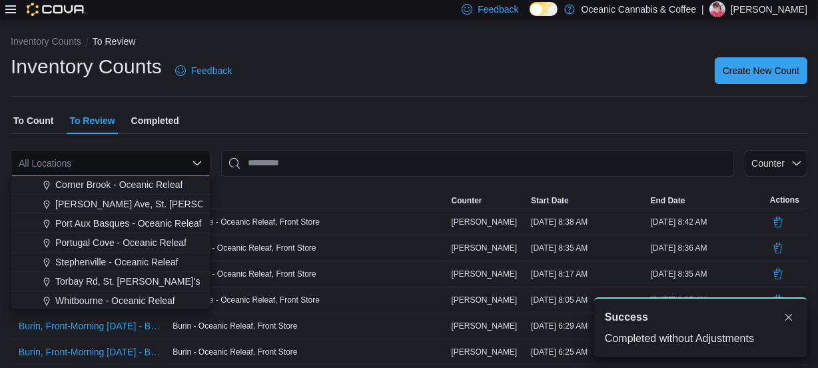
scroll to position [79, 0]
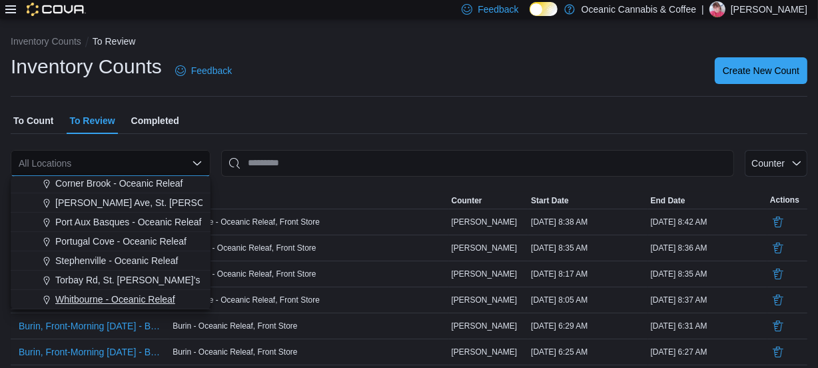
click at [96, 300] on span "Whitbourne - Oceanic Releaf" at bounding box center [115, 299] width 120 height 13
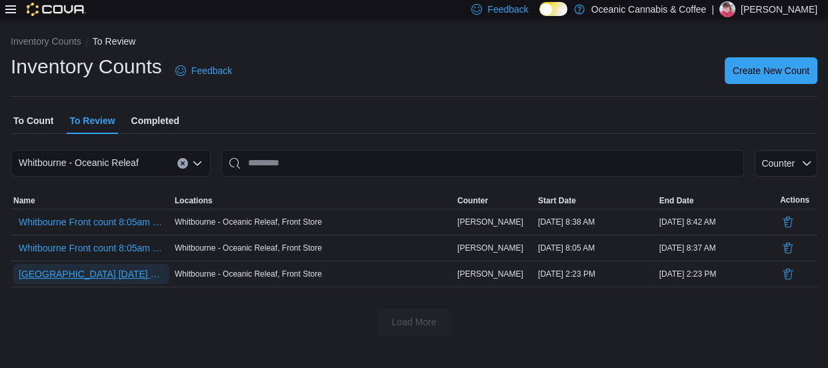
click at [101, 273] on span "[GEOGRAPHIC_DATA] [DATE] 1:27pm - Recount - Recount" at bounding box center [91, 273] width 145 height 13
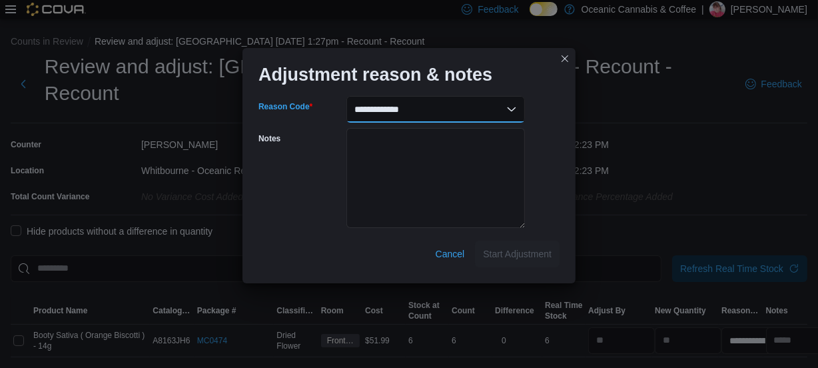
click at [516, 107] on select "**********" at bounding box center [436, 109] width 179 height 27
click at [347, 96] on select "**********" at bounding box center [436, 109] width 179 height 27
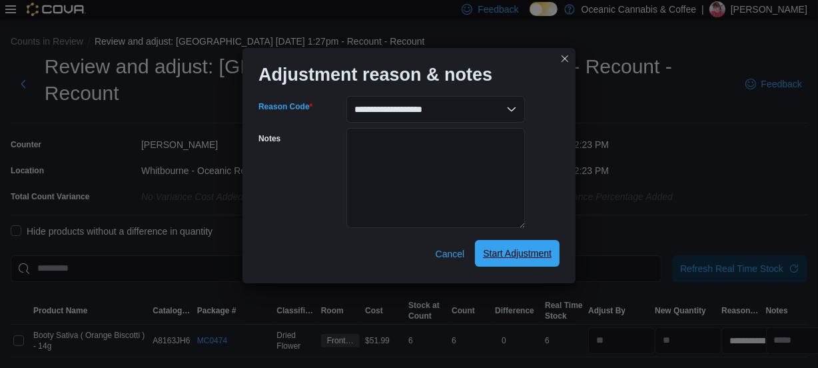
click at [522, 240] on div "Cancel Start Adjustment" at bounding box center [409, 248] width 301 height 37
click at [537, 257] on span "Start Adjustment" at bounding box center [517, 253] width 69 height 13
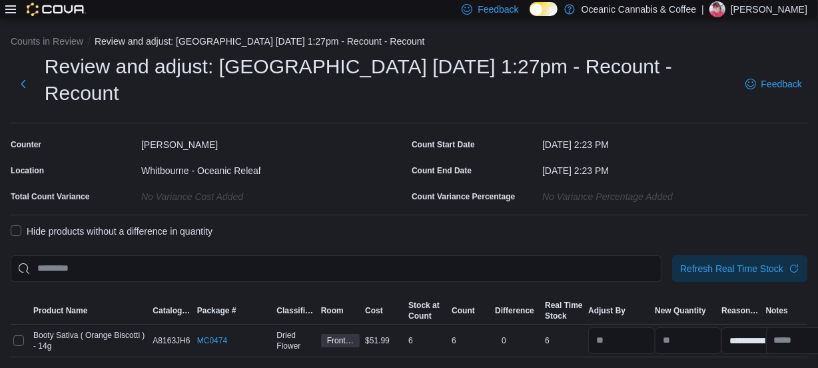
scroll to position [37, 0]
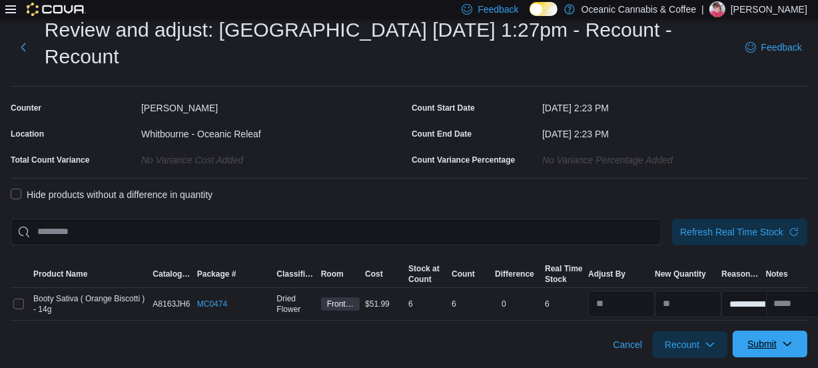
click at [777, 339] on span "Submit" at bounding box center [762, 343] width 29 height 13
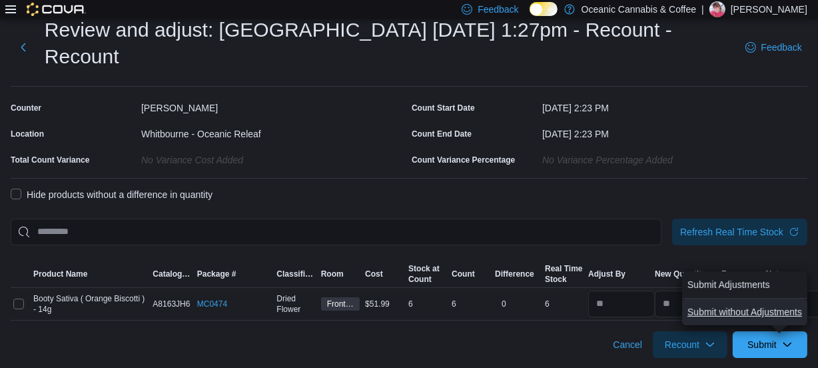
click at [769, 309] on span "Submit without Adjustments" at bounding box center [745, 311] width 115 height 13
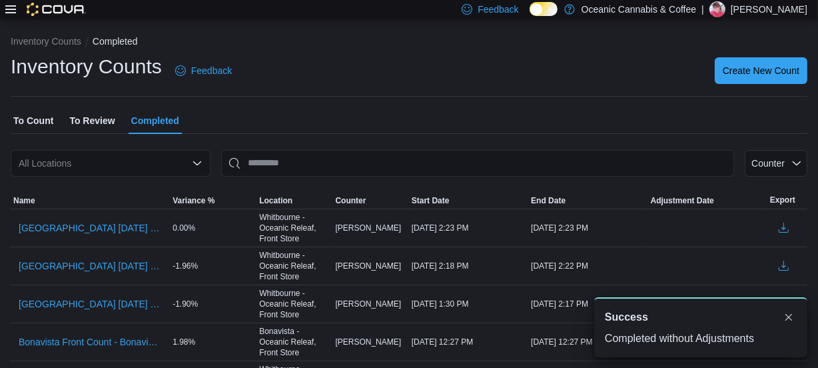
click at [91, 123] on span "To Review" at bounding box center [91, 120] width 45 height 27
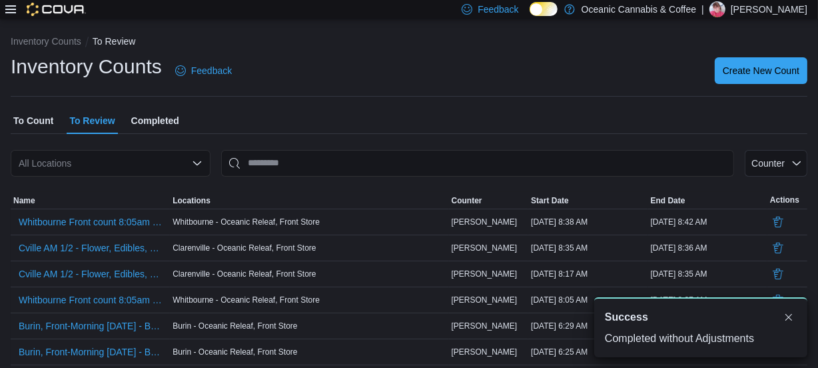
click at [86, 163] on div "All Locations" at bounding box center [111, 163] width 200 height 27
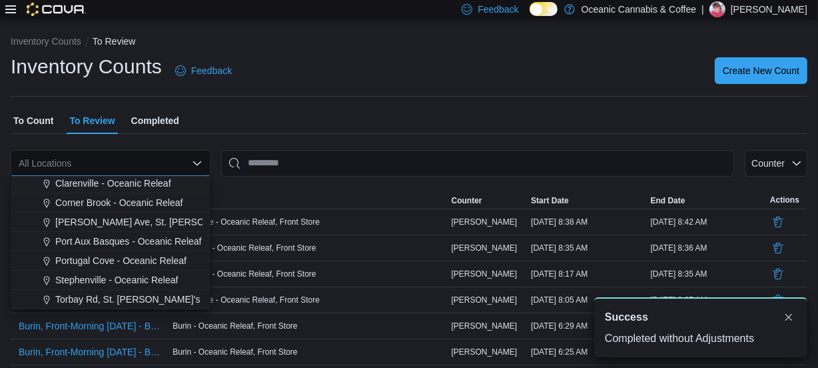
scroll to position [79, 0]
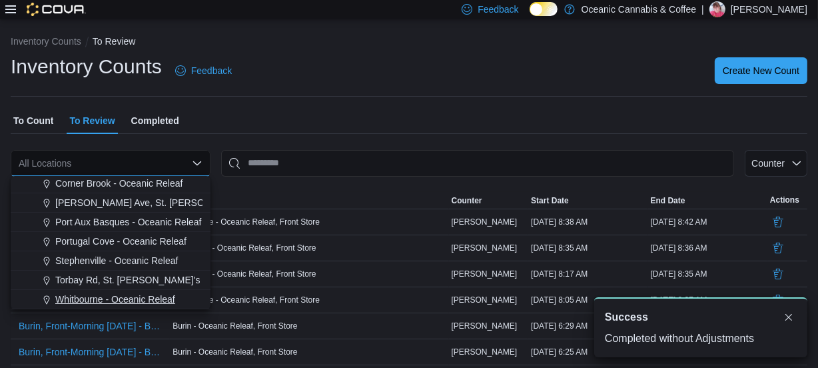
click at [85, 305] on span "Whitbourne - Oceanic Releaf" at bounding box center [115, 299] width 120 height 13
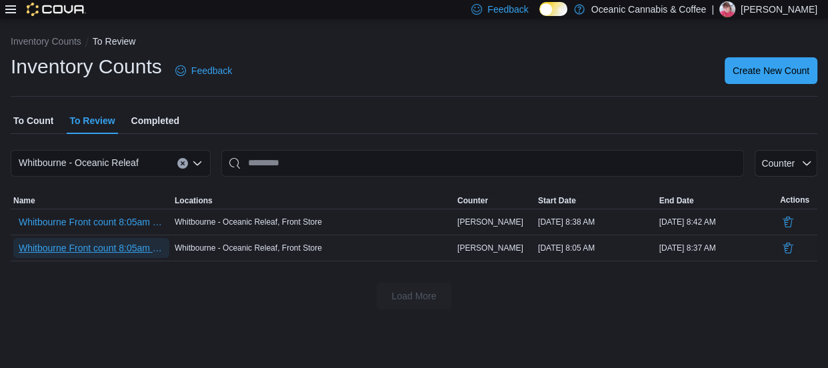
click at [121, 244] on span "Whitbourne Front count 8:05am [DATE] - [GEOGRAPHIC_DATA] - [GEOGRAPHIC_DATA] Re…" at bounding box center [91, 247] width 145 height 13
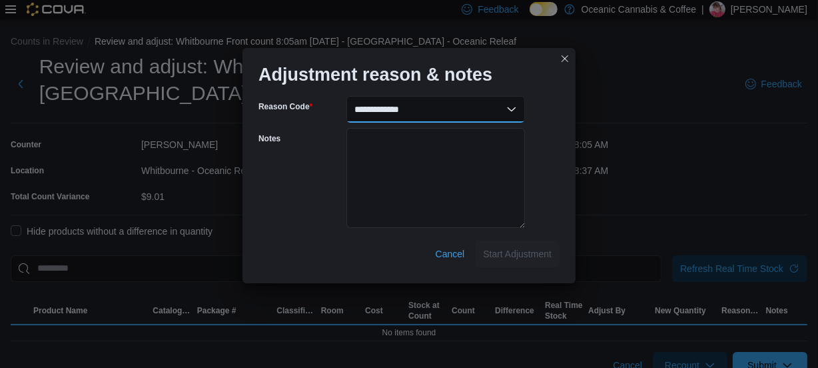
click at [504, 107] on select "**********" at bounding box center [436, 109] width 179 height 27
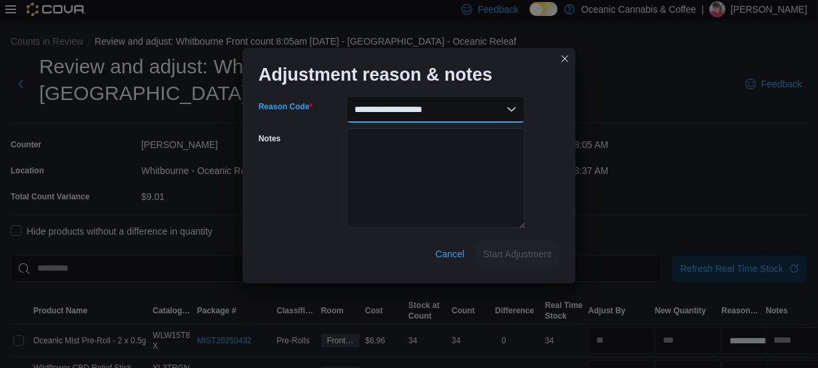
click at [347, 96] on select "**********" at bounding box center [436, 109] width 179 height 27
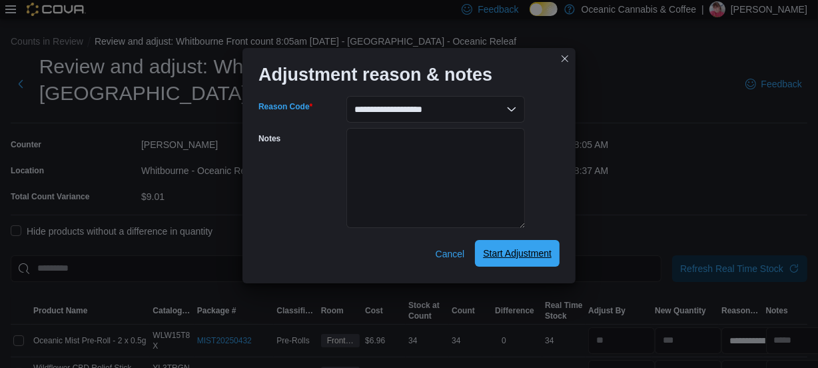
click at [508, 255] on span "Start Adjustment" at bounding box center [517, 253] width 69 height 13
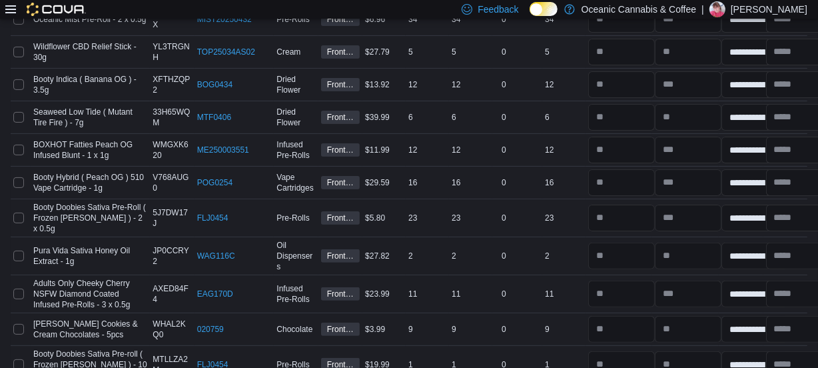
scroll to position [4737, 0]
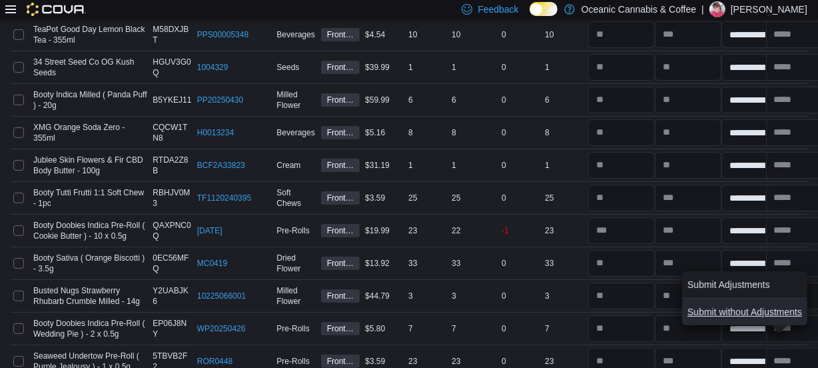
click at [748, 313] on span "Submit without Adjustments" at bounding box center [745, 311] width 115 height 13
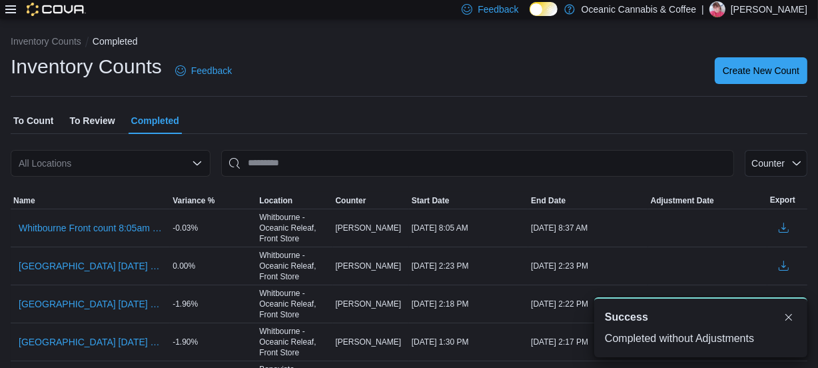
click at [88, 120] on span "To Review" at bounding box center [91, 120] width 45 height 27
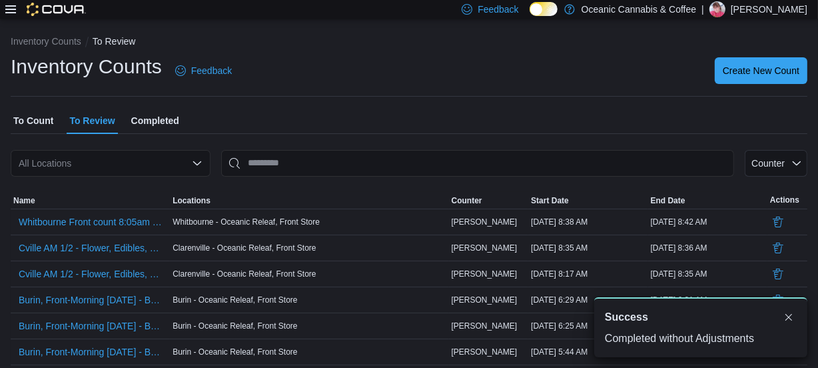
click at [88, 167] on div "All Locations" at bounding box center [111, 163] width 200 height 27
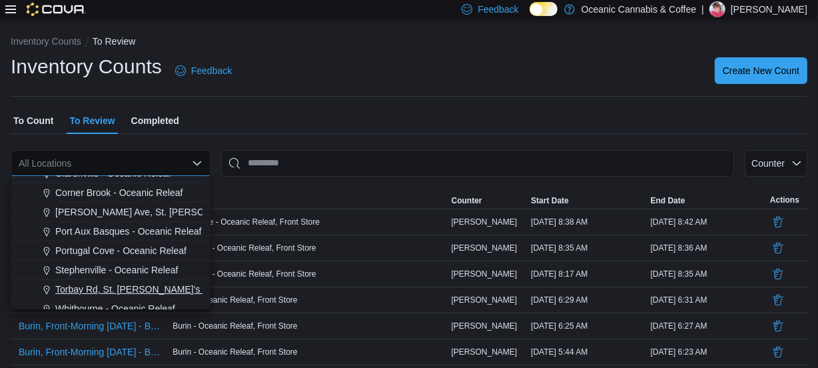
scroll to position [79, 0]
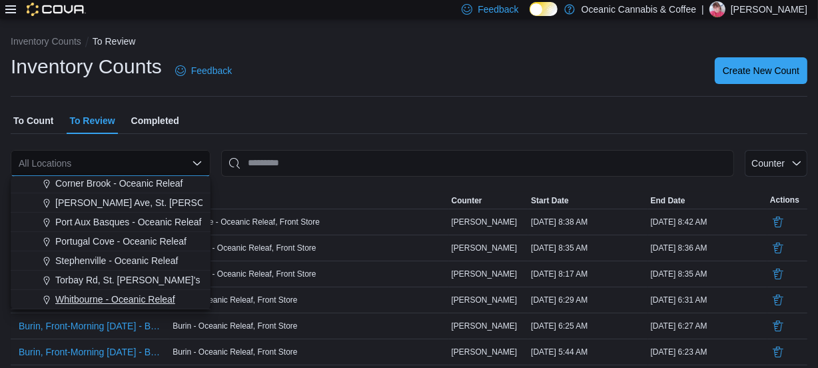
click at [107, 302] on span "Whitbourne - Oceanic Releaf" at bounding box center [115, 299] width 120 height 13
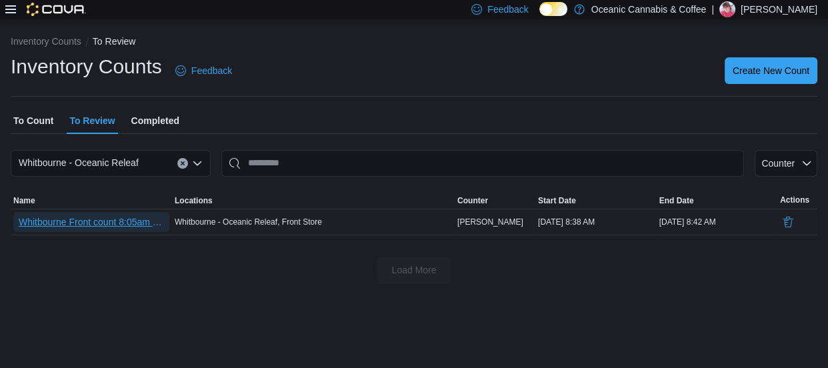
click at [118, 224] on span "Whitbourne Front count 8:05am [DATE] - [GEOGRAPHIC_DATA] - [GEOGRAPHIC_DATA] Re…" at bounding box center [91, 221] width 145 height 13
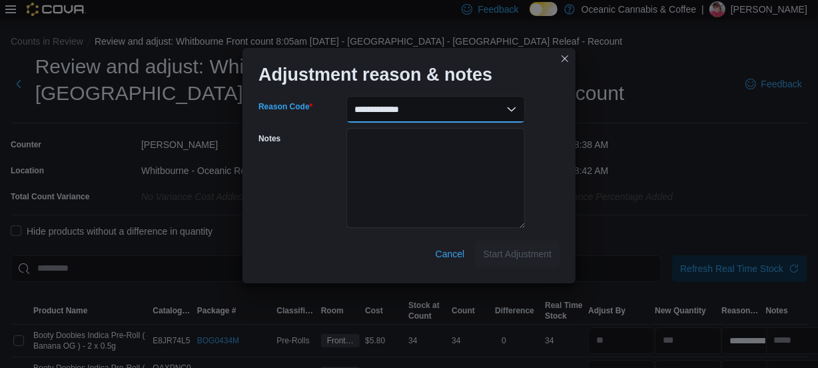
click at [516, 112] on select "**********" at bounding box center [436, 109] width 179 height 27
click at [347, 96] on select "**********" at bounding box center [436, 109] width 179 height 27
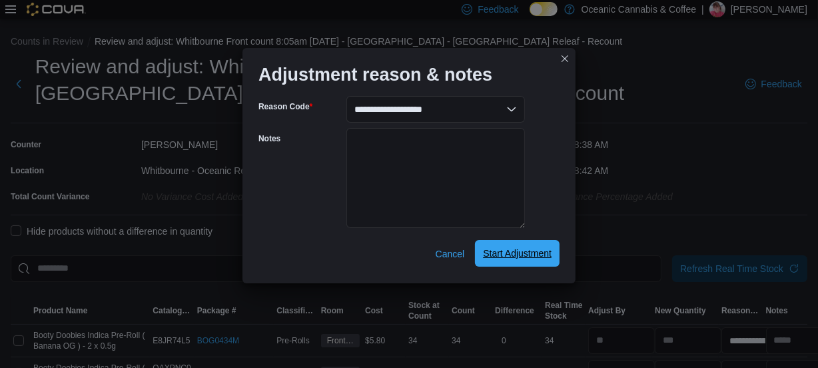
click at [500, 248] on span "Start Adjustment" at bounding box center [517, 253] width 69 height 13
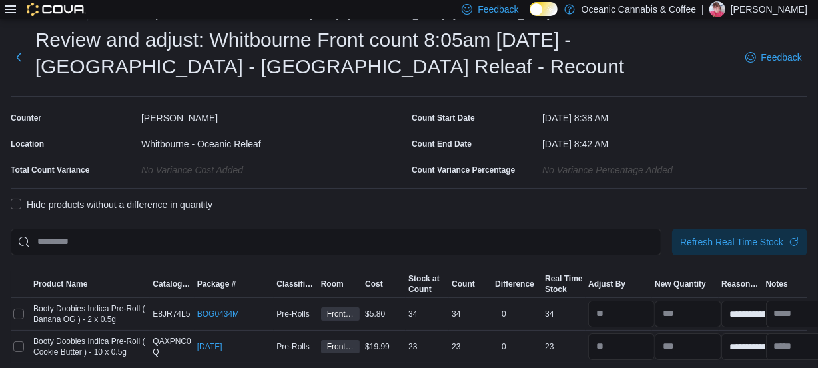
scroll to position [69, 0]
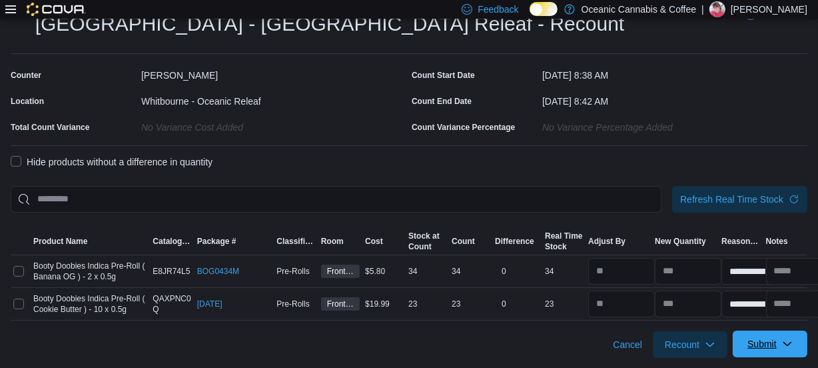
click at [790, 344] on span "Submit" at bounding box center [770, 344] width 59 height 27
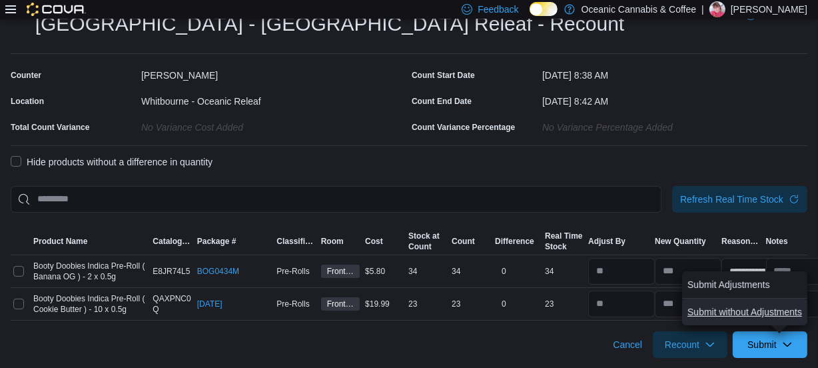
click at [763, 305] on span "Submit without Adjustments" at bounding box center [745, 311] width 115 height 13
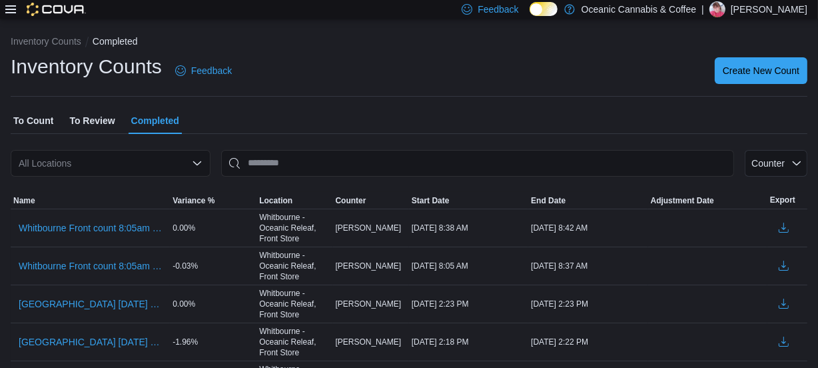
click at [13, 13] on icon at bounding box center [10, 9] width 11 height 11
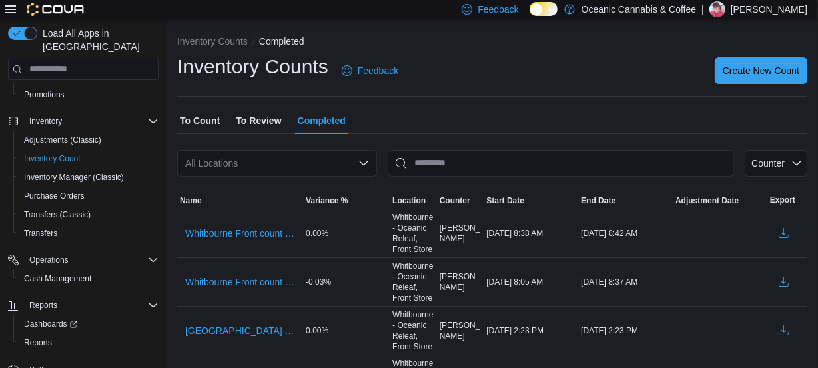
scroll to position [124, 0]
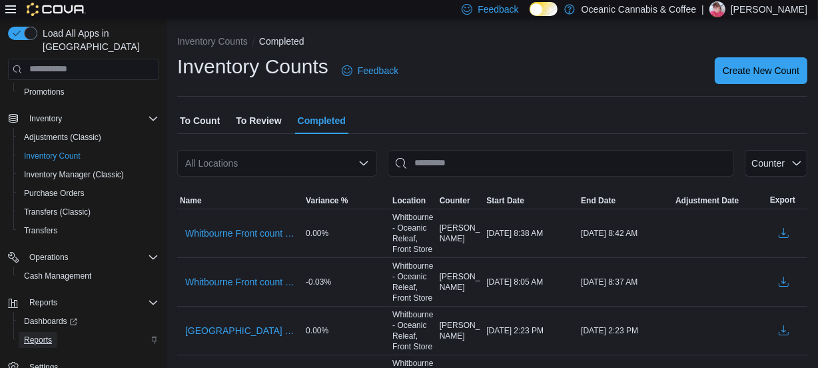
click at [45, 335] on span "Reports" at bounding box center [38, 340] width 28 height 11
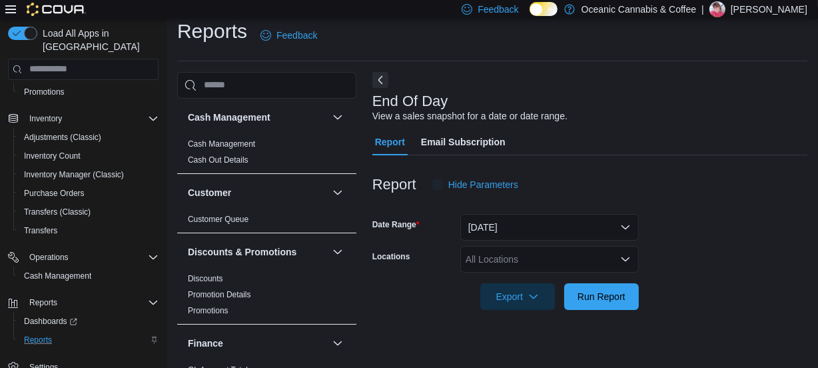
scroll to position [28, 0]
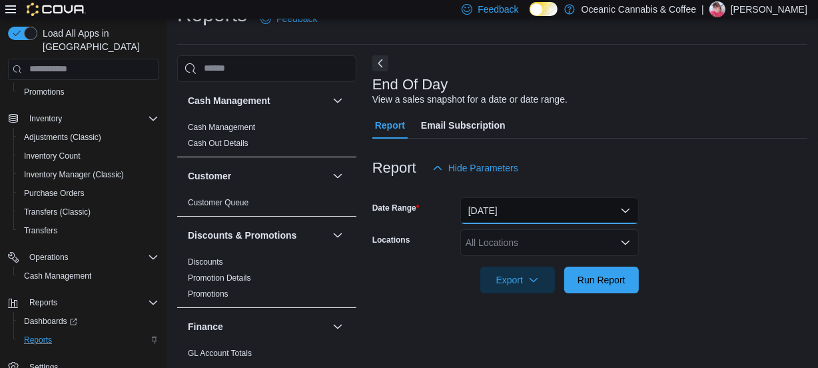
click at [592, 207] on button "[DATE]" at bounding box center [549, 210] width 179 height 27
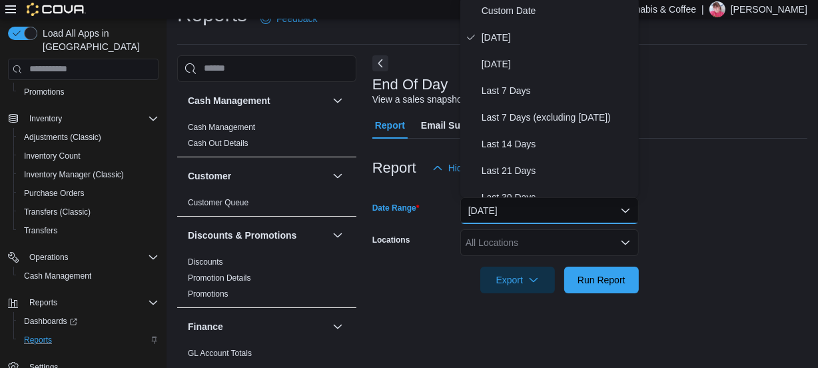
scroll to position [25, 0]
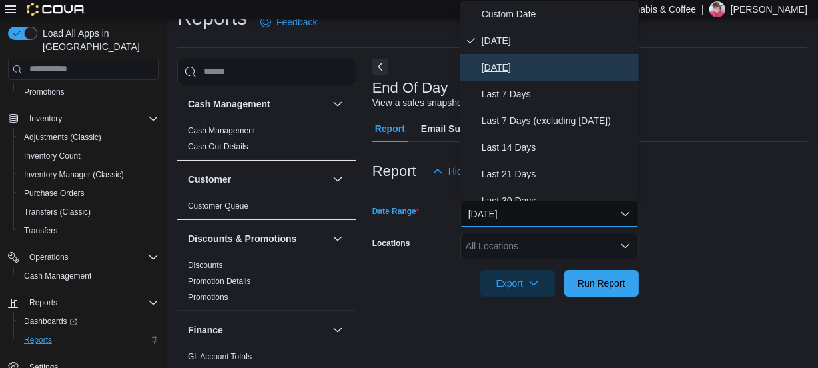
click at [512, 66] on span "[DATE]" at bounding box center [558, 67] width 152 height 16
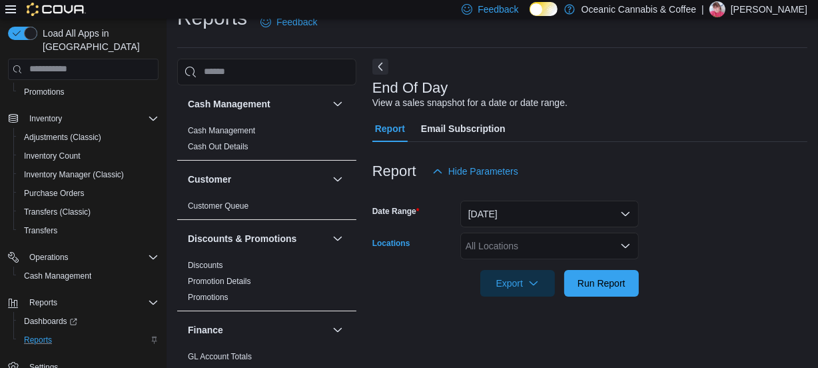
click at [544, 251] on div "All Locations" at bounding box center [549, 246] width 179 height 27
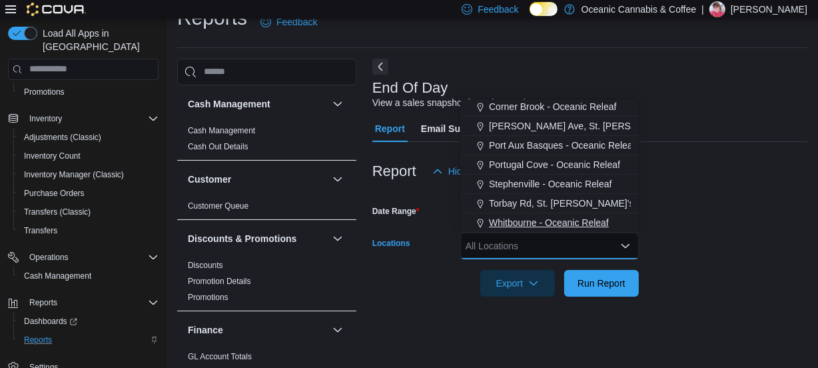
click at [556, 229] on button "Whitbourne - Oceanic Releaf" at bounding box center [549, 222] width 179 height 19
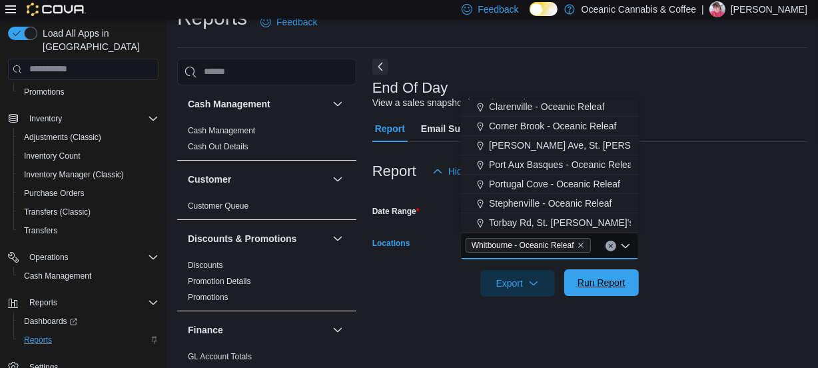
click at [586, 284] on span "Run Report" at bounding box center [602, 282] width 48 height 13
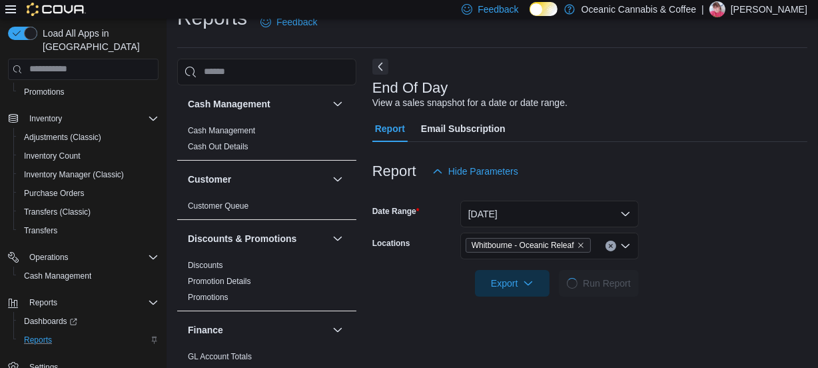
click at [7, 13] on icon at bounding box center [10, 9] width 11 height 8
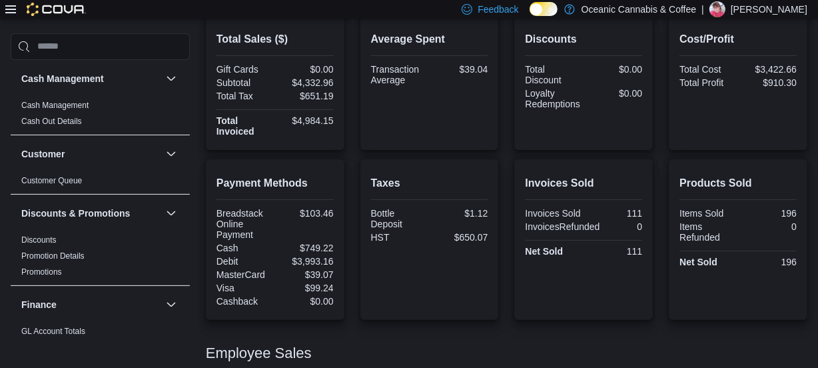
scroll to position [327, 0]
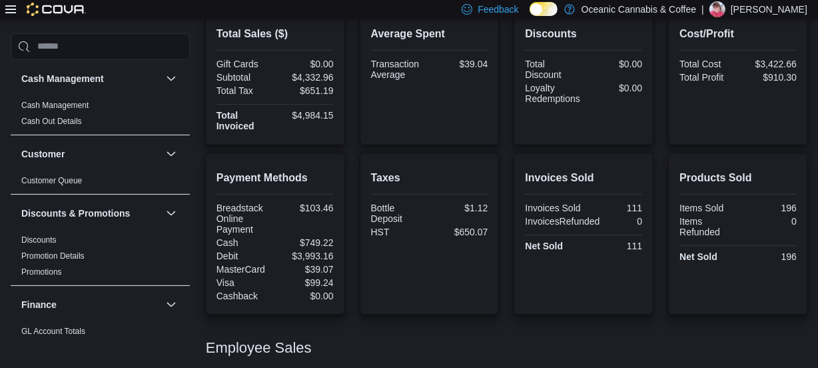
click at [384, 133] on div "Average Spent Transaction Average $39.04" at bounding box center [430, 77] width 139 height 135
click at [7, 13] on icon at bounding box center [10, 9] width 11 height 11
